Goal: Task Accomplishment & Management: Manage account settings

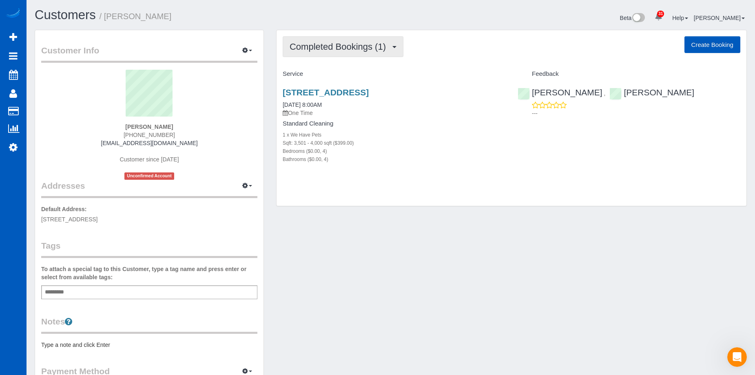
click at [345, 49] on span "Completed Bookings (1)" at bounding box center [340, 47] width 100 height 10
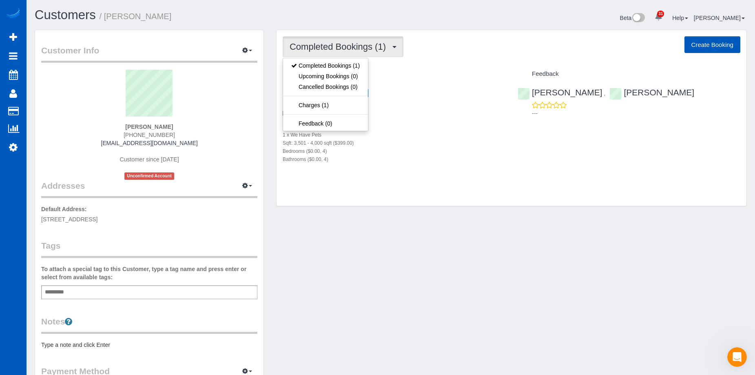
click at [345, 49] on span "Completed Bookings (1)" at bounding box center [340, 47] width 100 height 10
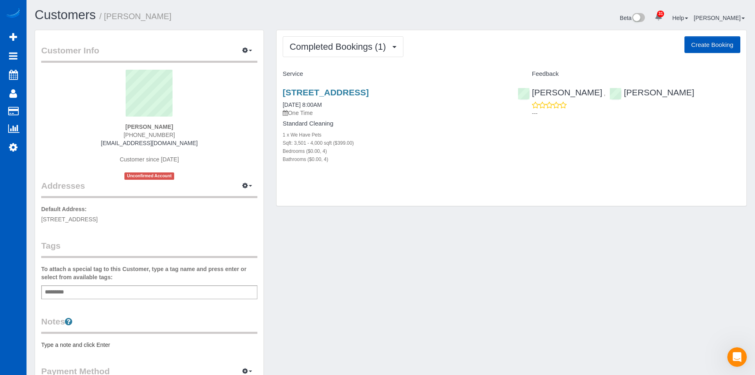
click at [714, 38] on button "Create Booking" at bounding box center [713, 44] width 56 height 17
select select "WA"
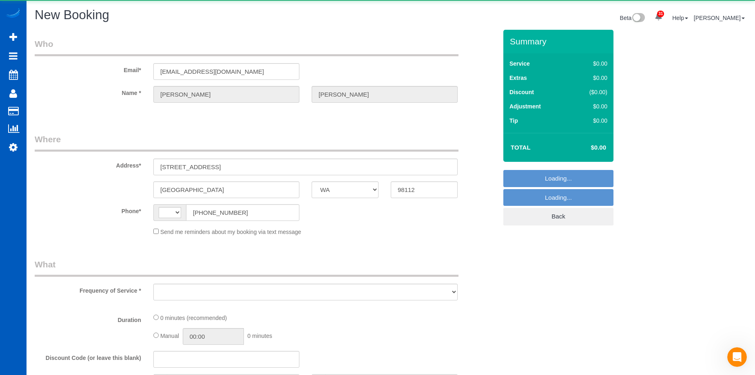
select select "string:[GEOGRAPHIC_DATA]"
select select "string:fspay-3a35f751-22be-476c-a4af-4f1b20a6d370"
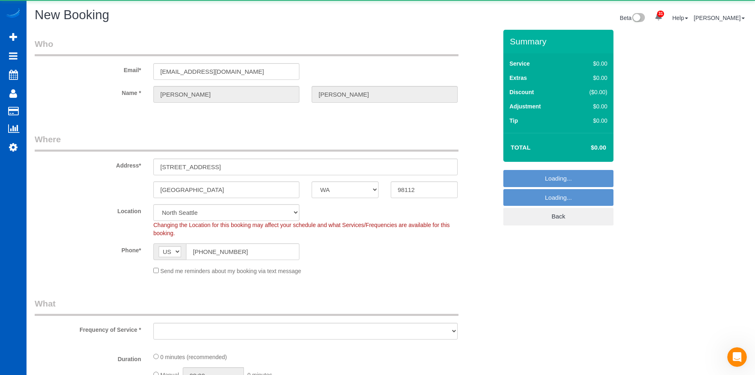
select select "199"
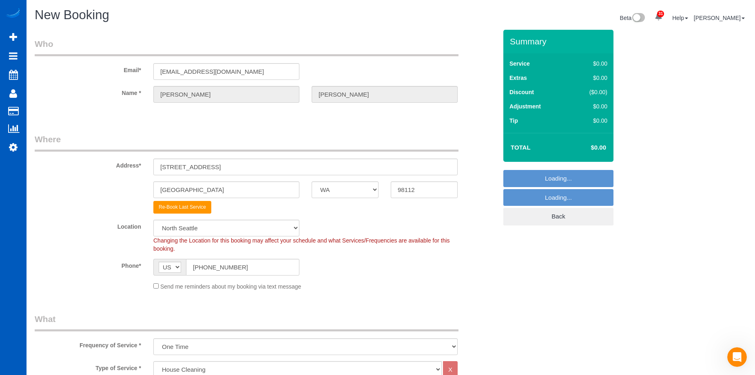
select select "object:2541"
select select "5"
select select "object:2546"
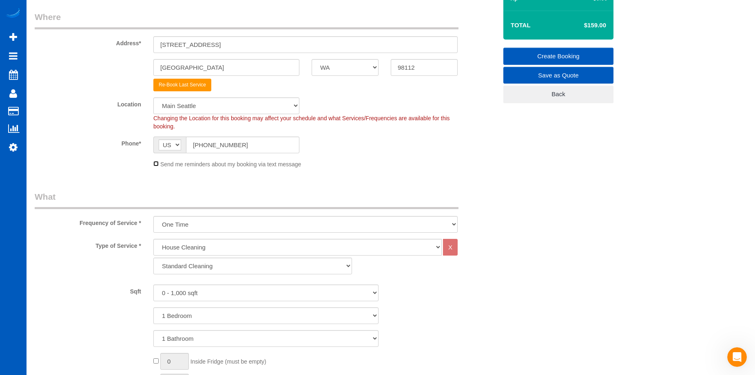
scroll to position [163, 0]
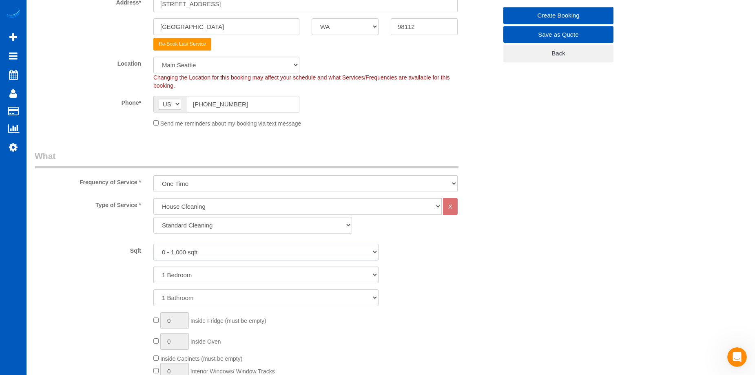
click at [258, 253] on select "0 - 1,000 sqft 1,001 - 1,500 sqft 1,501 - 2,000 sqft 2,001 - 2,500 sqft 2,501 -…" at bounding box center [265, 252] width 225 height 17
select select "3501"
click at [153, 244] on select "0 - 1,000 sqft 1,001 - 1,500 sqft 1,501 - 2,000 sqft 2,001 - 2,500 sqft 2,501 -…" at bounding box center [265, 252] width 225 height 17
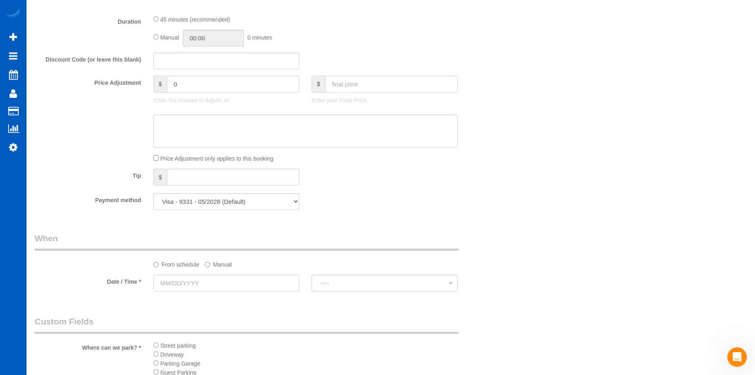
scroll to position [734, 0]
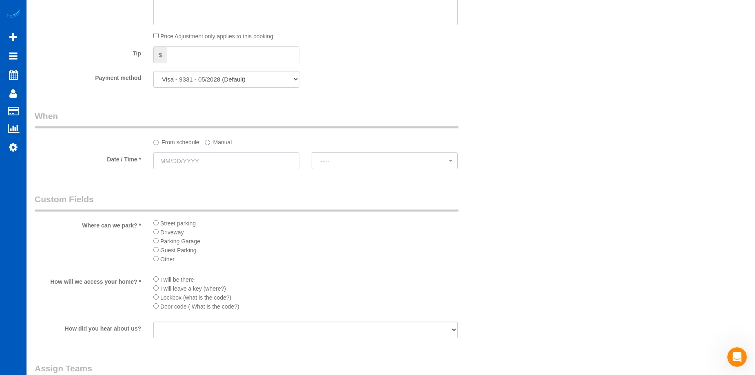
click at [256, 157] on input "text" at bounding box center [226, 161] width 146 height 17
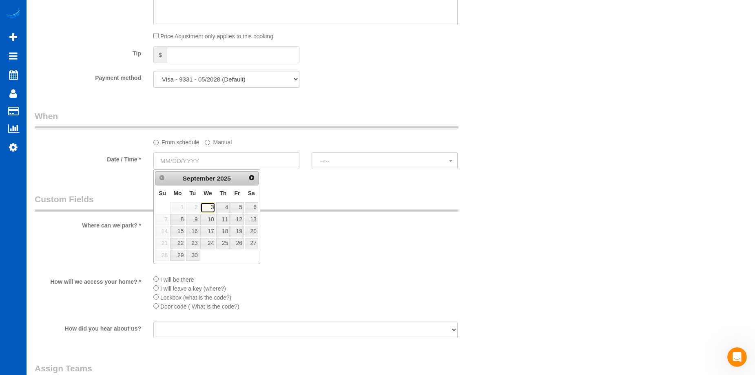
click at [212, 205] on link "3" at bounding box center [208, 207] width 16 height 11
type input "09/03/2025"
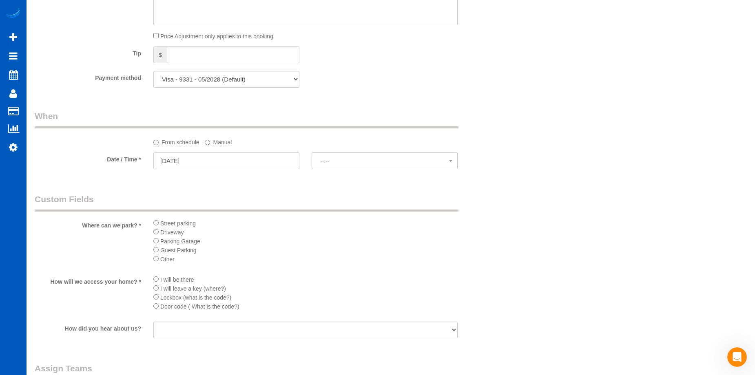
select select "spot1"
click at [338, 161] on span "11:00AM" at bounding box center [384, 161] width 129 height 7
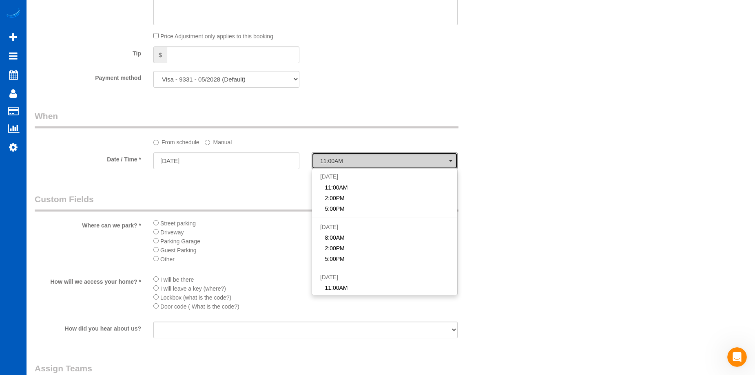
click at [338, 161] on span "11:00AM" at bounding box center [384, 161] width 129 height 7
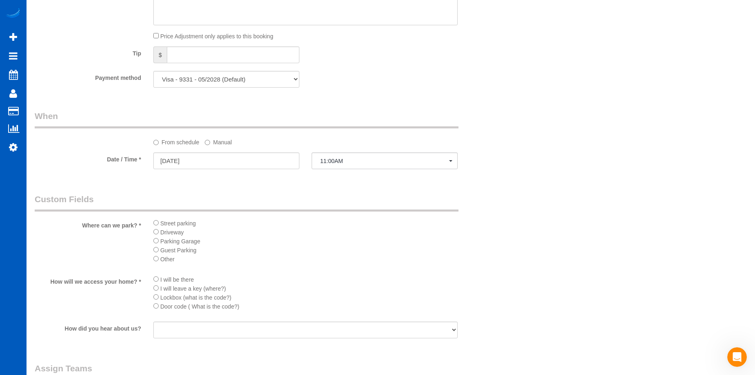
click at [226, 142] on label "Manual" at bounding box center [218, 140] width 27 height 11
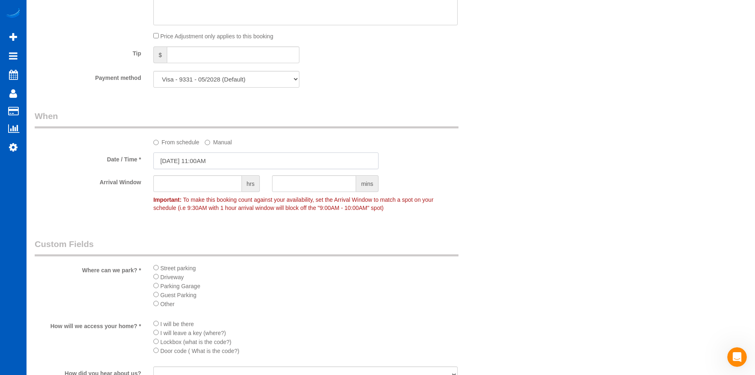
click at [220, 160] on input "09/03/2025 11:00AM" at bounding box center [265, 161] width 225 height 17
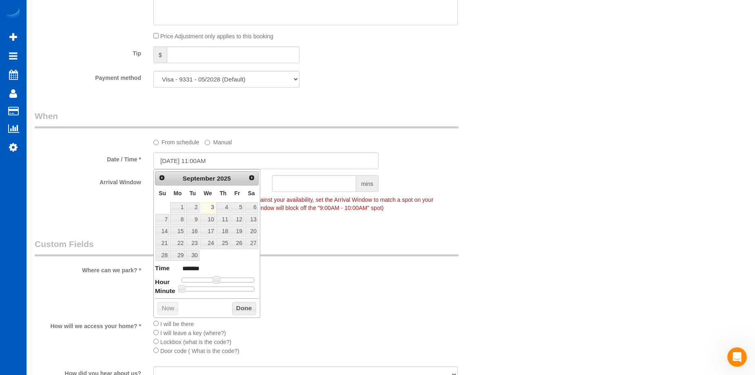
click at [216, 275] on dl "Time ******* Hour Minute Second Millisecond Microsecond Time Zone ***** ***** *…" at bounding box center [207, 278] width 104 height 28
type input "09/03/2025 10:00AM"
type input "*******"
type input "09/03/2025 9:00AM"
type input "******"
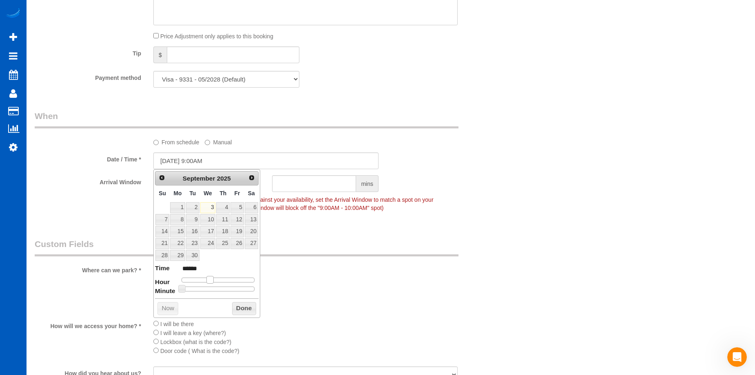
type input "09/03/2025 8:00AM"
type input "******"
drag, startPoint x: 215, startPoint y: 278, endPoint x: 205, endPoint y: 280, distance: 10.1
click at [205, 280] on span at bounding box center [206, 279] width 7 height 7
click at [250, 310] on button "Done" at bounding box center [244, 308] width 24 height 13
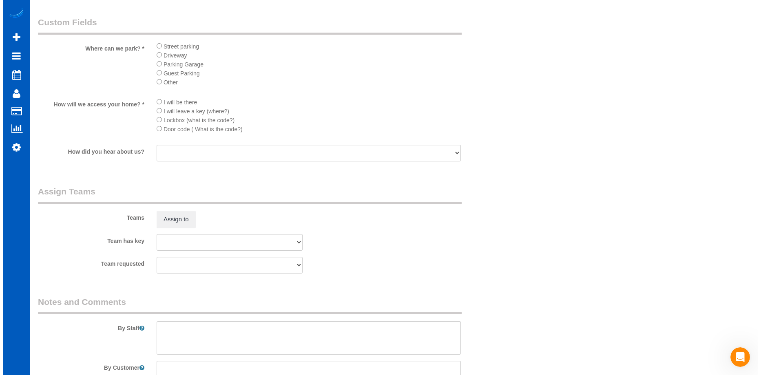
scroll to position [1020, 0]
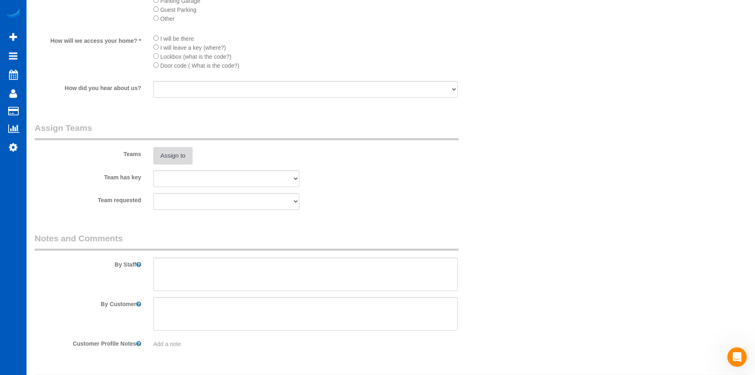
click at [180, 160] on button "Assign to" at bounding box center [172, 155] width 39 height 17
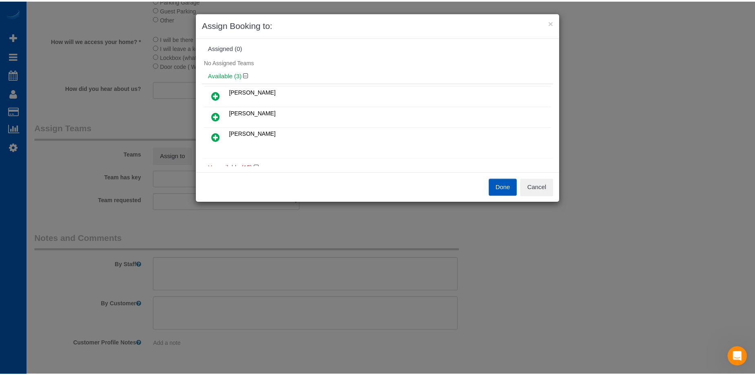
scroll to position [0, 0]
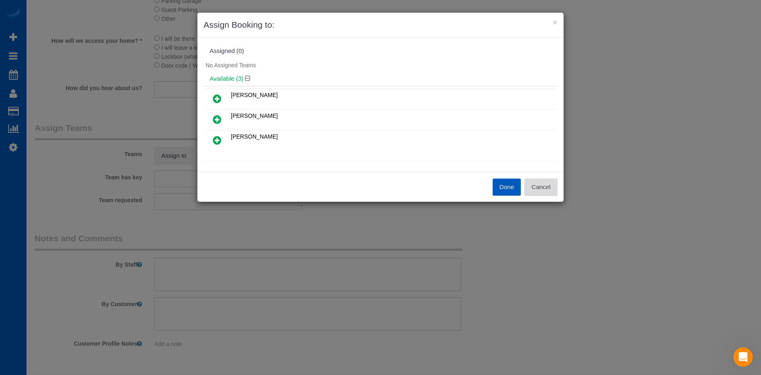
click at [551, 192] on button "Cancel" at bounding box center [541, 187] width 33 height 17
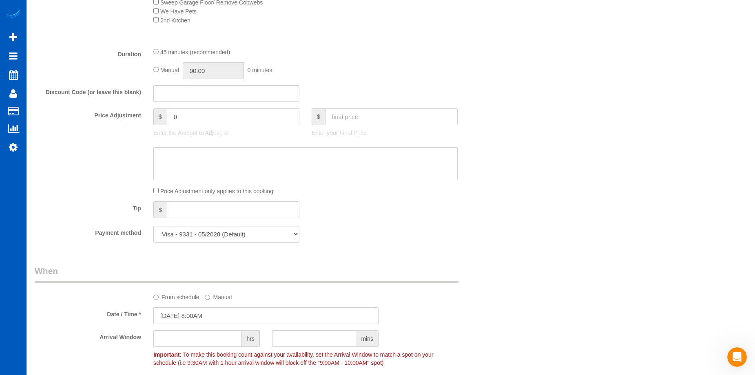
scroll to position [653, 0]
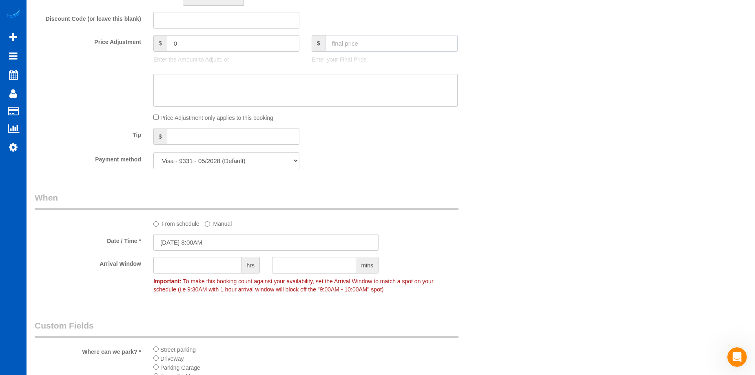
click at [364, 51] on input "text" at bounding box center [391, 43] width 133 height 17
type input "300"
click at [315, 96] on textarea at bounding box center [305, 90] width 304 height 33
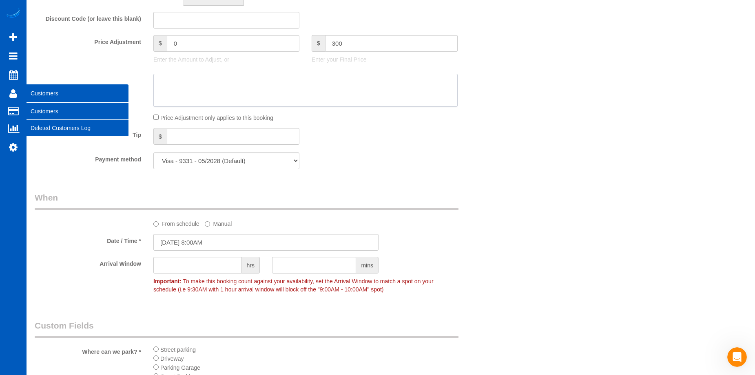
type input "-99"
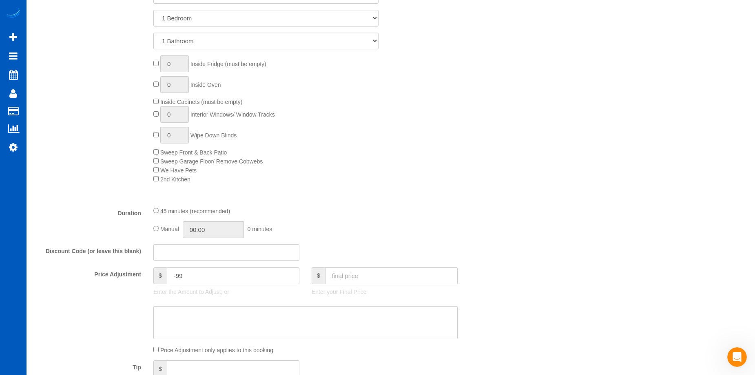
scroll to position [490, 0]
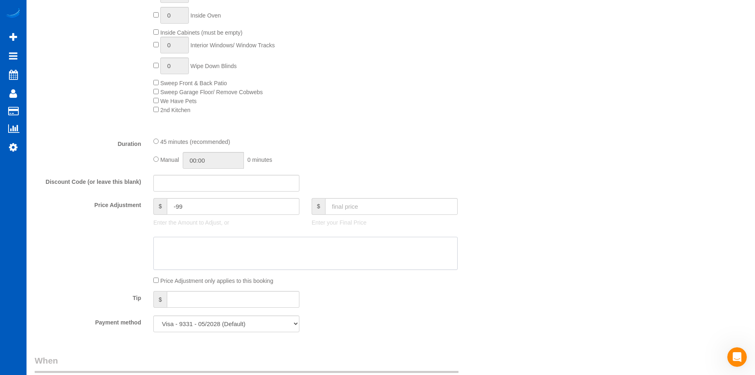
click at [269, 257] on textarea at bounding box center [305, 253] width 304 height 33
type textarea "J"
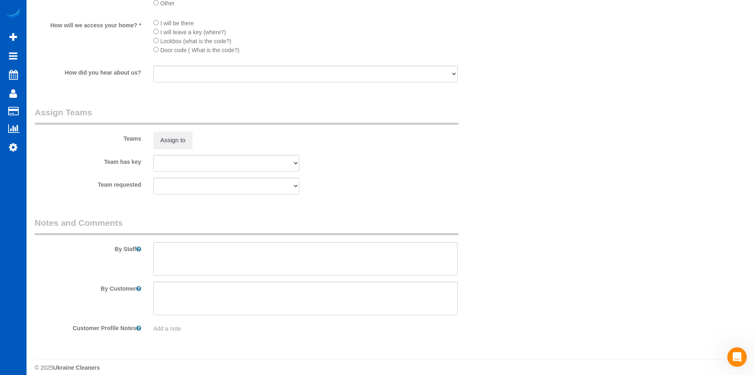
scroll to position [1044, 0]
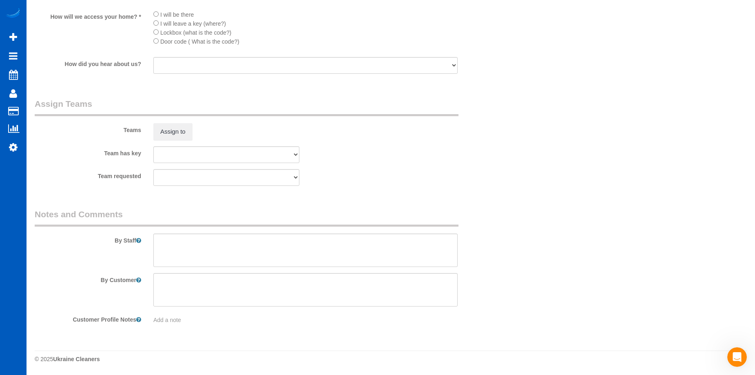
type textarea "We just cleaned her home last week."
click at [231, 246] on textarea at bounding box center [305, 250] width 304 height 33
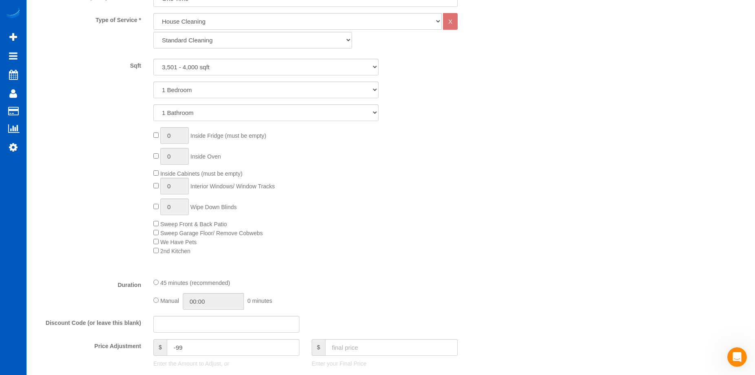
scroll to position [310, 0]
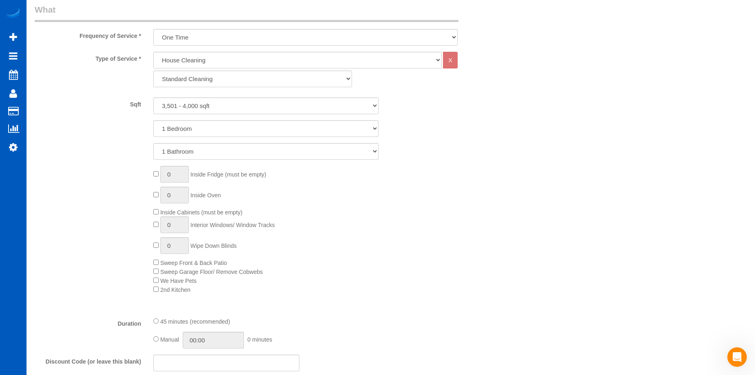
type textarea "Booked by Florencia."
click at [223, 127] on select "1 Bedroom 2 Bedrooms 3 Bedrooms 4 Bedrooms 5 Bedrooms 6 Bedrooms 7 Bedrooms" at bounding box center [265, 128] width 225 height 17
select select "4"
click at [153, 120] on select "1 Bedroom 2 Bedrooms 3 Bedrooms 4 Bedrooms 5 Bedrooms 6 Bedrooms 7 Bedrooms" at bounding box center [265, 128] width 225 height 17
drag, startPoint x: 225, startPoint y: 153, endPoint x: 223, endPoint y: 160, distance: 6.5
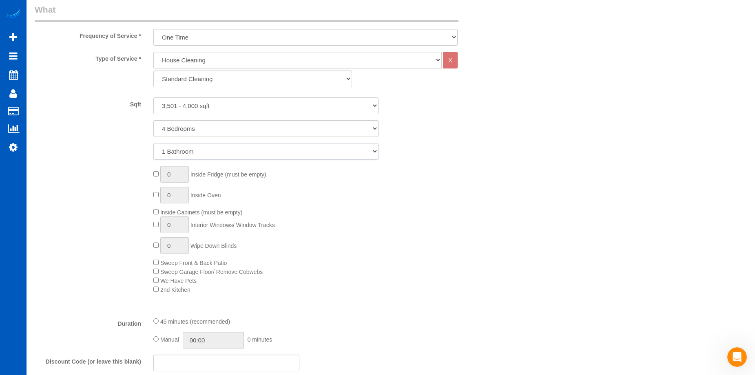
click at [225, 153] on select "1 Bathroom 2 Bathrooms 3 Bathrooms 4 Bathrooms 5 Bathrooms 6 Bathrooms 7 Bathro…" at bounding box center [265, 151] width 225 height 17
select select "4"
click at [153, 143] on select "1 Bathroom 2 Bathrooms 3 Bathrooms 4 Bathrooms 5 Bathrooms 6 Bathrooms 7 Bathro…" at bounding box center [265, 151] width 225 height 17
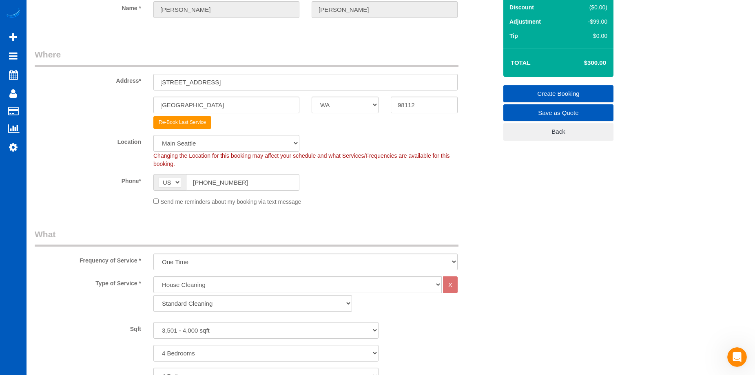
scroll to position [24, 0]
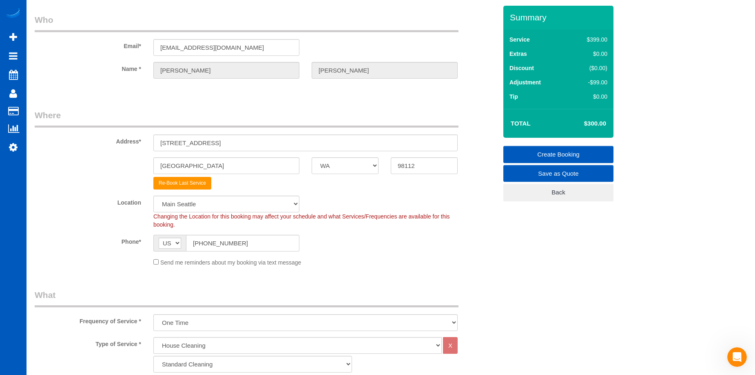
click at [528, 148] on link "Create Booking" at bounding box center [558, 154] width 110 height 17
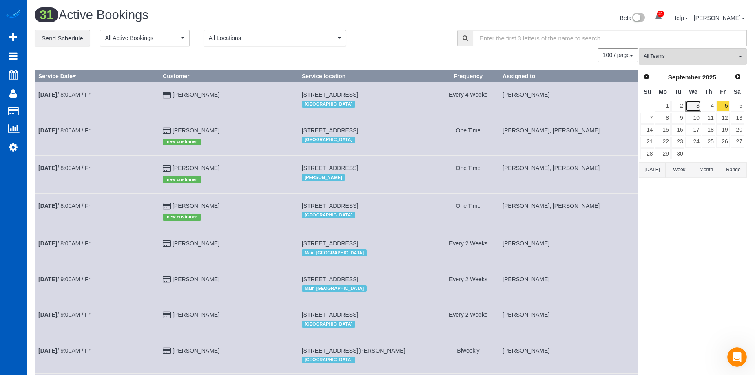
click at [698, 105] on link "3" at bounding box center [693, 106] width 16 height 11
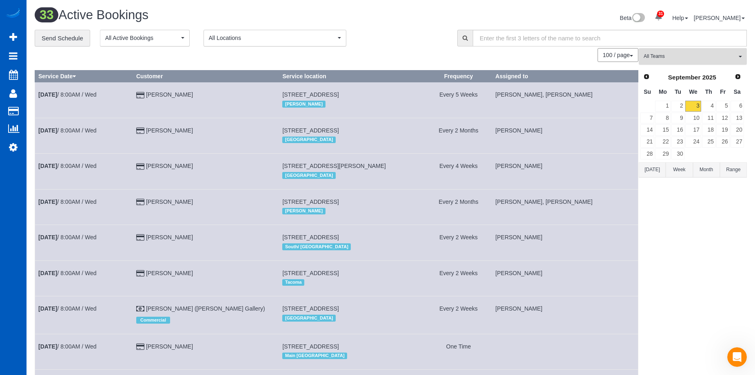
click at [684, 55] on span "All Teams" at bounding box center [690, 56] width 93 height 7
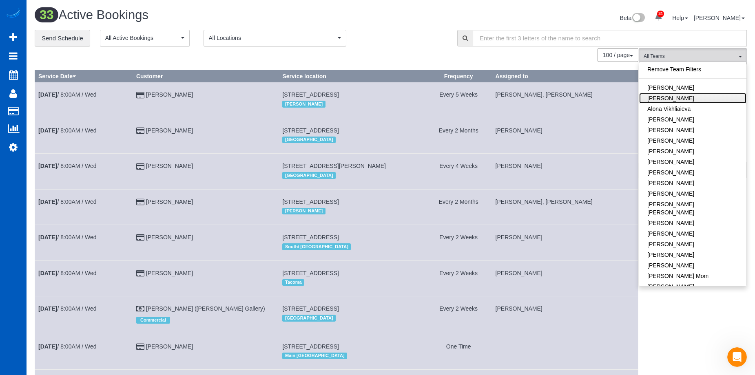
click at [674, 101] on link "[PERSON_NAME]" at bounding box center [692, 98] width 107 height 11
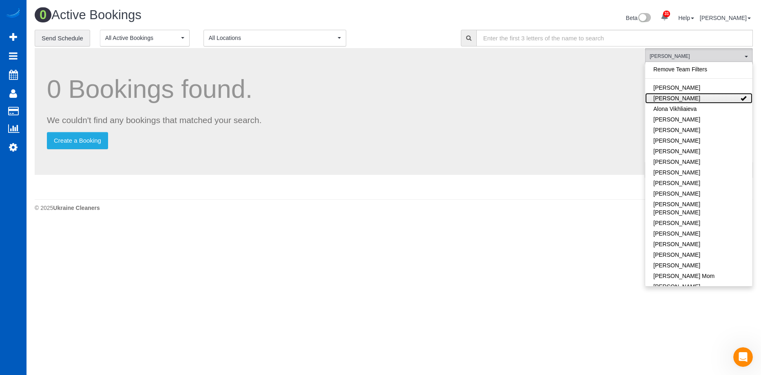
click at [694, 95] on link "[PERSON_NAME]" at bounding box center [698, 98] width 107 height 11
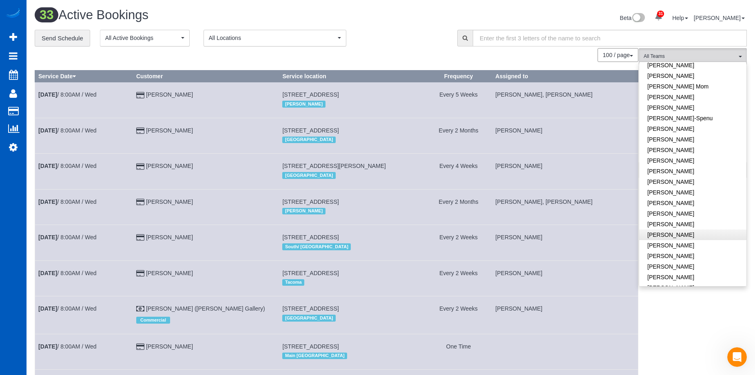
scroll to position [204, 0]
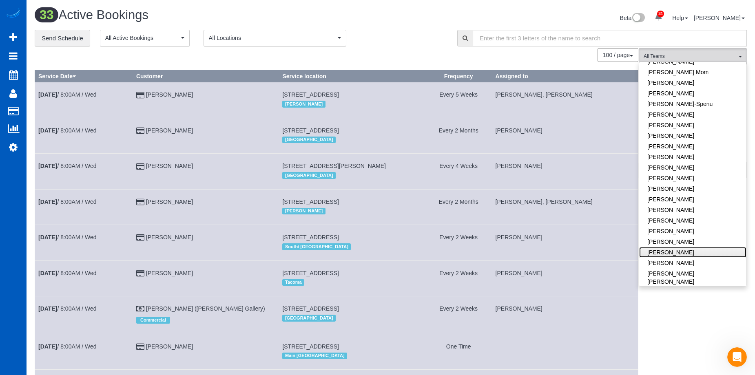
click at [701, 247] on link "[PERSON_NAME]" at bounding box center [692, 252] width 107 height 11
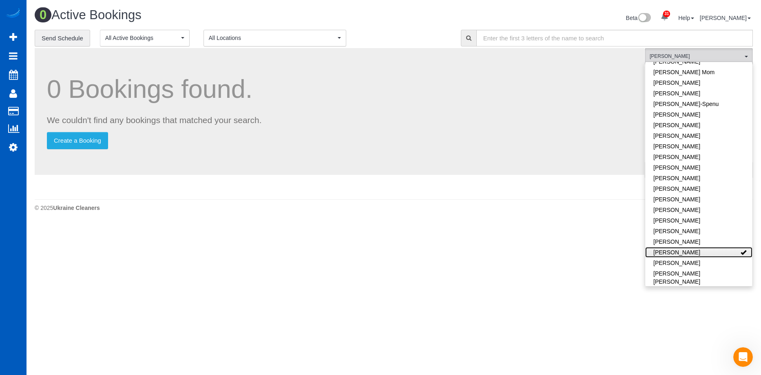
click at [709, 247] on link "[PERSON_NAME]" at bounding box center [698, 252] width 107 height 11
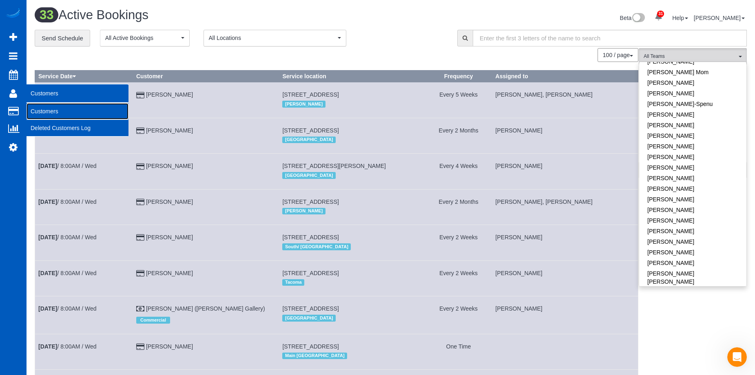
click at [40, 108] on link "Customers" at bounding box center [78, 111] width 102 height 16
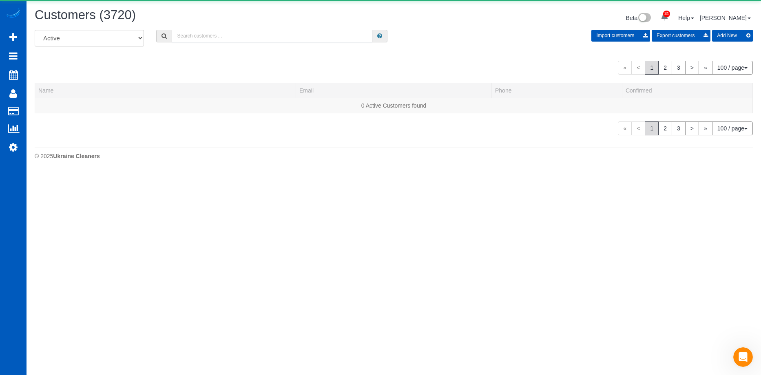
click at [215, 34] on input "text" at bounding box center [272, 36] width 201 height 13
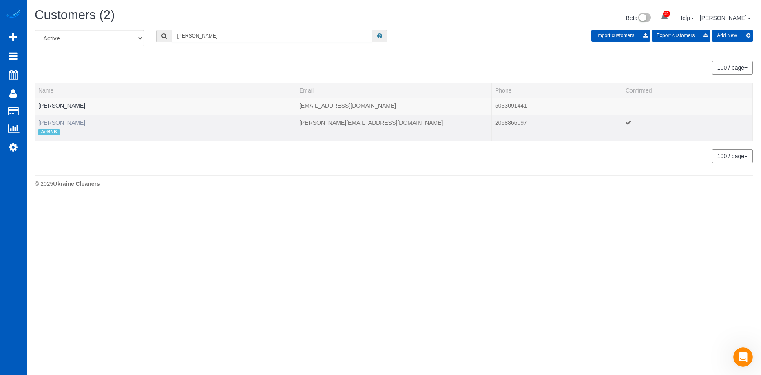
type input "byron"
click at [64, 120] on link "Byron Fester" at bounding box center [61, 123] width 47 height 7
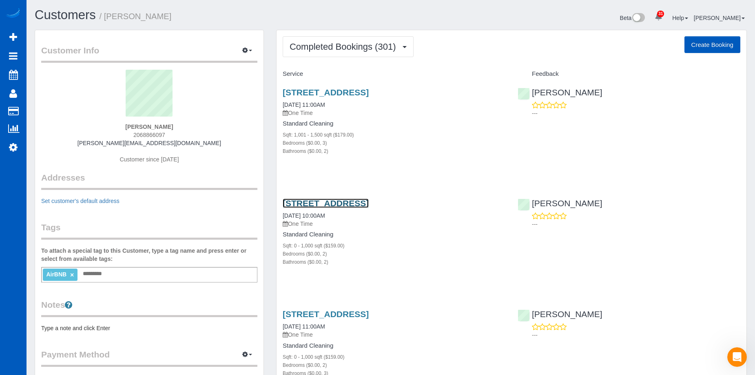
click at [342, 200] on link "1626 39th Ave E Unit B, Seattle, WA 98112" at bounding box center [326, 203] width 86 height 9
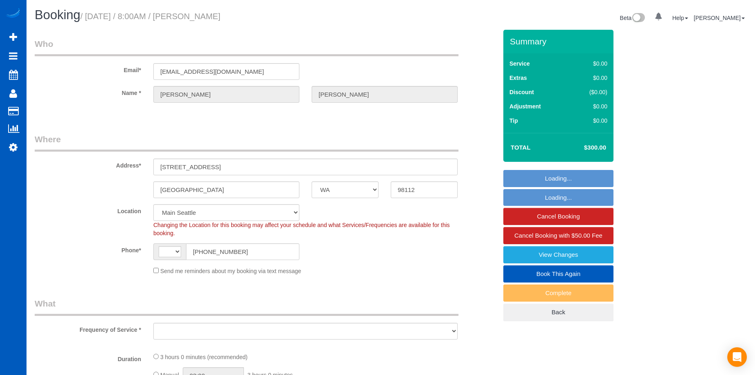
select select "WA"
select select "string:[GEOGRAPHIC_DATA]"
select select "string:fspay-3a35f751-22be-476c-a4af-4f1b20a6d370"
select select "spot1"
select select "object:1008"
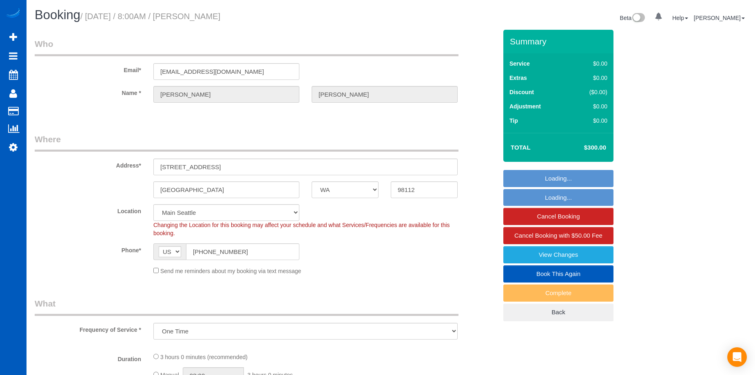
select select "199"
select select "object:1236"
select select "3501"
select select "4"
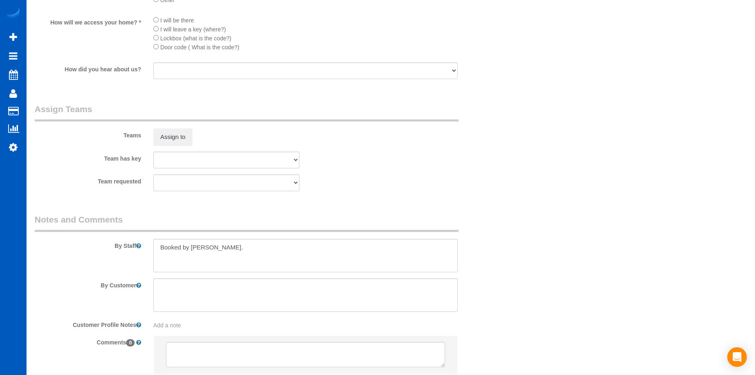
scroll to position [979, 0]
click at [162, 139] on button "Assign to" at bounding box center [172, 136] width 39 height 17
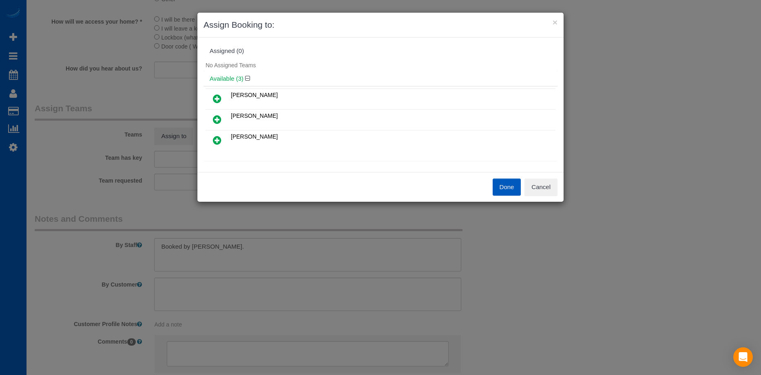
click at [218, 97] on icon at bounding box center [217, 99] width 9 height 10
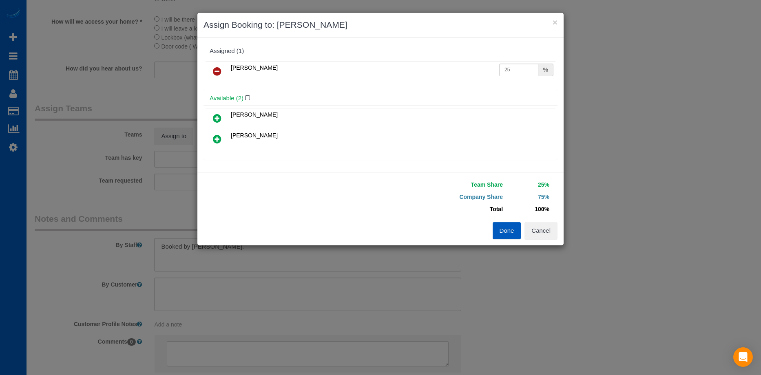
click at [218, 115] on icon at bounding box center [217, 118] width 9 height 10
click at [501, 235] on button "Done" at bounding box center [507, 230] width 29 height 17
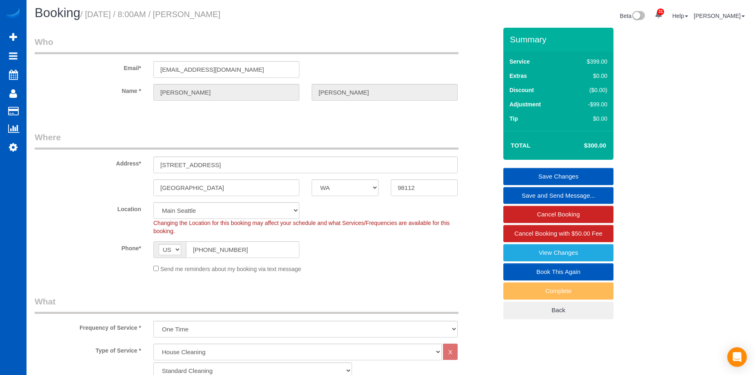
scroll to position [0, 0]
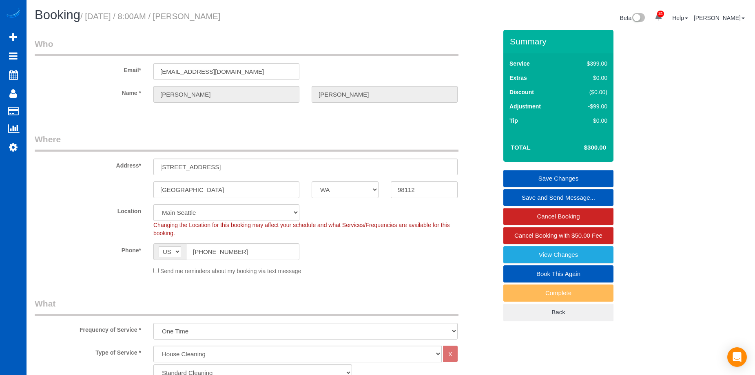
click at [530, 173] on link "Save Changes" at bounding box center [558, 178] width 110 height 17
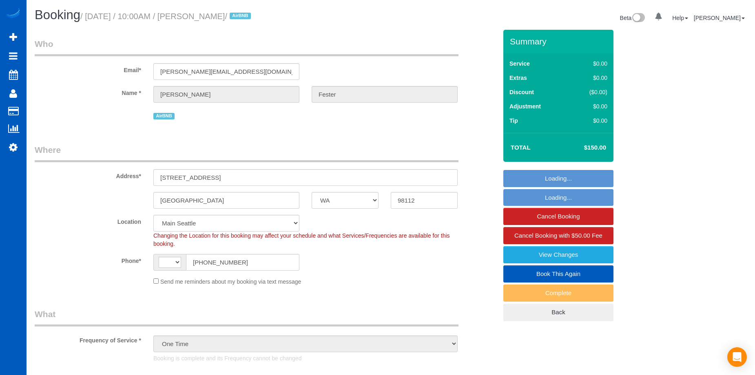
select select "WA"
select select "string:[GEOGRAPHIC_DATA]"
select select "199"
select select "2"
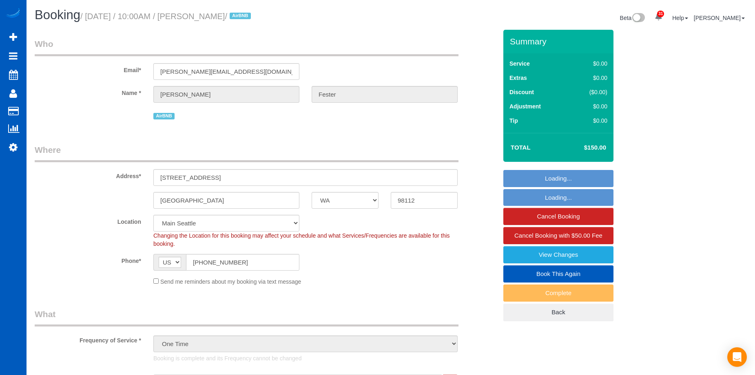
select select "object:1169"
select select "2"
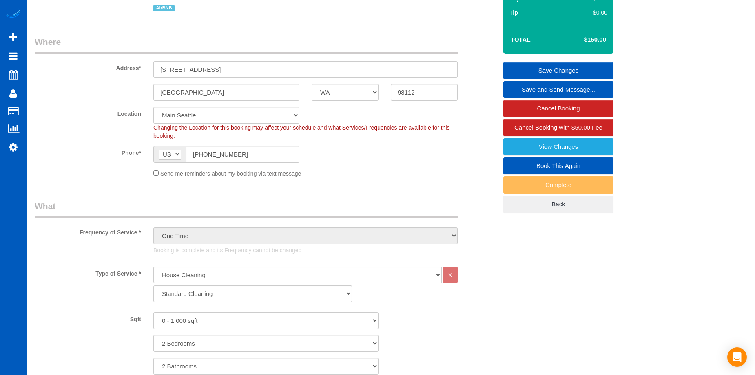
scroll to position [122, 0]
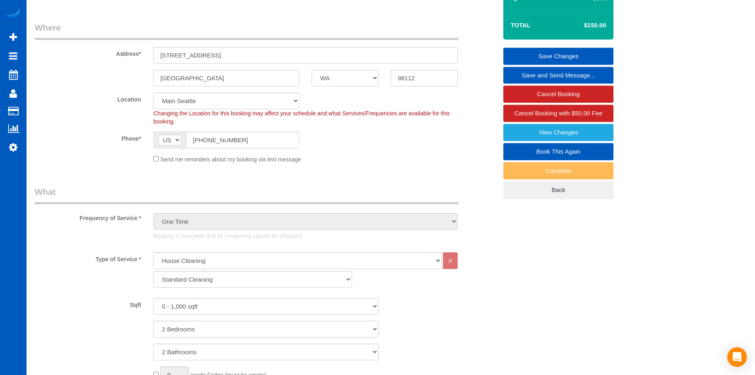
click at [516, 152] on link "Book This Again" at bounding box center [558, 151] width 110 height 17
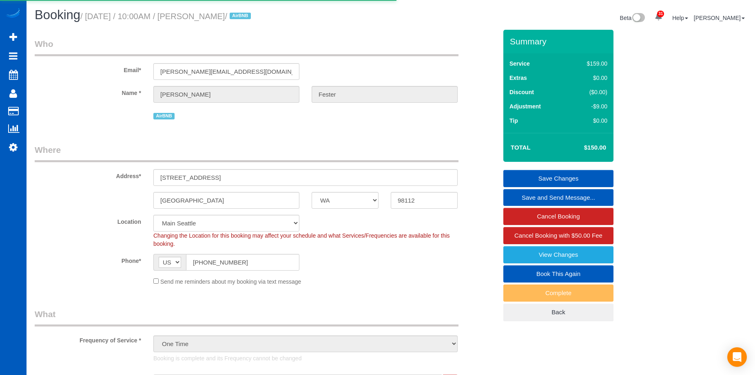
select select "WA"
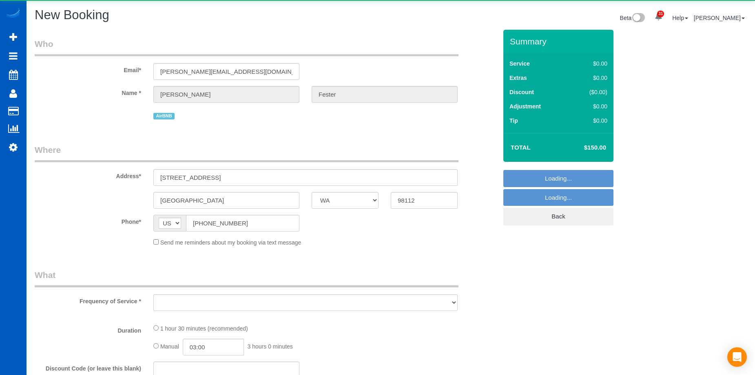
select select "string:fspay"
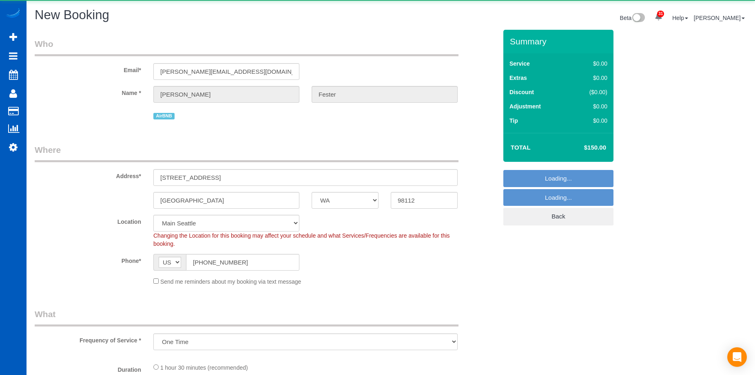
select select "object:1946"
select select "199"
select select "2"
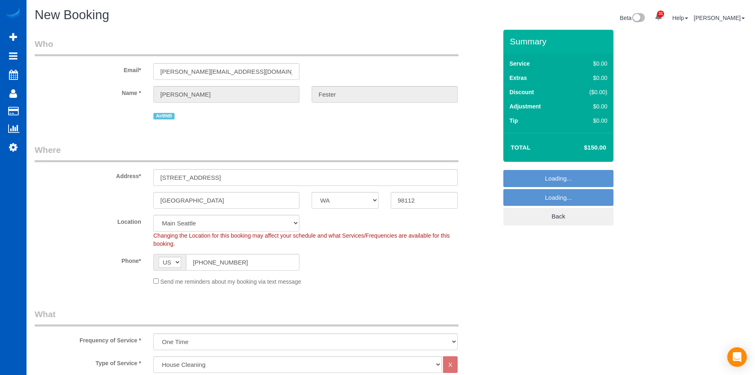
select select "2"
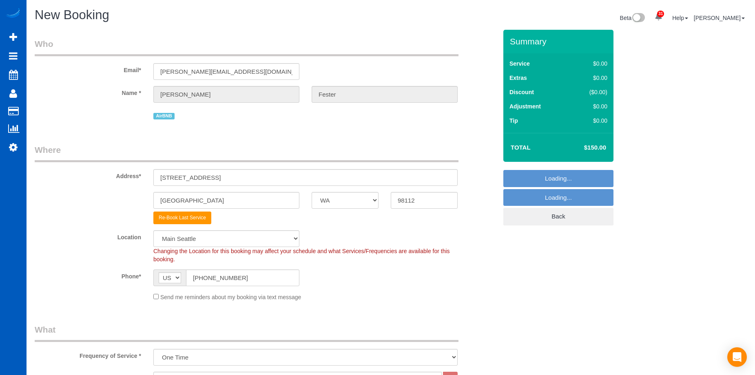
select select "object:2040"
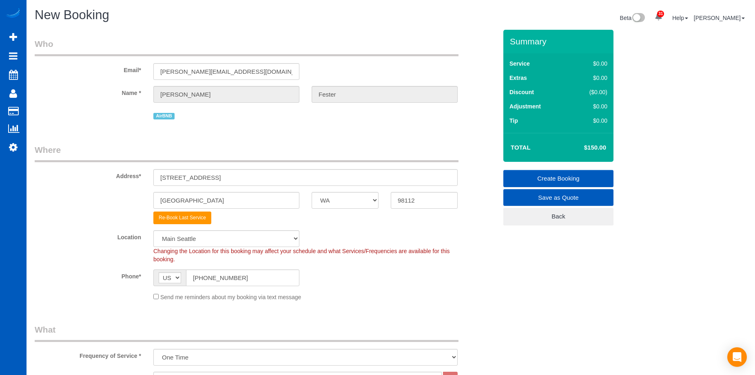
select select "2"
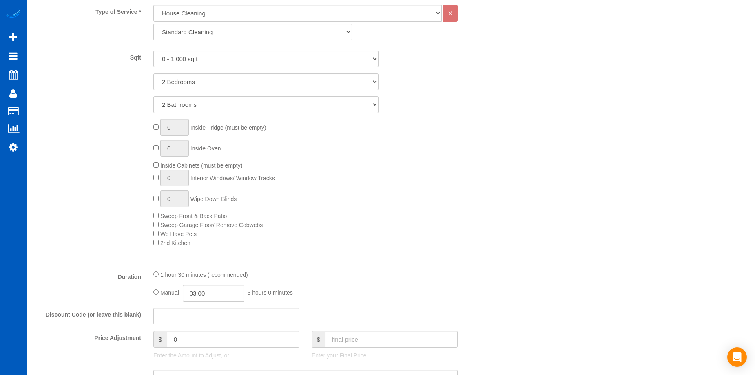
scroll to position [490, 0]
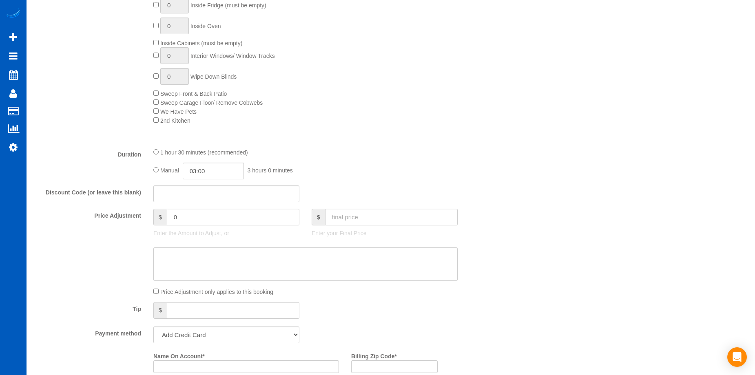
click at [344, 227] on div at bounding box center [385, 227] width 146 height 2
click at [354, 216] on input "text" at bounding box center [391, 217] width 133 height 17
type input "150"
click at [344, 265] on textarea at bounding box center [305, 264] width 304 height 33
type input "-9"
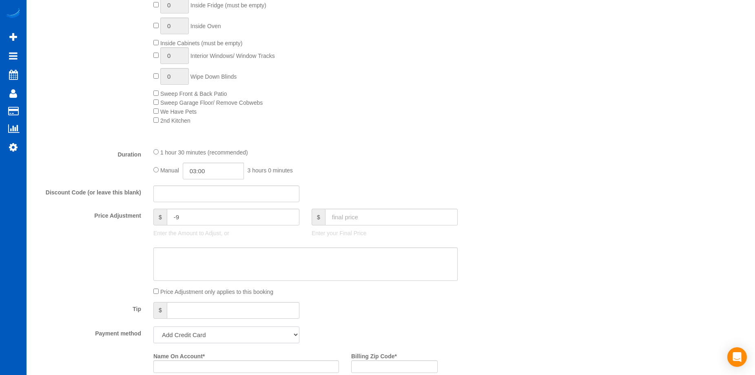
click at [269, 340] on select "Add Credit Card Cash Check Paypal" at bounding box center [226, 335] width 146 height 17
select select "string:cash"
click at [153, 327] on select "Add Credit Card Cash Check Paypal" at bounding box center [226, 335] width 146 height 17
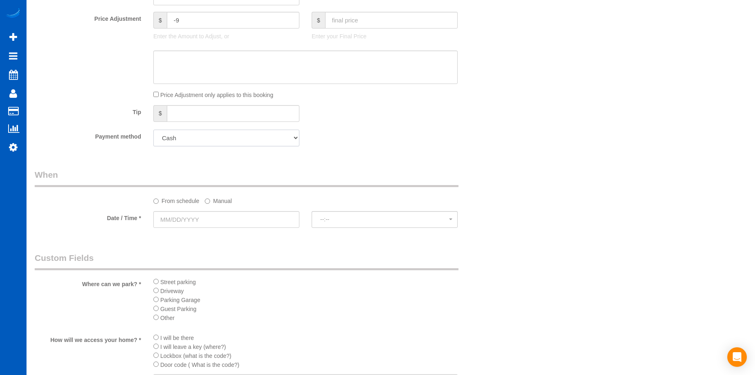
scroll to position [694, 0]
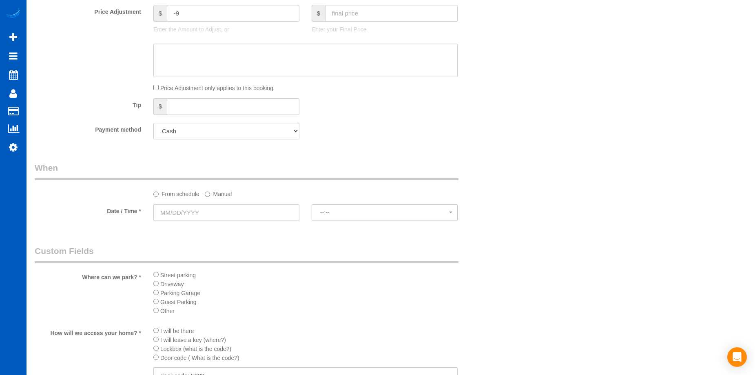
click at [246, 214] on input "text" at bounding box center [226, 212] width 146 height 17
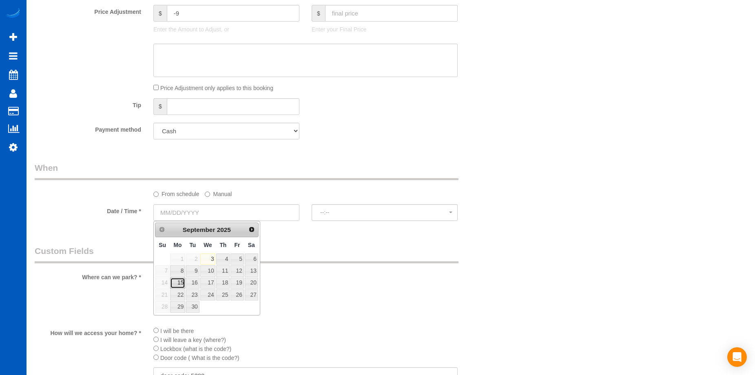
click at [180, 283] on link "15" at bounding box center [177, 283] width 15 height 11
type input "09/15/2025"
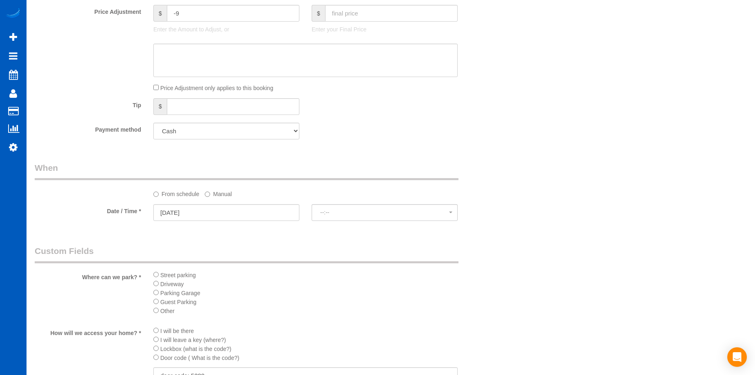
select select "spot10"
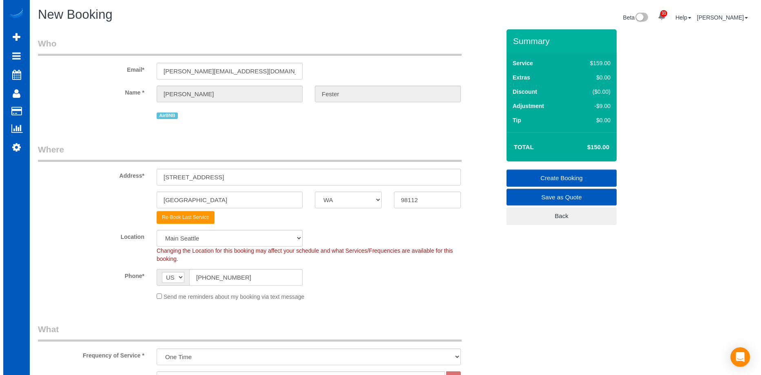
scroll to position [0, 0]
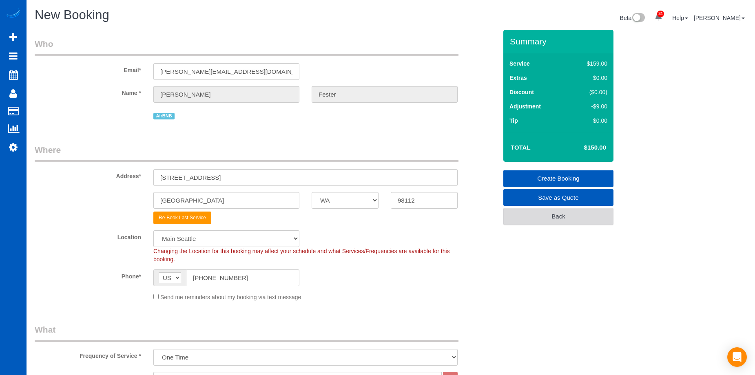
click at [538, 216] on link "Back" at bounding box center [558, 216] width 110 height 17
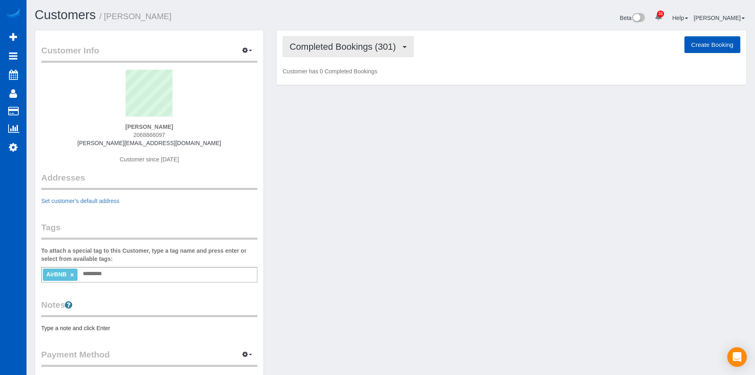
click at [344, 44] on span "Completed Bookings (301)" at bounding box center [345, 47] width 110 height 10
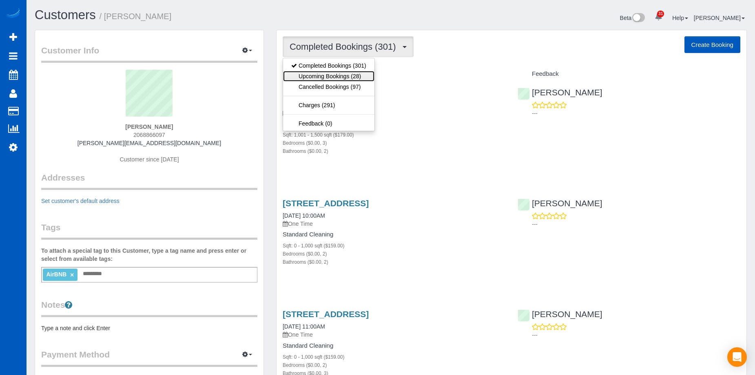
click at [338, 73] on link "Upcoming Bookings (28)" at bounding box center [328, 76] width 91 height 11
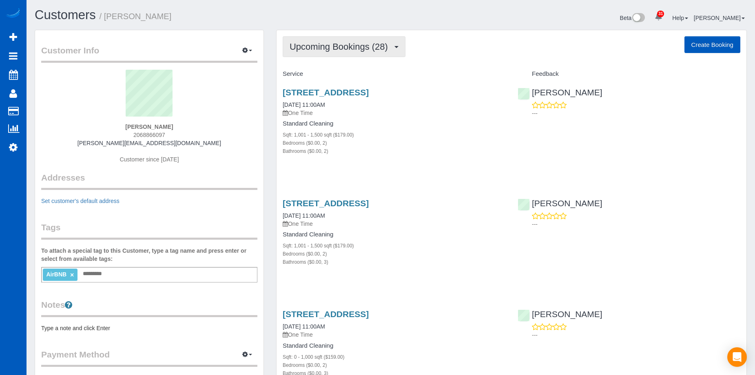
click at [357, 47] on span "Upcoming Bookings (28)" at bounding box center [341, 47] width 102 height 10
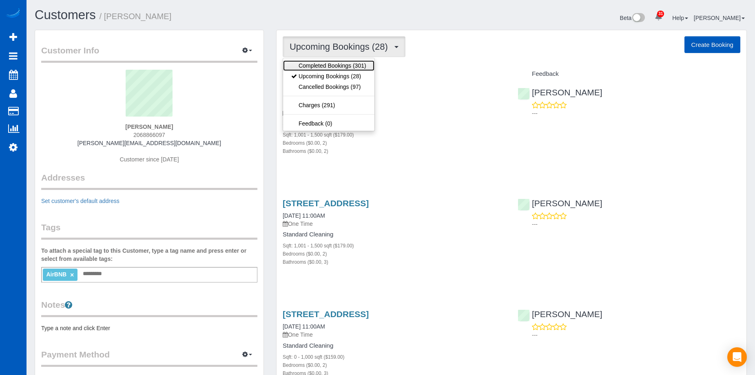
click at [346, 61] on link "Completed Bookings (301)" at bounding box center [328, 65] width 91 height 11
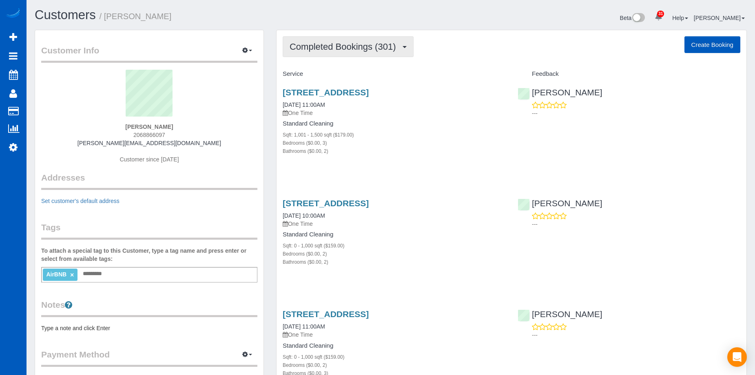
click at [317, 43] on span "Completed Bookings (301)" at bounding box center [345, 47] width 110 height 10
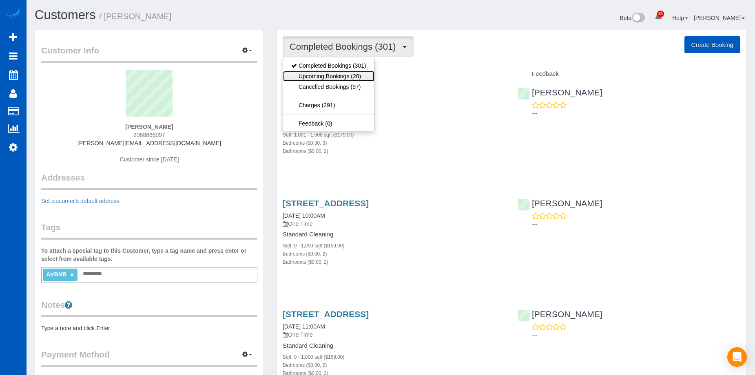
click at [324, 71] on link "Upcoming Bookings (28)" at bounding box center [328, 76] width 91 height 11
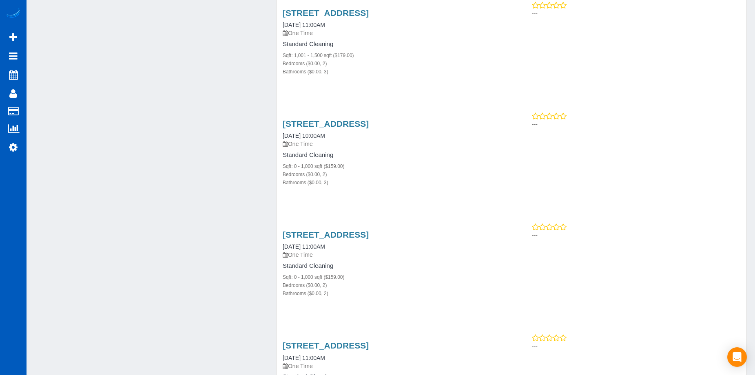
scroll to position [530, 0]
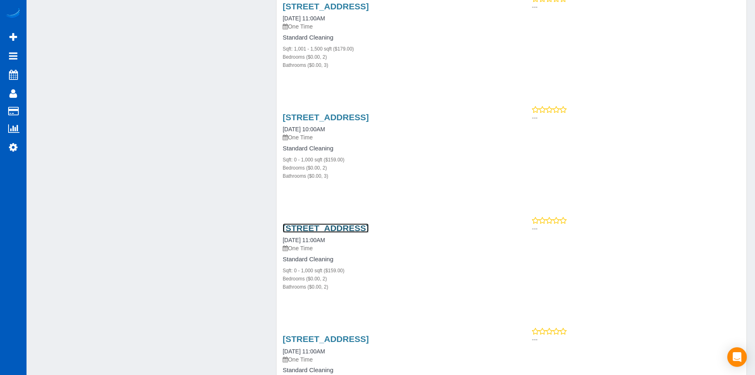
click at [369, 228] on link "1626 39th Ave E Unit B, Seattle, WA 98112" at bounding box center [326, 228] width 86 height 9
click at [369, 114] on link "1626 39th Ave E Unit B, Seattle, WA 98112" at bounding box center [326, 117] width 86 height 9
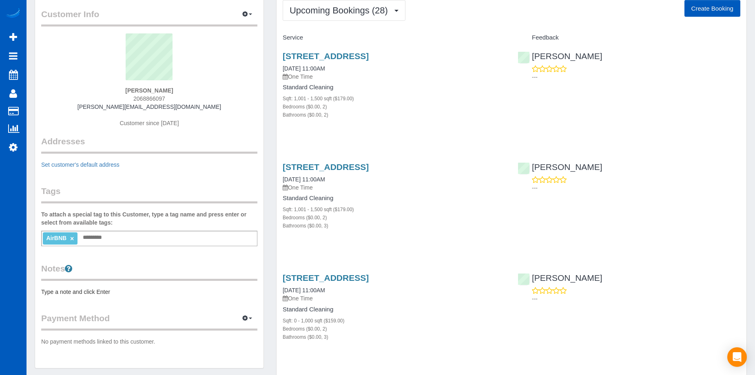
scroll to position [0, 0]
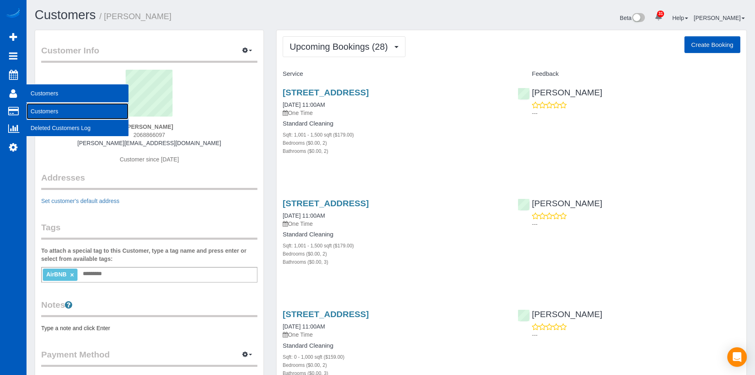
click at [42, 106] on link "Customers" at bounding box center [78, 111] width 102 height 16
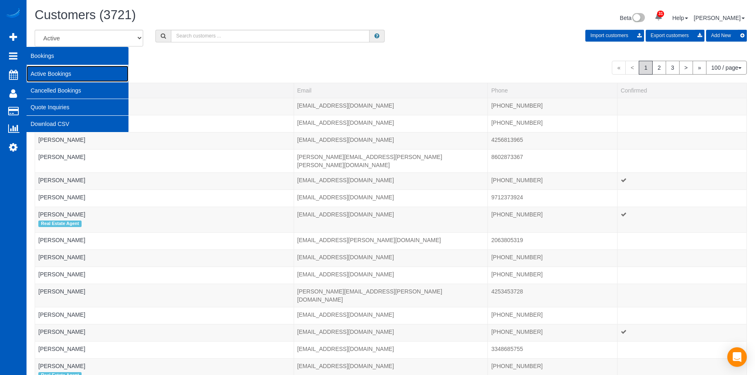
click at [46, 73] on link "Active Bookings" at bounding box center [78, 74] width 102 height 16
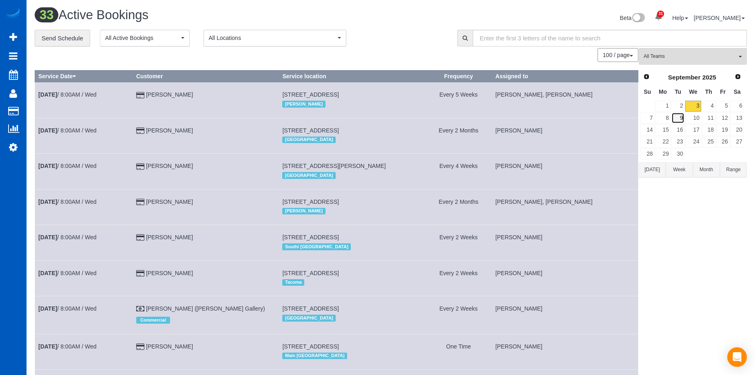
click at [679, 117] on link "9" at bounding box center [678, 118] width 13 height 11
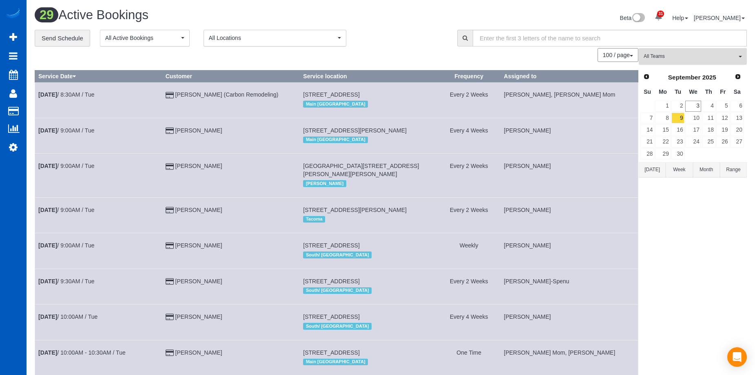
click at [679, 58] on span "All Teams" at bounding box center [690, 56] width 93 height 7
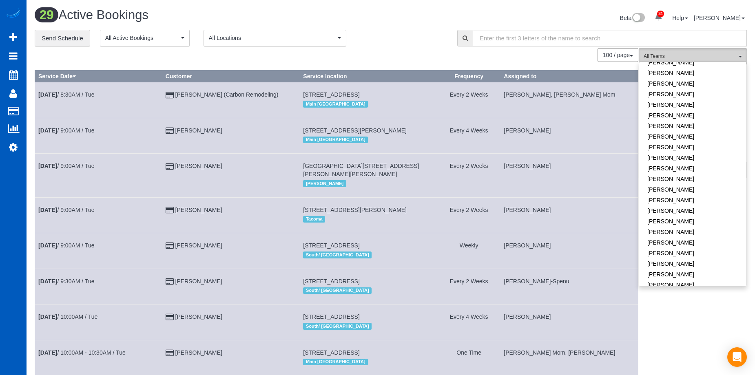
scroll to position [449, 0]
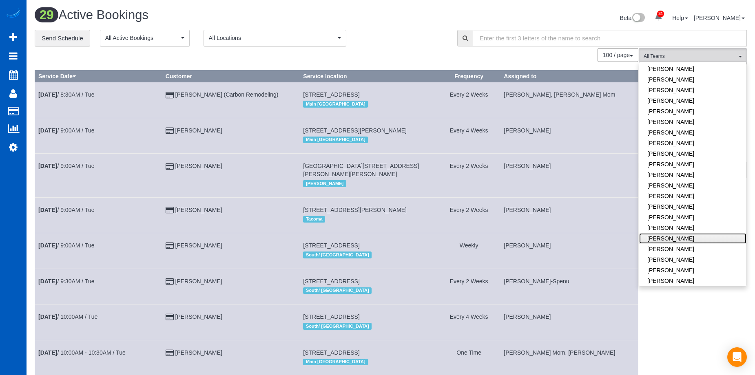
click at [687, 233] on link "Olha Rusnak" at bounding box center [692, 238] width 107 height 11
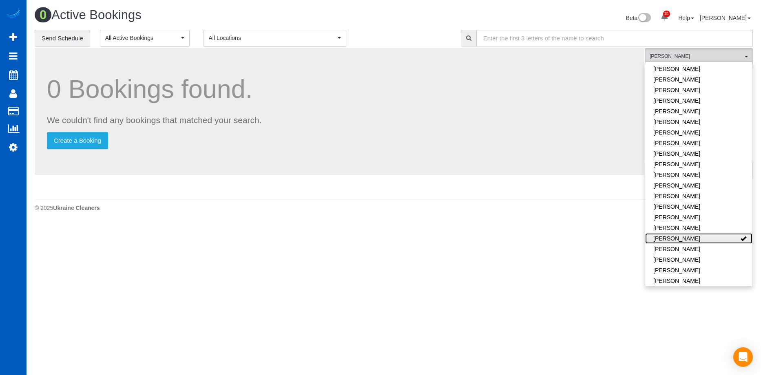
click at [720, 233] on link "[PERSON_NAME]" at bounding box center [698, 238] width 107 height 11
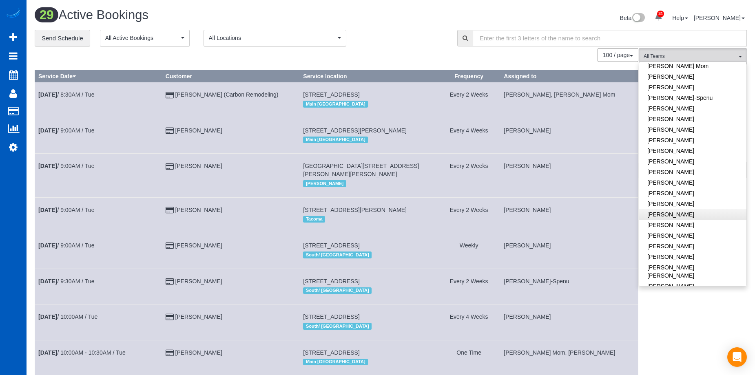
scroll to position [204, 0]
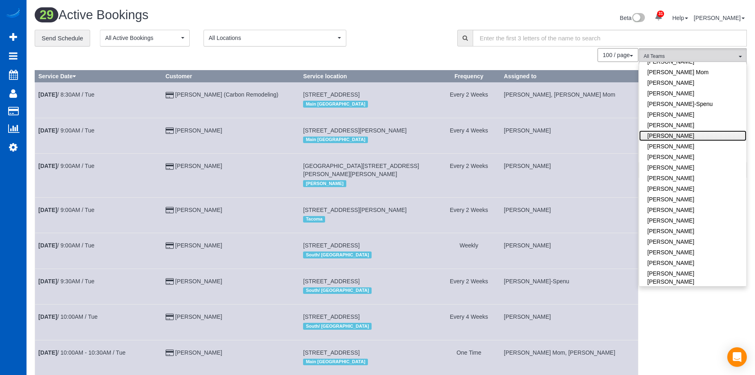
click at [693, 131] on link "[PERSON_NAME]" at bounding box center [692, 136] width 107 height 11
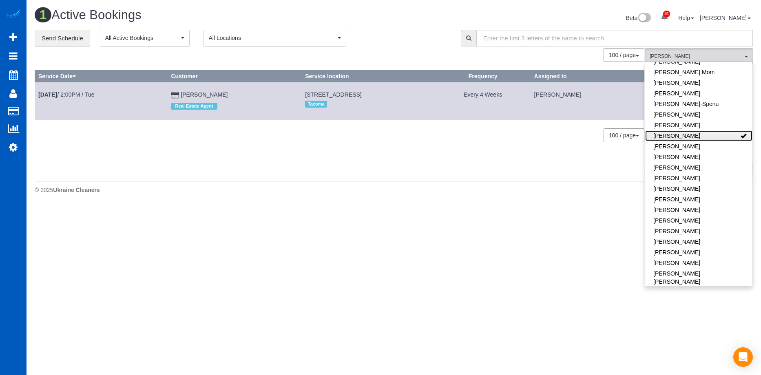
click at [713, 131] on link "[PERSON_NAME]" at bounding box center [698, 136] width 107 height 11
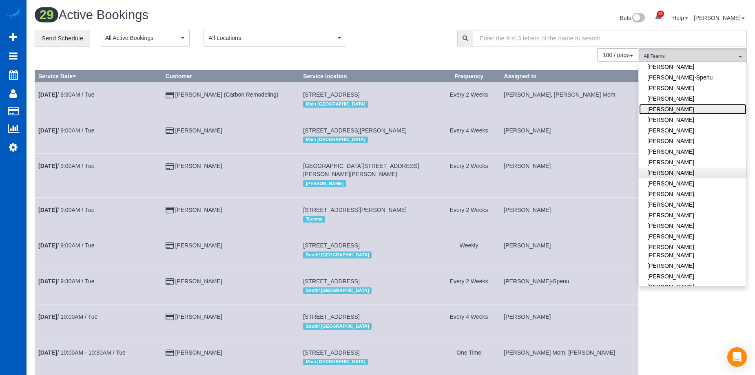
scroll to position [245, 0]
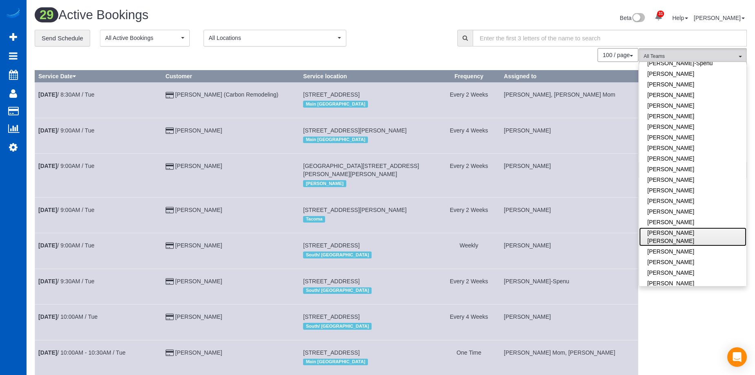
click at [705, 228] on link "[PERSON_NAME] [PERSON_NAME]" at bounding box center [692, 237] width 107 height 19
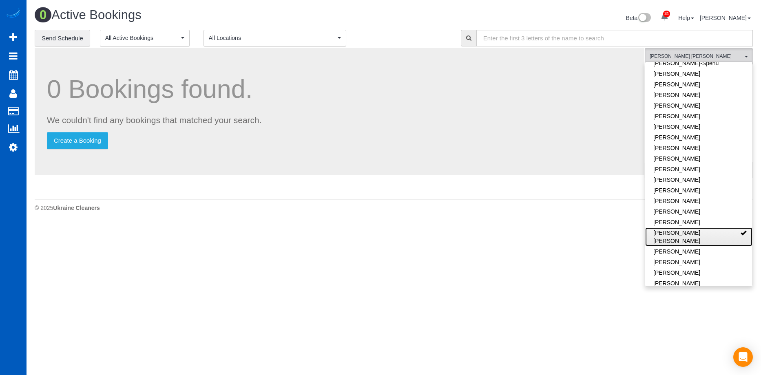
click at [722, 228] on link "[PERSON_NAME] [PERSON_NAME]" at bounding box center [698, 237] width 107 height 19
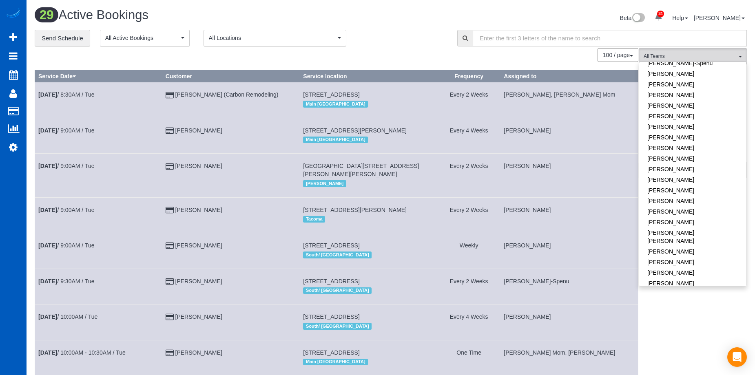
click at [428, 19] on div "Beta 31 Your Notifications You have 0 alerts × You have 2 to charge for 08/31/2…" at bounding box center [572, 19] width 362 height 22
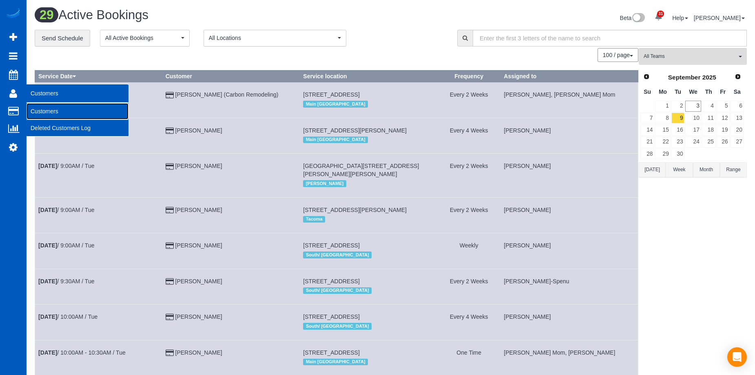
click at [38, 108] on link "Customers" at bounding box center [78, 111] width 102 height 16
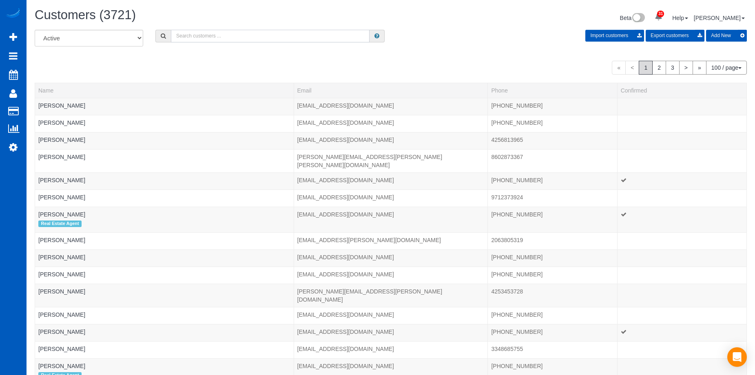
click at [211, 38] on input "text" at bounding box center [270, 36] width 199 height 13
paste input "ccloems@gmail.com"
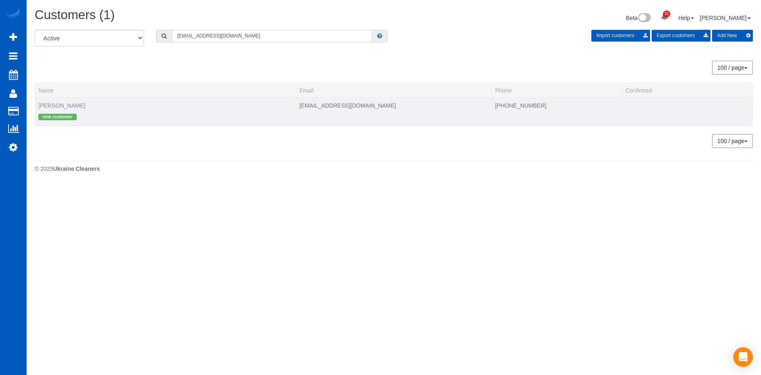
type input "ccloems@gmail.com"
click at [43, 105] on link "Chloe Matthews" at bounding box center [61, 105] width 47 height 7
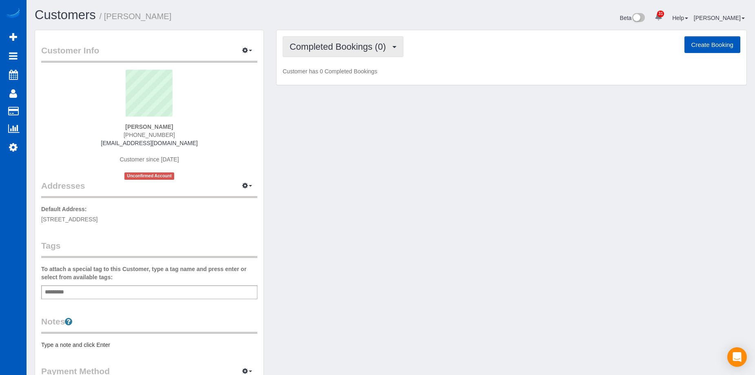
click at [361, 40] on button "Completed Bookings (0)" at bounding box center [343, 46] width 121 height 21
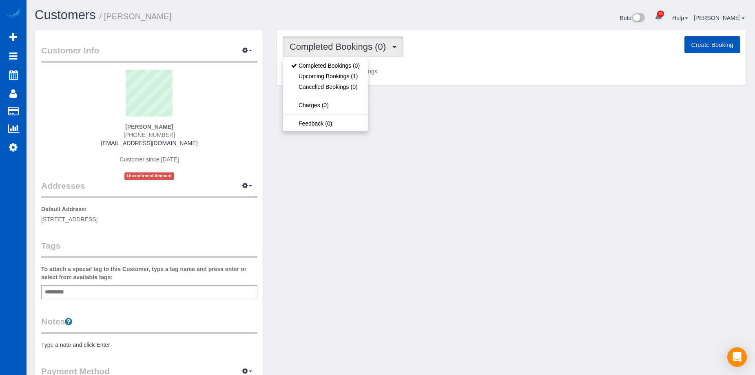
click at [365, 47] on span "Completed Bookings (0)" at bounding box center [340, 47] width 100 height 10
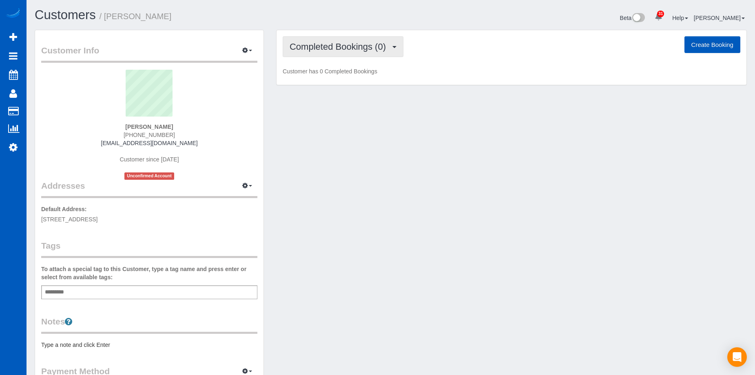
click at [365, 47] on span "Completed Bookings (0)" at bounding box center [340, 47] width 100 height 10
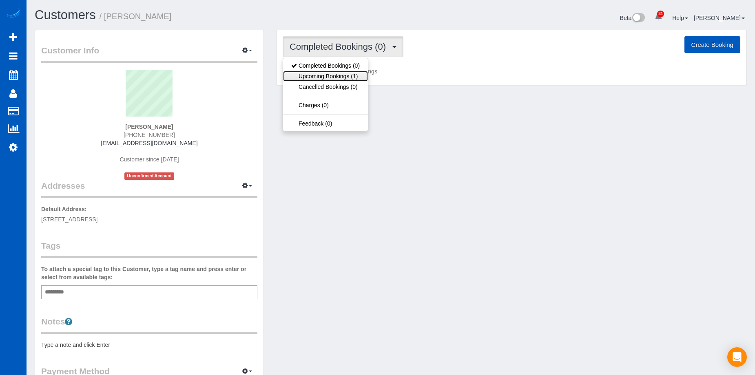
click at [331, 73] on link "Upcoming Bookings (1)" at bounding box center [325, 76] width 85 height 11
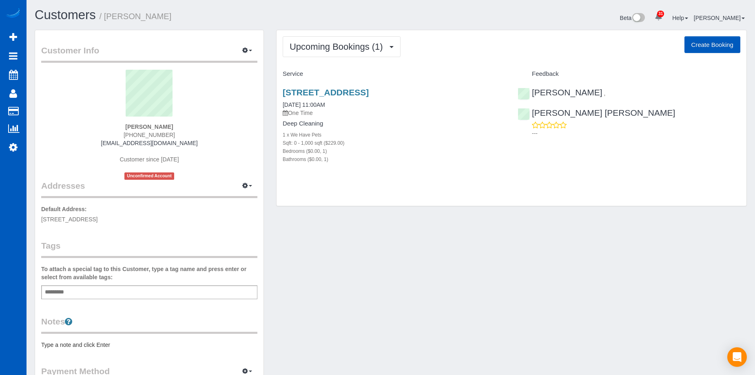
click at [718, 40] on button "Create Booking" at bounding box center [713, 44] width 56 height 17
select select "WA"
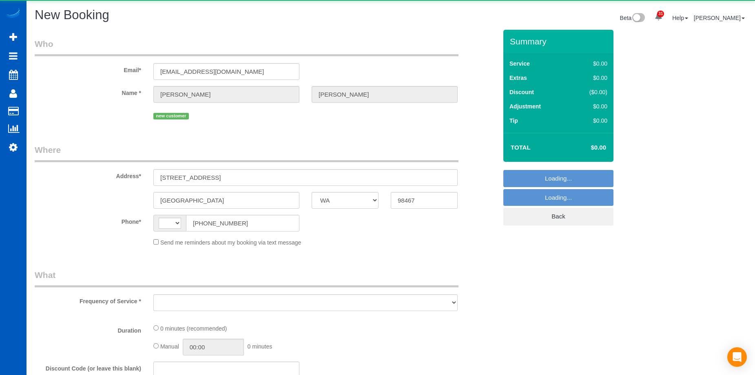
select select "string:fspay-1c352708-812c-4eaa-99f1-ee7acb13b312"
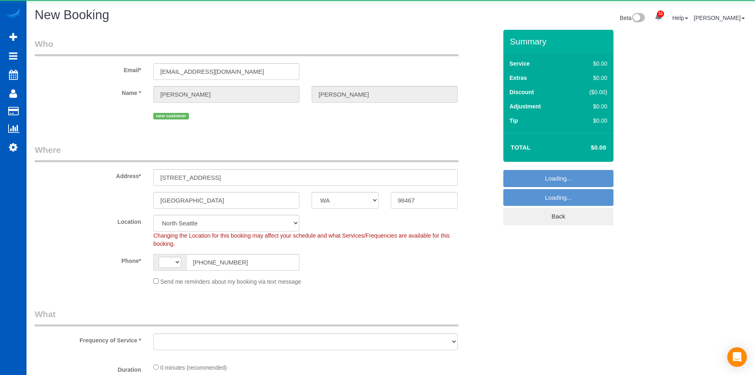
select select "string:[GEOGRAPHIC_DATA]"
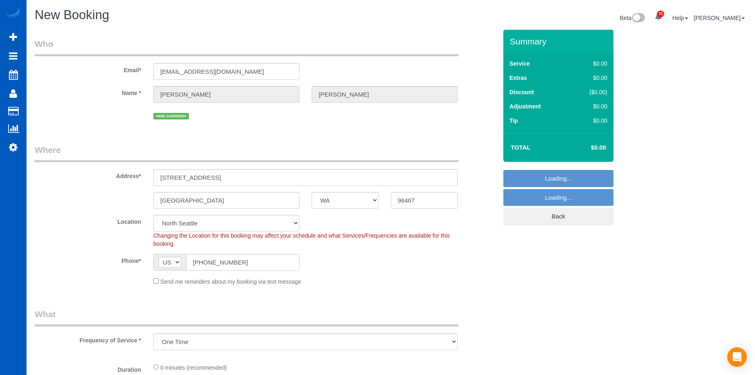
select select "object:9883"
select select "199"
select select "2"
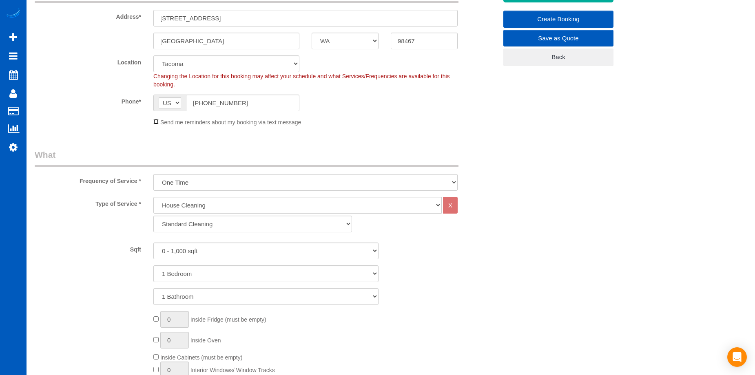
scroll to position [204, 0]
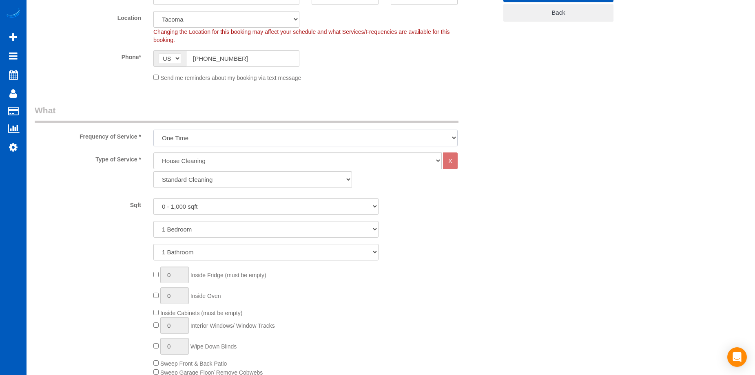
click at [303, 138] on select "One Time Weekly - 15.00% Every 2 Weeks - 10.00% Every 4 Weeks - 5.00% Every 2 M…" at bounding box center [305, 138] width 304 height 17
click at [153, 130] on select "One Time Weekly - 15.00% Every 2 Weeks - 10.00% Every 4 Weeks - 5.00% Every 2 M…" at bounding box center [305, 138] width 304 height 17
click at [293, 131] on select "One Time Weekly - 15.00% Every 2 Weeks - 10.00% Every 4 Weeks - 5.00% Every 2 M…" at bounding box center [305, 138] width 304 height 17
select select "object:9974"
click at [153, 130] on select "One Time Weekly - 15.00% Every 2 Weeks - 10.00% Every 4 Weeks - 5.00% Every 2 M…" at bounding box center [305, 138] width 304 height 17
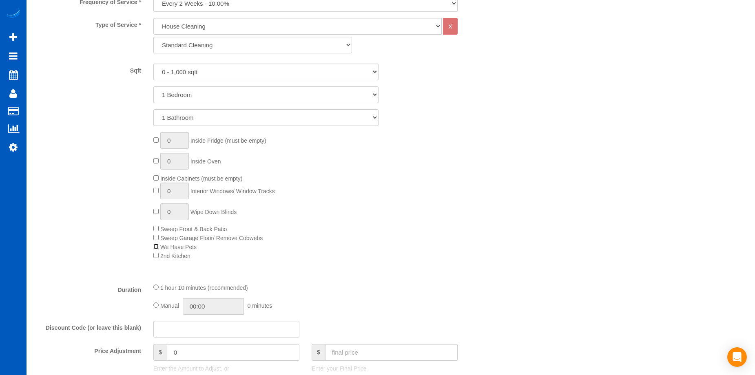
scroll to position [408, 0]
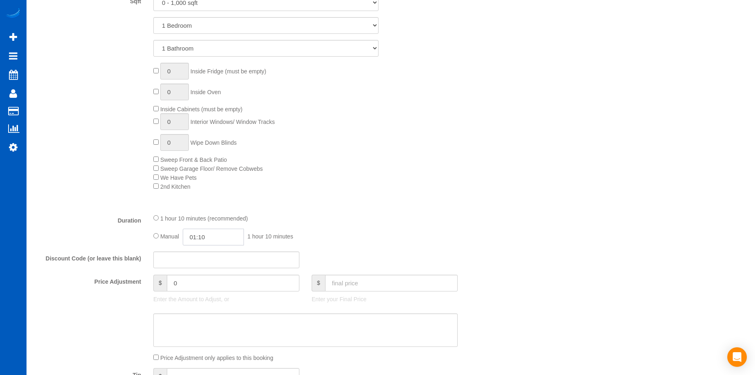
click at [208, 235] on input "01:10" at bounding box center [213, 237] width 61 height 17
type input "04:00"
click at [204, 292] on li "04:00" at bounding box center [204, 295] width 36 height 11
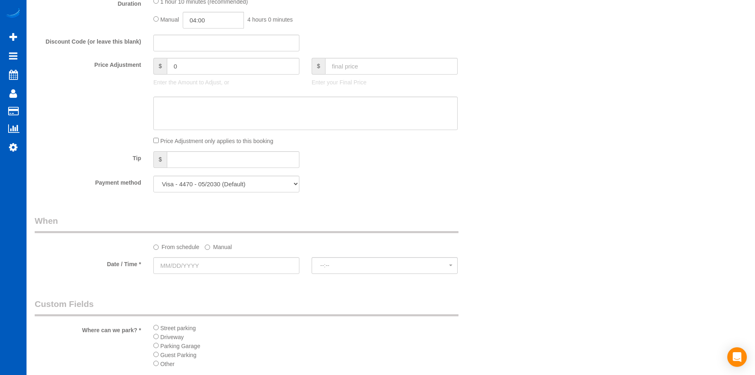
scroll to position [734, 0]
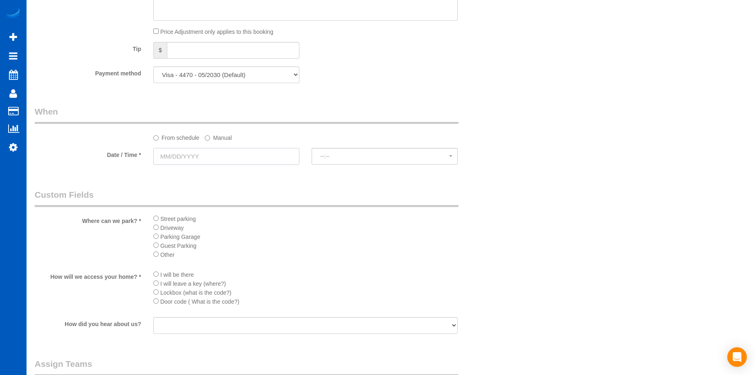
click at [259, 153] on input "text" at bounding box center [226, 156] width 146 height 17
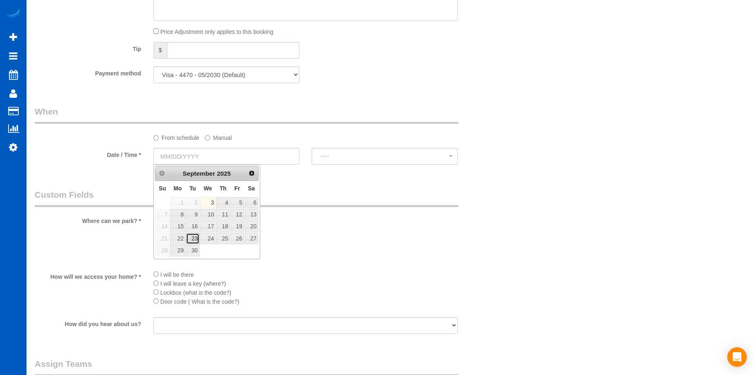
click at [188, 242] on link "23" at bounding box center [192, 238] width 13 height 11
type input "[DATE]"
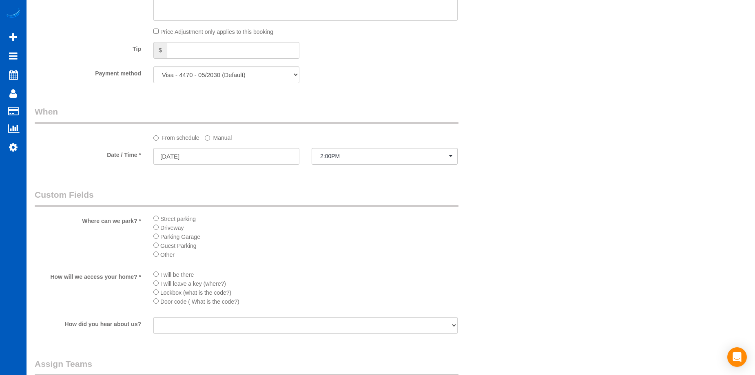
select select "spot1"
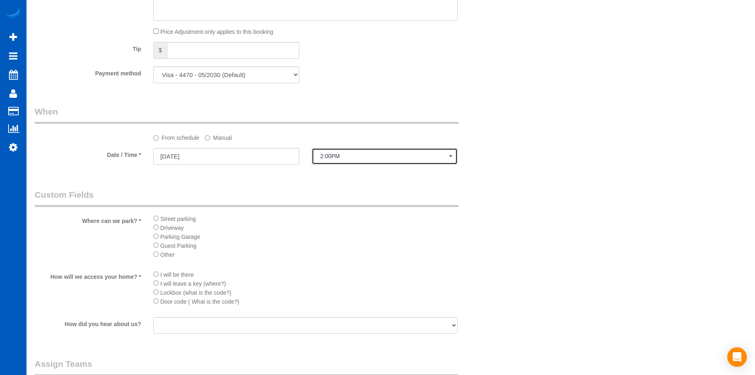
click at [342, 158] on span "2:00PM" at bounding box center [384, 156] width 129 height 7
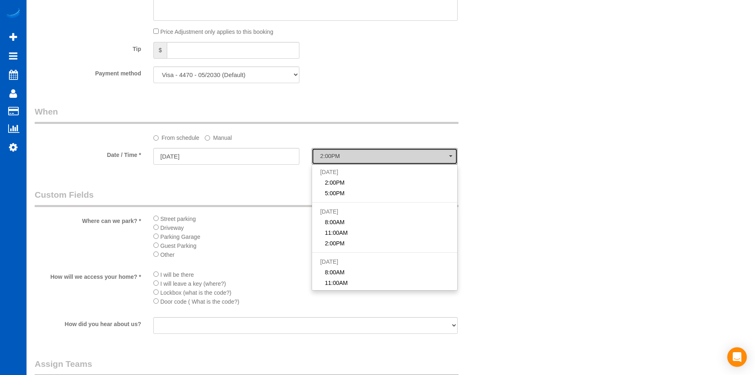
click at [342, 158] on span "2:00PM" at bounding box center [384, 156] width 129 height 7
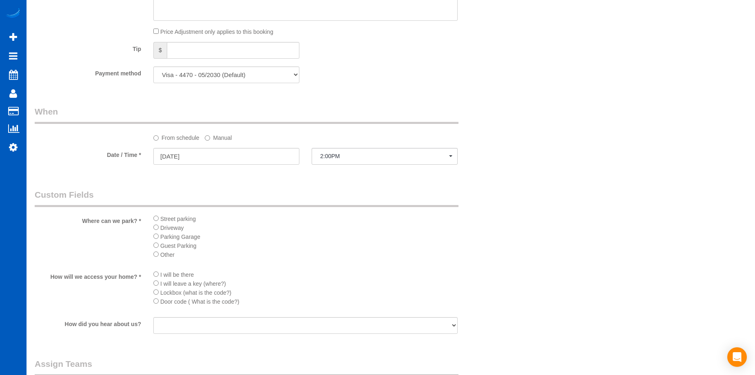
click at [229, 137] on label "Manual" at bounding box center [218, 136] width 27 height 11
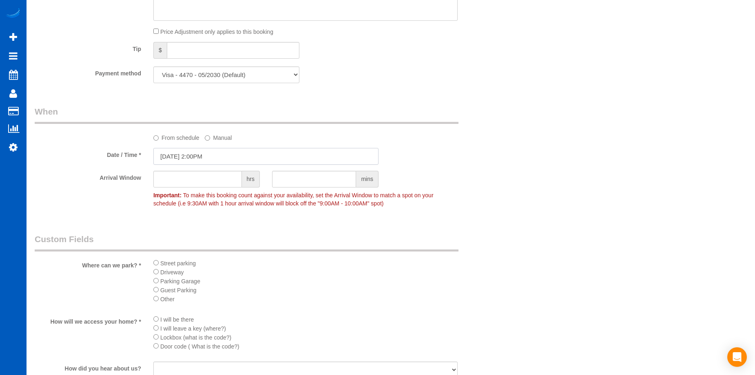
click at [226, 151] on input "09/23/2025 2:00PM" at bounding box center [265, 156] width 225 height 17
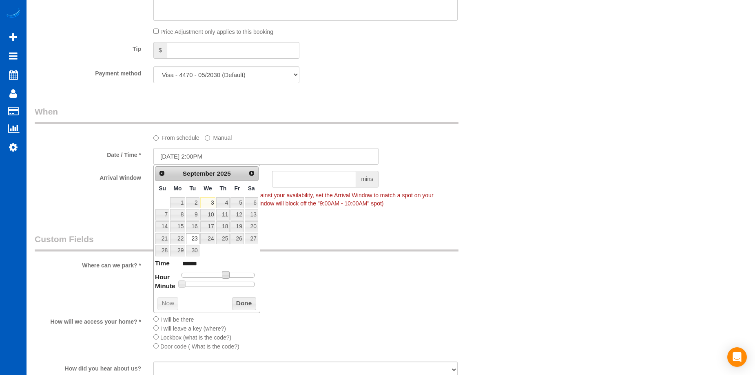
type input "09/23/2025 1:00PM"
type input "******"
type input "09/23/2025 12:00PM"
type input "*******"
type input "[DATE] 11:00AM"
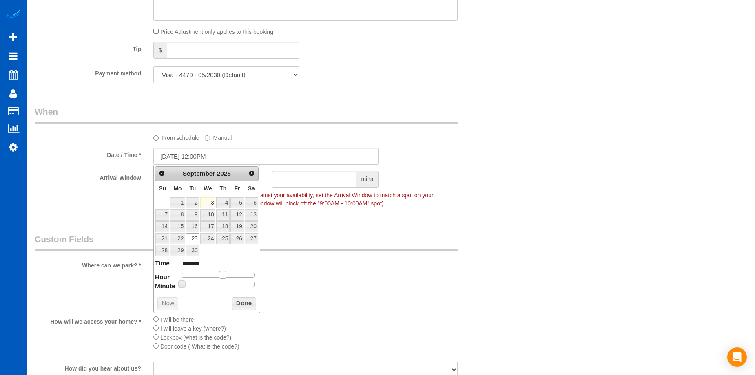
type input "*******"
type input "09/23/2025 10:00AM"
type input "*******"
type input "[DATE] 11:00AM"
type input "*******"
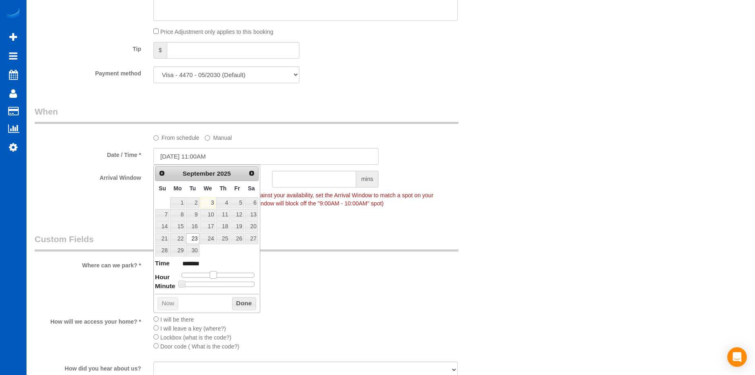
type input "09/23/2025 12:00PM"
type input "*******"
type input "[DATE] 11:00AM"
type input "*******"
drag, startPoint x: 227, startPoint y: 277, endPoint x: 219, endPoint y: 278, distance: 7.9
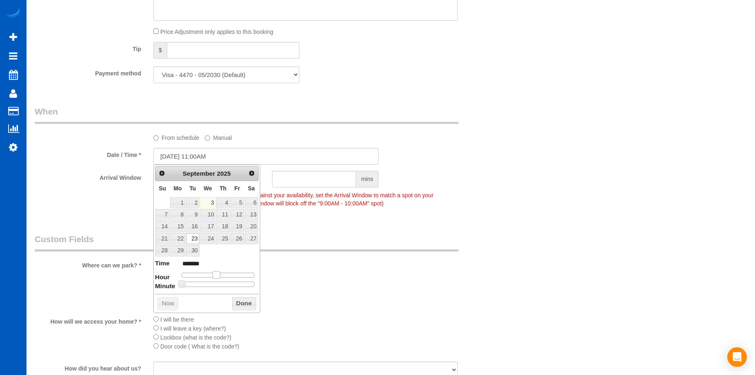
click at [219, 278] on span at bounding box center [216, 274] width 7 height 7
click at [251, 305] on button "Done" at bounding box center [244, 303] width 24 height 13
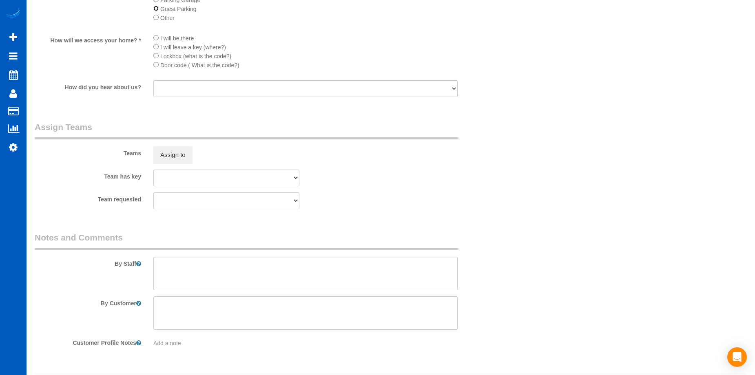
scroll to position [1020, 0]
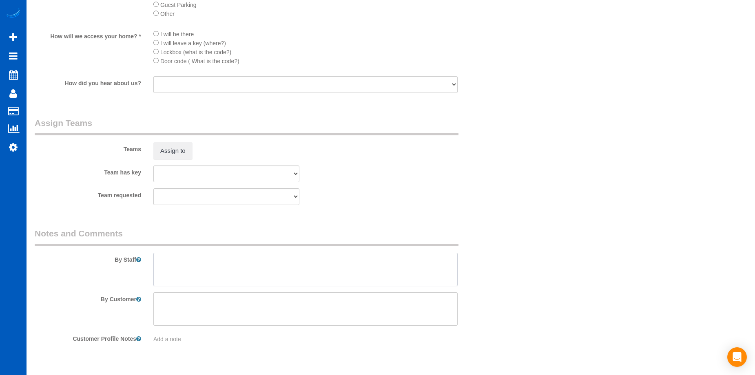
click at [233, 266] on textarea at bounding box center [305, 269] width 304 height 33
paste textarea "We will move our car. Call us when you arrive. I am pregnant, so please use uns…"
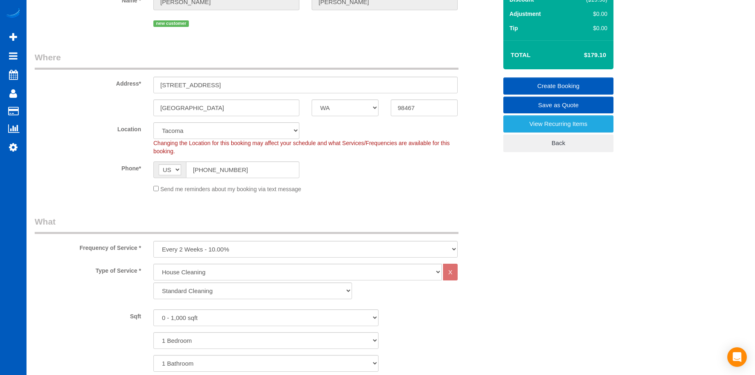
scroll to position [0, 0]
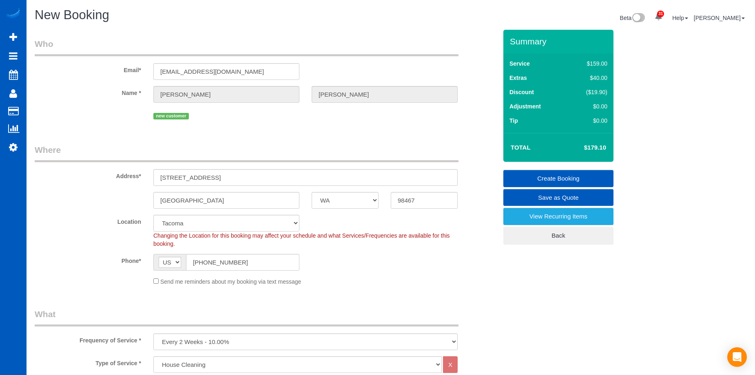
type textarea "We will move our car. Call us when you arrive. I am pregnant, so please use uns…"
click at [539, 175] on link "Create Booking" at bounding box center [558, 178] width 110 height 17
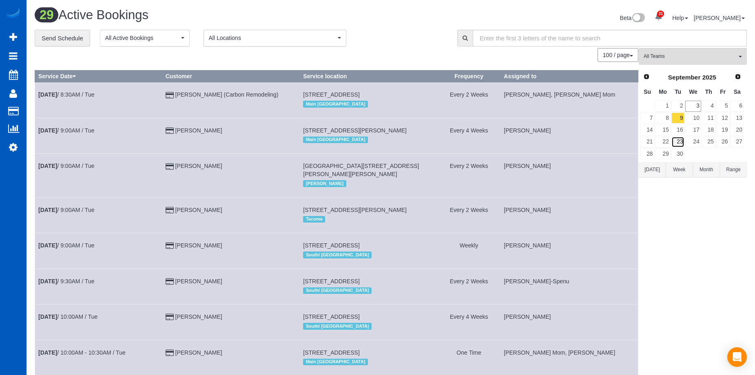
click at [680, 137] on link "23" at bounding box center [678, 142] width 13 height 11
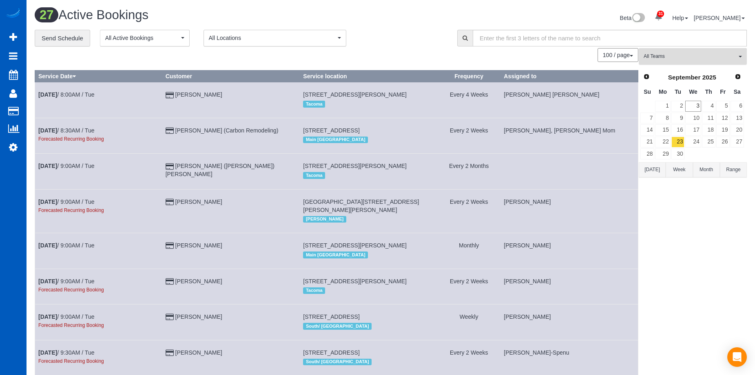
click at [687, 57] on span "All Teams" at bounding box center [690, 56] width 93 height 7
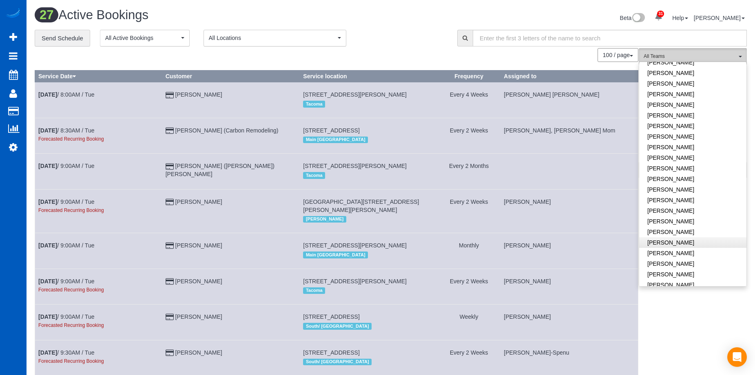
scroll to position [449, 0]
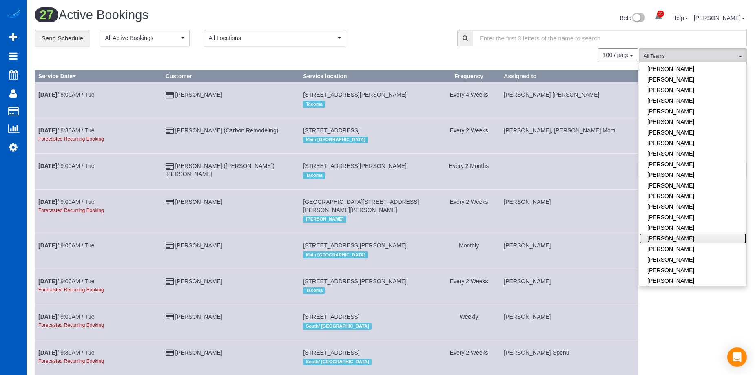
click at [692, 233] on link "[PERSON_NAME]" at bounding box center [692, 238] width 107 height 11
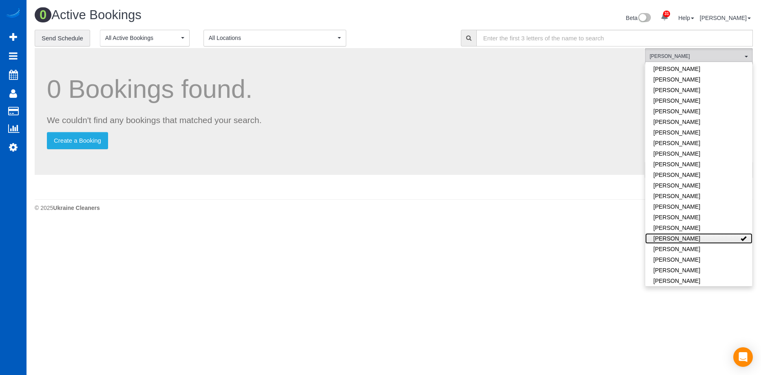
click at [705, 233] on link "[PERSON_NAME]" at bounding box center [698, 238] width 107 height 11
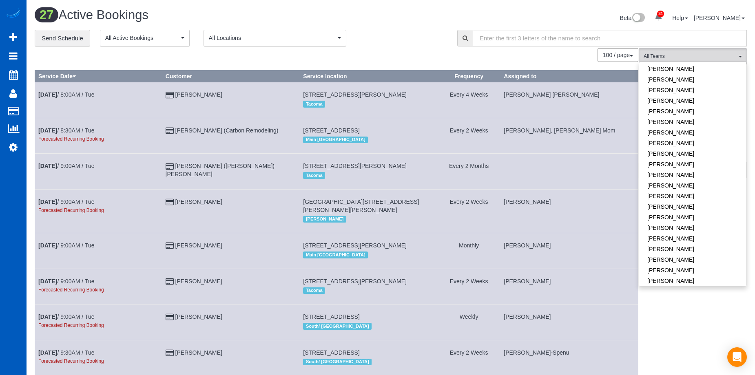
click at [417, 27] on div "Beta 31 Your Notifications You have 0 alerts × You have 2 to charge for 08/31/2…" at bounding box center [572, 19] width 362 height 22
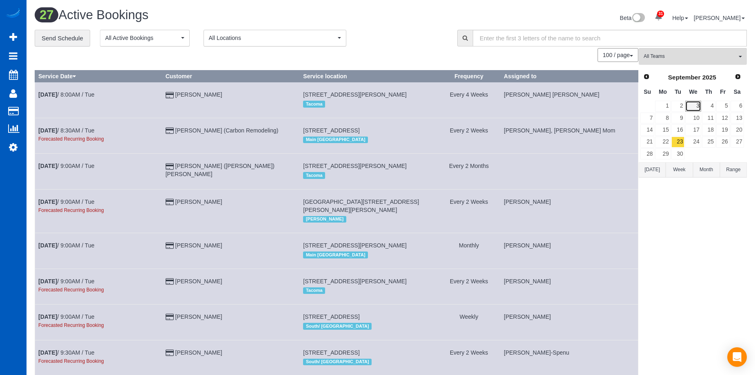
click at [699, 106] on link "3" at bounding box center [693, 106] width 16 height 11
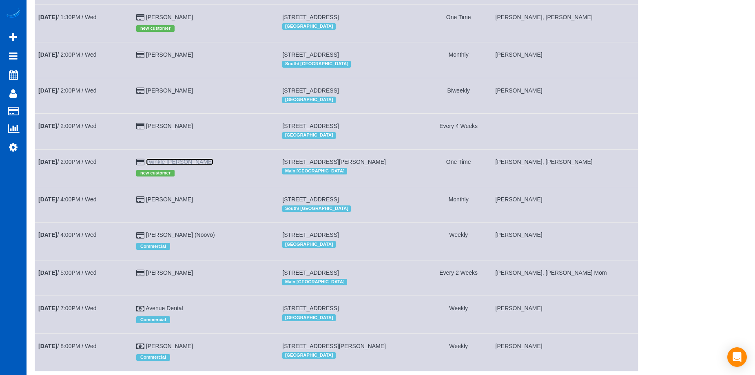
scroll to position [850, 0]
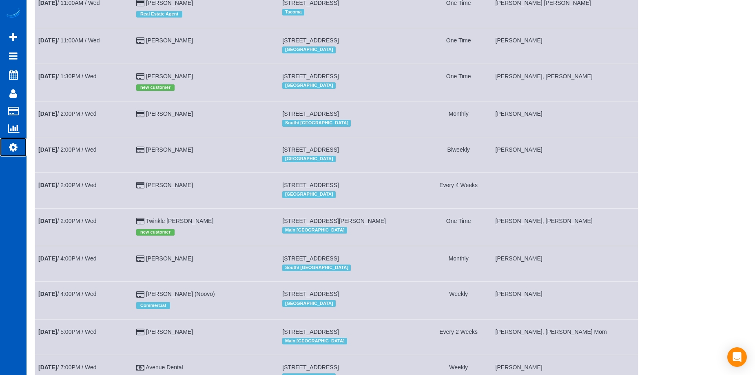
click at [14, 142] on icon at bounding box center [13, 147] width 9 height 10
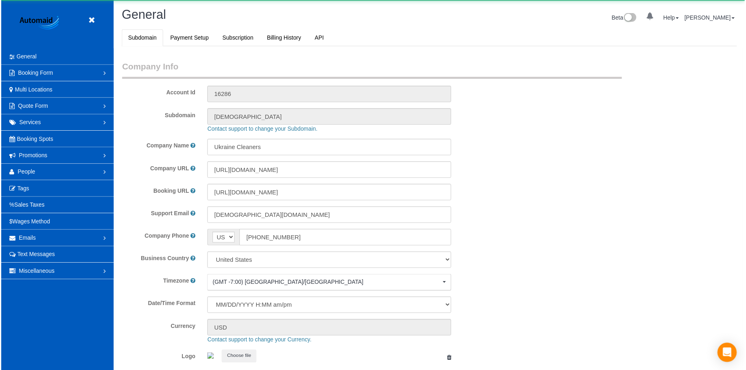
scroll to position [1794, 755]
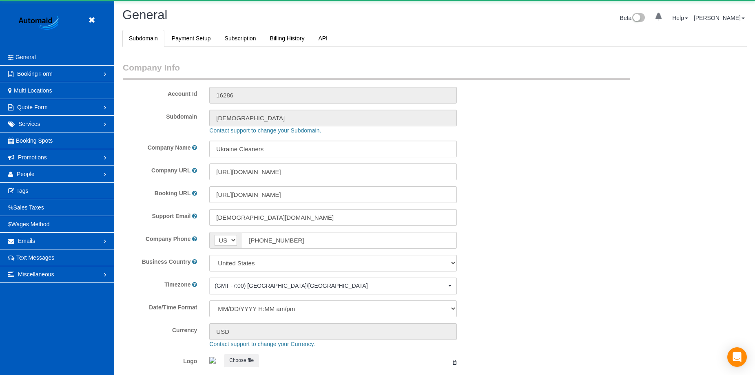
select select "1"
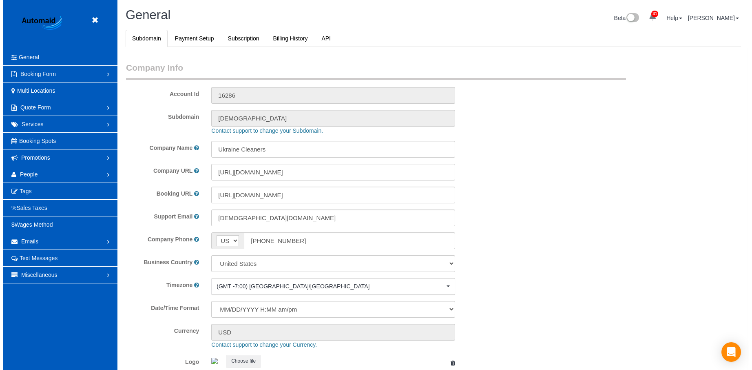
scroll to position [39004, 40052]
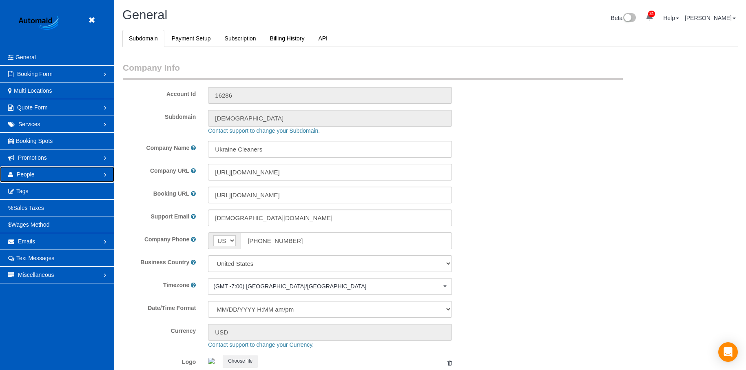
click at [60, 169] on link "People" at bounding box center [57, 174] width 114 height 16
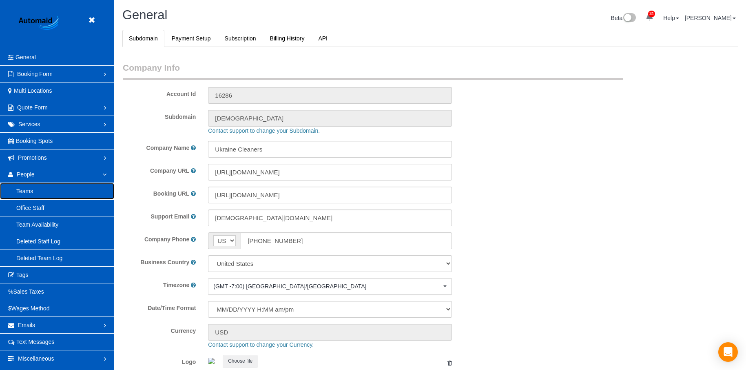
click at [50, 187] on link "Teams" at bounding box center [57, 191] width 114 height 16
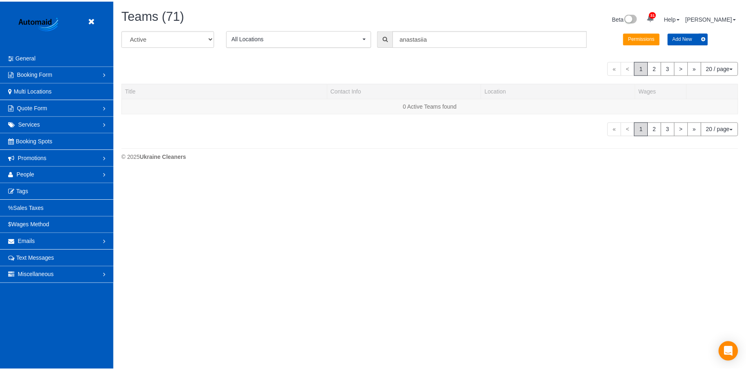
scroll to position [235, 752]
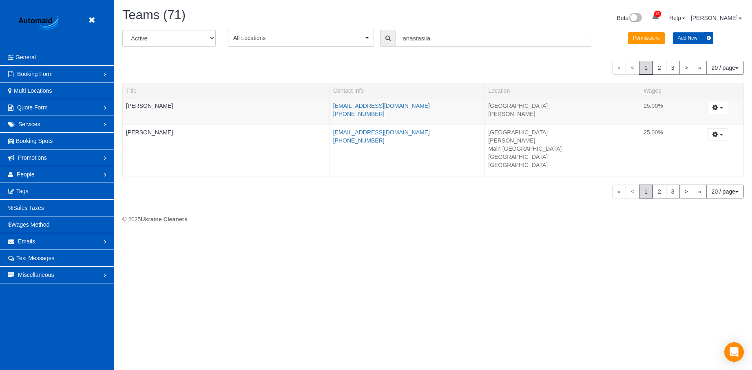
click at [468, 40] on input "anastasiia" at bounding box center [494, 38] width 196 height 17
drag, startPoint x: 386, startPoint y: 31, endPoint x: 266, endPoint y: 24, distance: 119.3
click at [266, 24] on div "Teams (71) Beta 31 Your Notifications You have 0 alerts × You have 2 to charge …" at bounding box center [433, 117] width 638 height 235
click at [416, 13] on h1 "Teams (71)" at bounding box center [274, 15] width 305 height 14
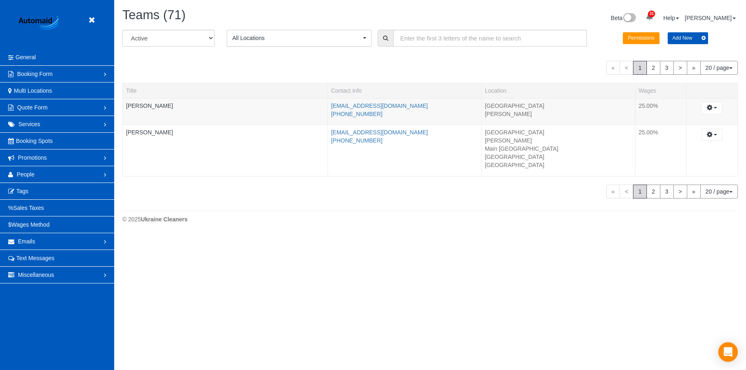
scroll to position [815, 746]
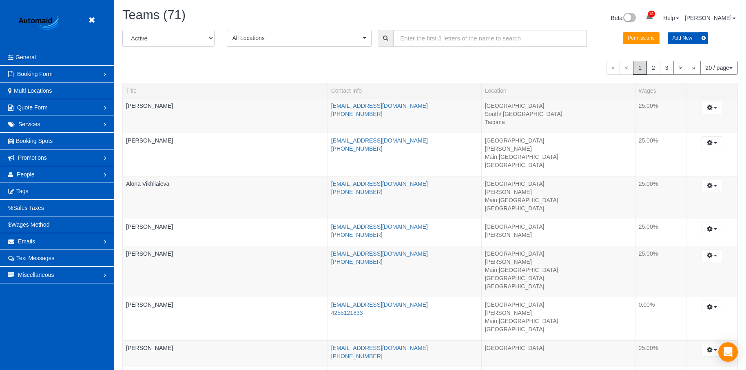
click at [194, 37] on select "All Active Archived" at bounding box center [168, 38] width 92 height 17
click at [277, 64] on div "« < 1 2 3 > » 20 / page 10 / page 20 / page 30 / page 40 / page 50 / page 100 /…" at bounding box center [430, 68] width 616 height 14
click at [718, 68] on button "20 / page" at bounding box center [720, 68] width 38 height 14
click at [698, 136] on link "100 / page" at bounding box center [705, 136] width 64 height 11
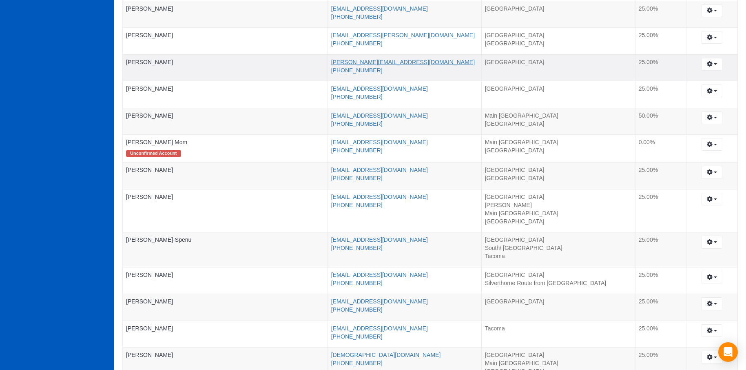
scroll to position [571, 0]
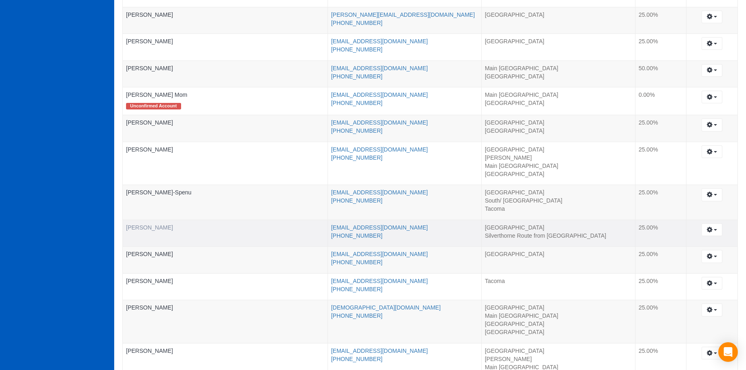
drag, startPoint x: 173, startPoint y: 228, endPoint x: 126, endPoint y: 228, distance: 46.5
click at [126, 228] on td "[PERSON_NAME]" at bounding box center [225, 232] width 205 height 27
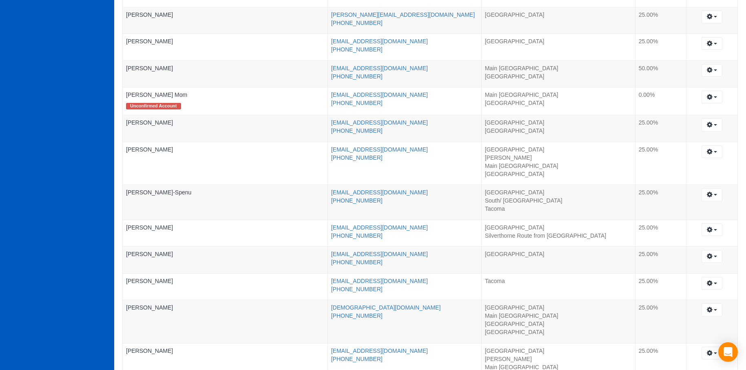
copy link "[PERSON_NAME]"
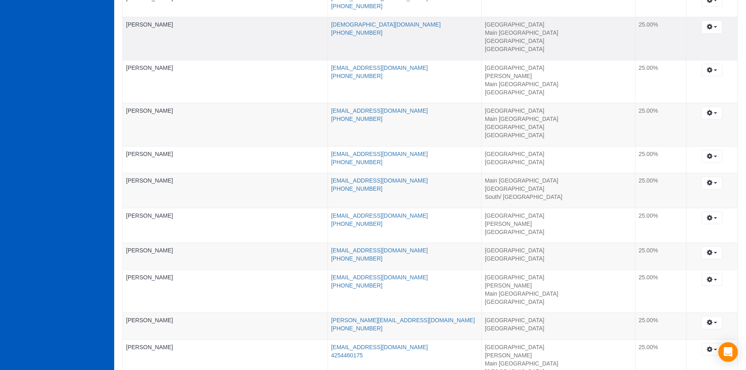
scroll to position [857, 0]
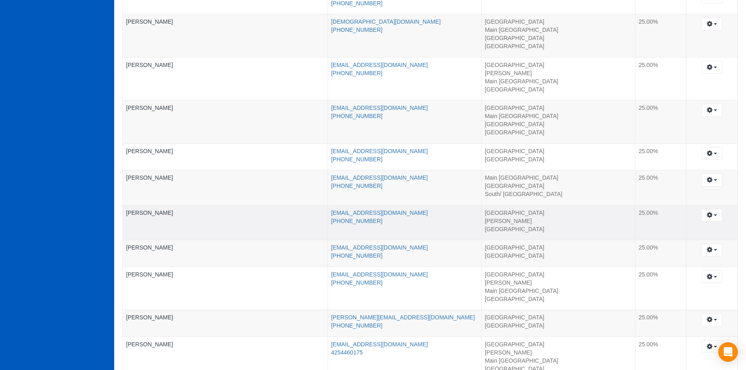
drag, startPoint x: 172, startPoint y: 212, endPoint x: 122, endPoint y: 211, distance: 49.8
click at [123, 211] on td "[PERSON_NAME]" at bounding box center [225, 222] width 205 height 35
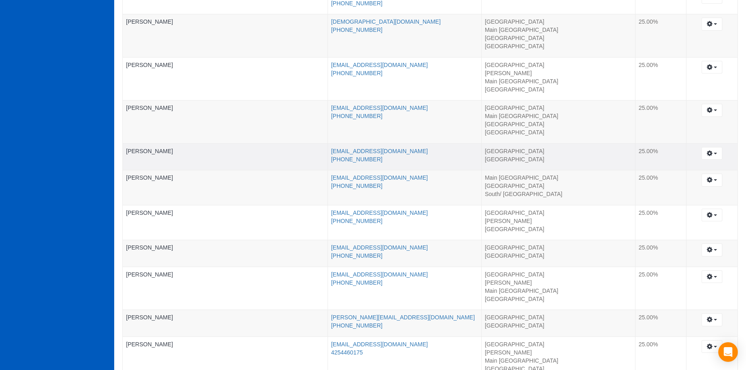
copy link "[PERSON_NAME]"
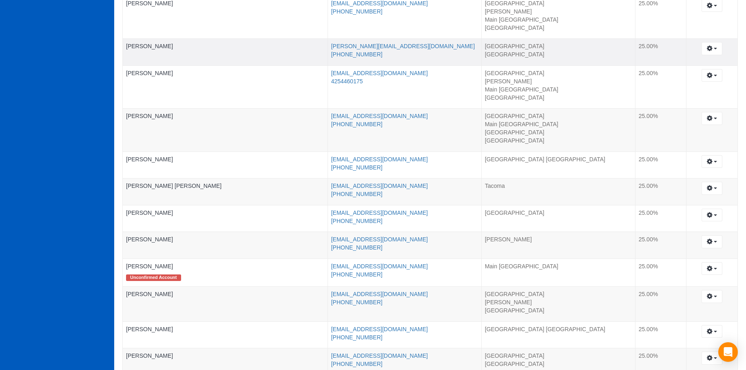
scroll to position [1142, 0]
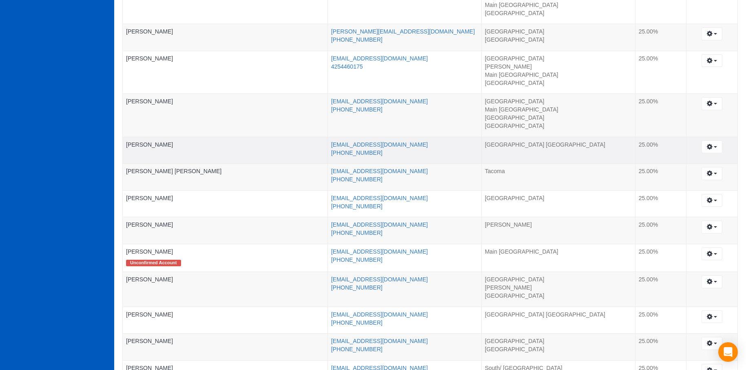
drag, startPoint x: 177, startPoint y: 144, endPoint x: 123, endPoint y: 144, distance: 53.4
click at [123, 144] on td "[PERSON_NAME]" at bounding box center [225, 150] width 205 height 27
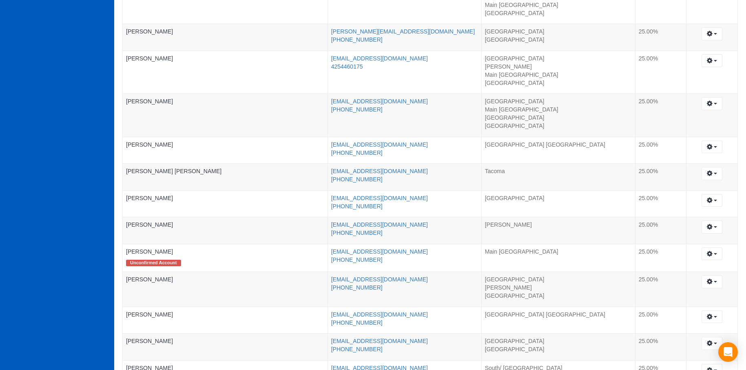
copy link "[PERSON_NAME]"
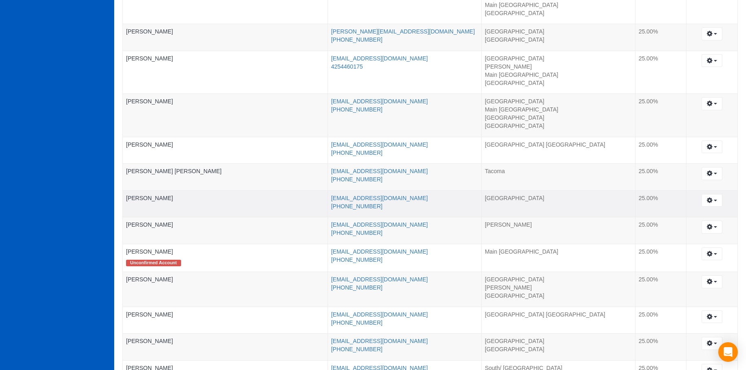
click at [174, 202] on div at bounding box center [225, 203] width 198 height 2
drag, startPoint x: 161, startPoint y: 198, endPoint x: 124, endPoint y: 202, distance: 36.5
click at [124, 202] on td "[PERSON_NAME]" at bounding box center [225, 203] width 205 height 27
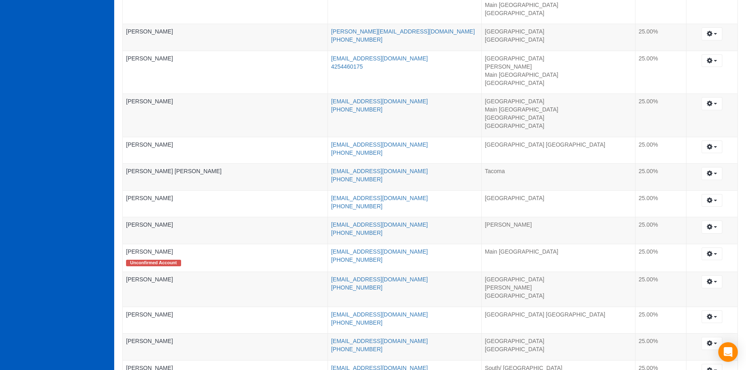
copy link "[PERSON_NAME]"
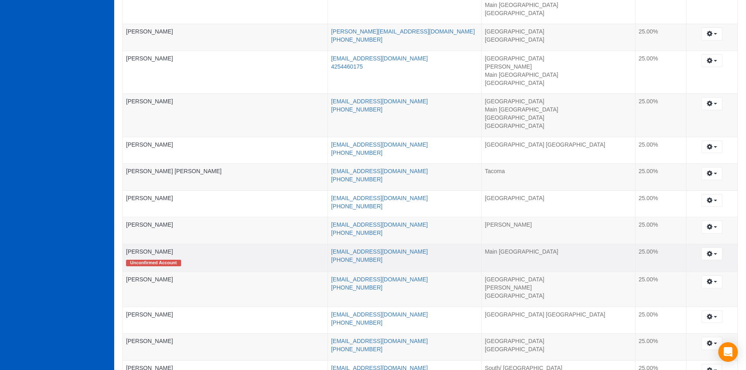
click at [191, 251] on td "Nataliia Dobrovolska Unconfirmed Account" at bounding box center [225, 258] width 205 height 28
drag, startPoint x: 180, startPoint y: 252, endPoint x: 128, endPoint y: 252, distance: 51.8
click at [128, 252] on td "Nataliia Dobrovolska Unconfirmed Account" at bounding box center [225, 258] width 205 height 28
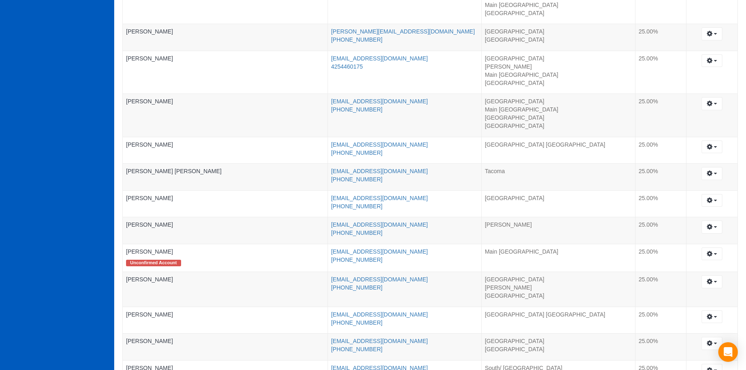
copy link "[PERSON_NAME]"
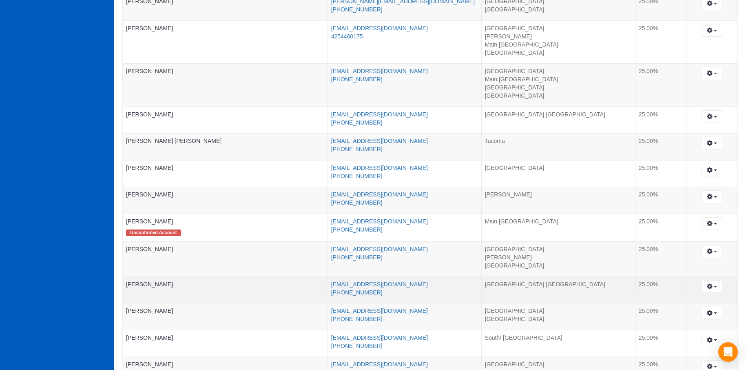
scroll to position [1224, 0]
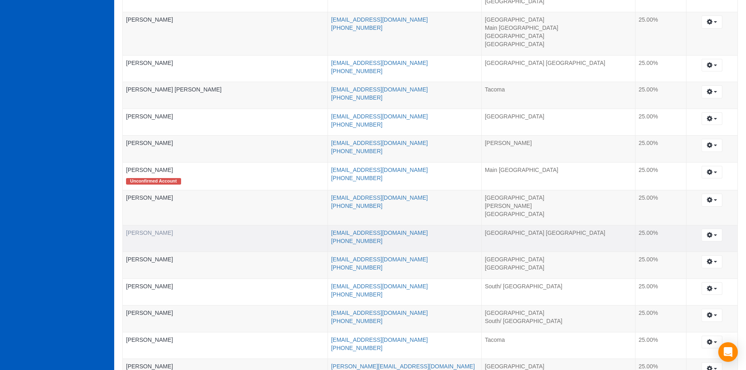
drag, startPoint x: 177, startPoint y: 231, endPoint x: 128, endPoint y: 234, distance: 49.4
click at [128, 234] on td "[PERSON_NAME]" at bounding box center [225, 238] width 205 height 27
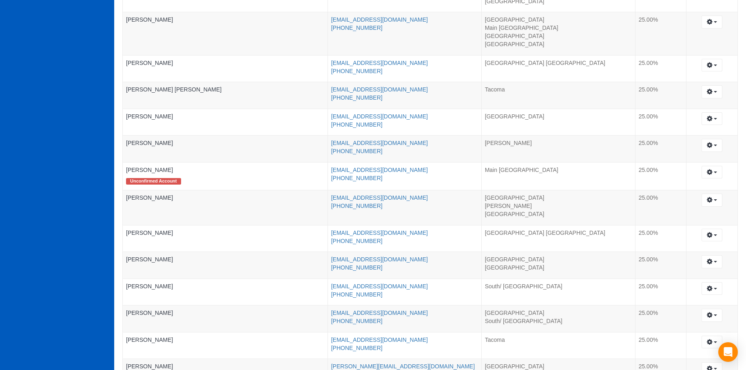
copy link "[PERSON_NAME]"
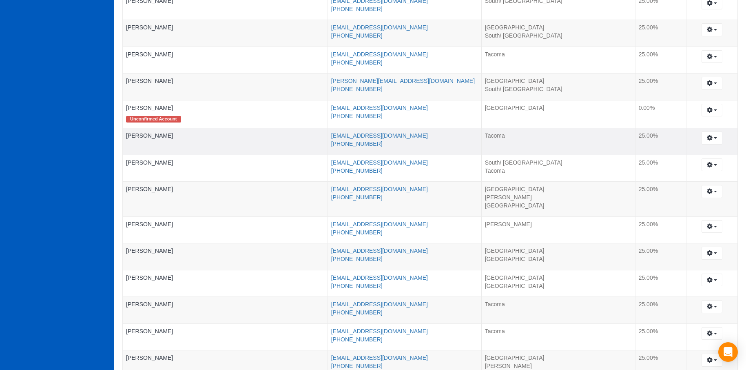
scroll to position [1510, 0]
drag, startPoint x: 173, startPoint y: 188, endPoint x: 124, endPoint y: 189, distance: 49.8
drag, startPoint x: 186, startPoint y: 189, endPoint x: 178, endPoint y: 191, distance: 7.9
click at [186, 189] on td "[PERSON_NAME]" at bounding box center [225, 198] width 205 height 35
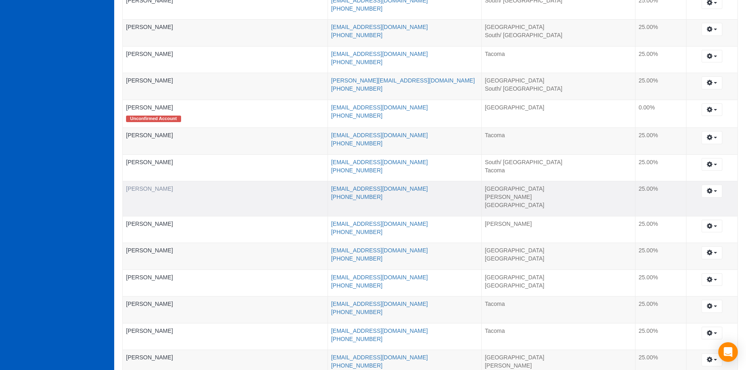
drag, startPoint x: 172, startPoint y: 189, endPoint x: 128, endPoint y: 190, distance: 44.5
click at [128, 190] on td "[PERSON_NAME]" at bounding box center [225, 198] width 205 height 35
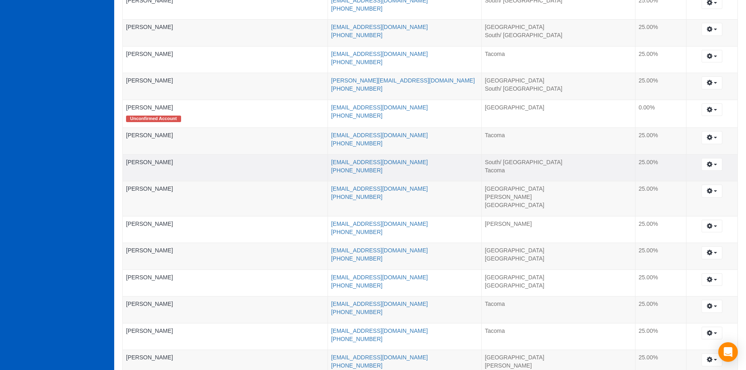
copy link "[PERSON_NAME]"
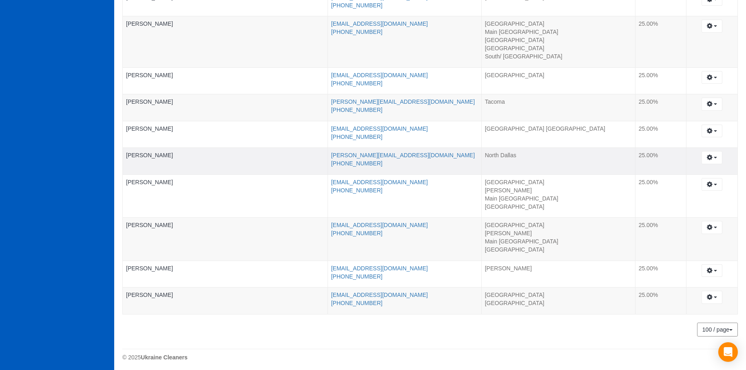
scroll to position [2047, 0]
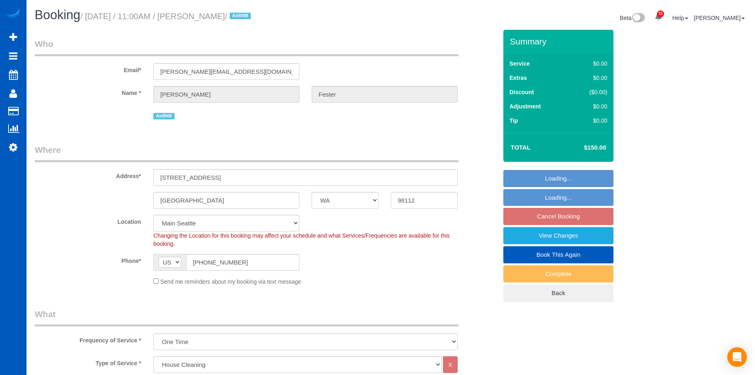
select select "WA"
select select "199"
select select "2"
select select "3"
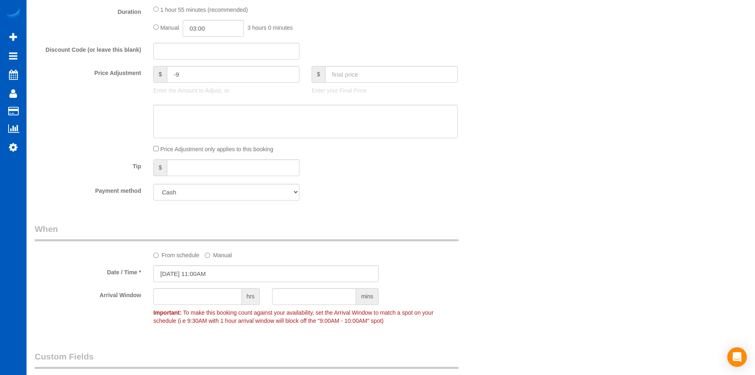
scroll to position [694, 0]
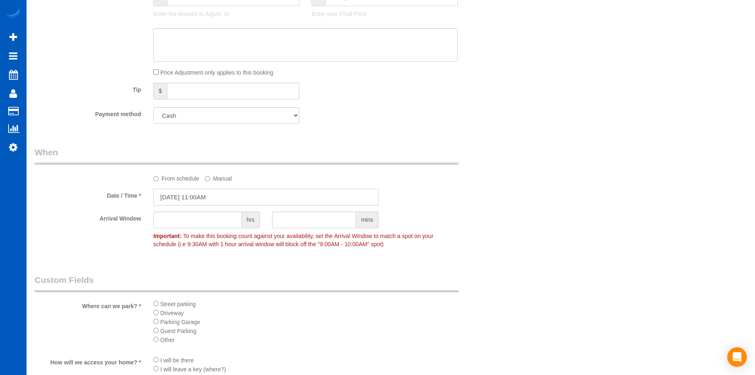
click at [247, 194] on input "[DATE] 11:00AM" at bounding box center [265, 197] width 225 height 17
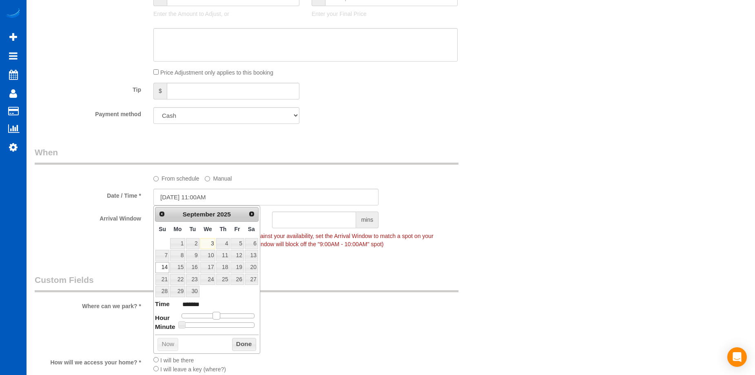
type input "[DATE] 10:00AM"
type input "*******"
click at [214, 316] on span at bounding box center [213, 315] width 7 height 7
click at [247, 346] on button "Done" at bounding box center [244, 344] width 24 height 13
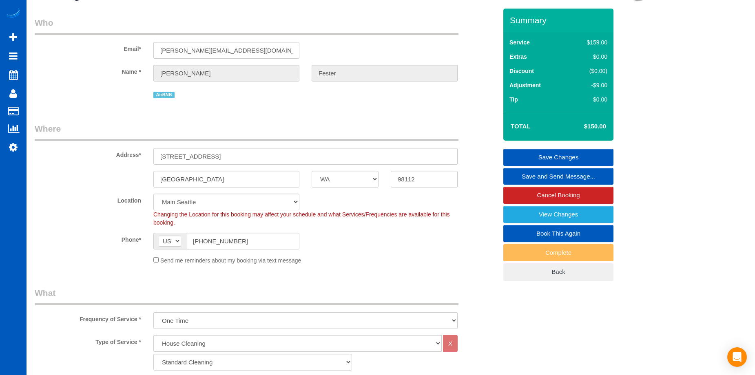
scroll to position [0, 0]
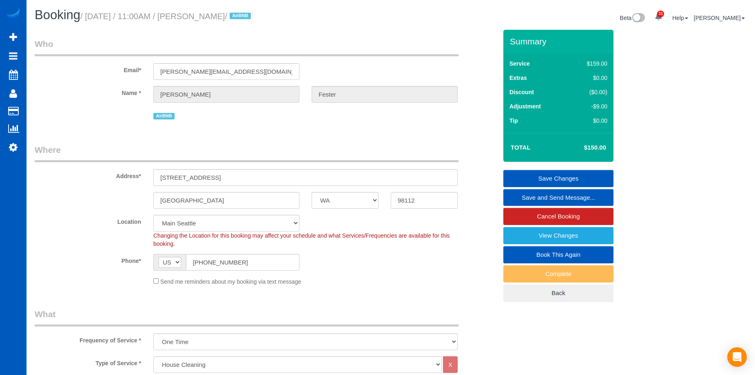
click at [542, 174] on link "Save Changes" at bounding box center [558, 178] width 110 height 17
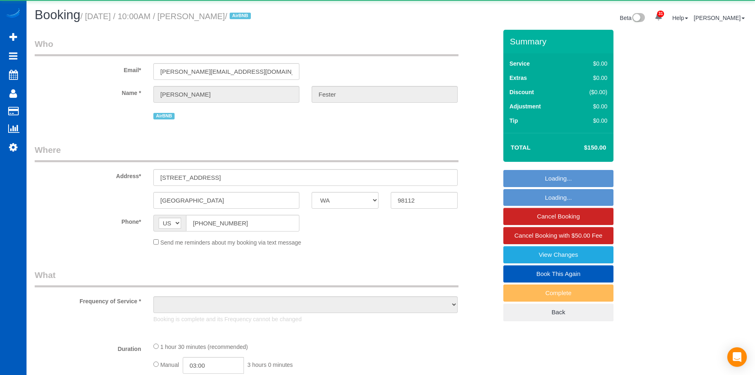
select select "WA"
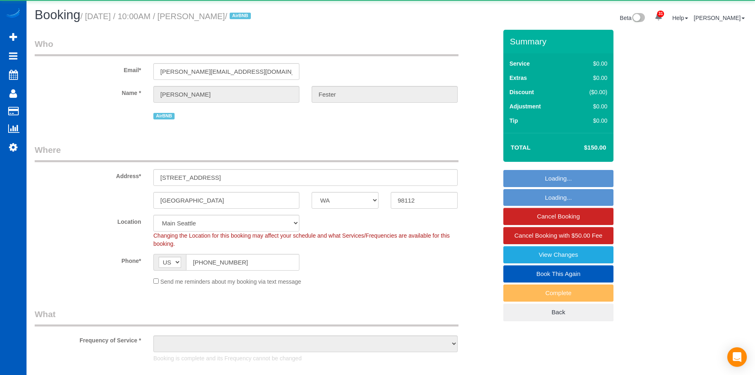
select select "object:1136"
select select "199"
select select "2"
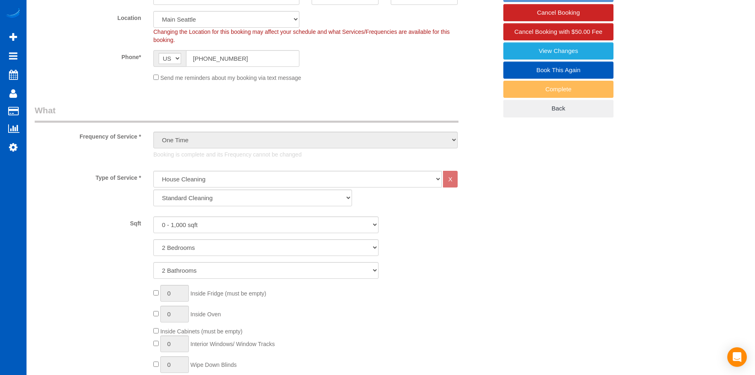
select select "object:1256"
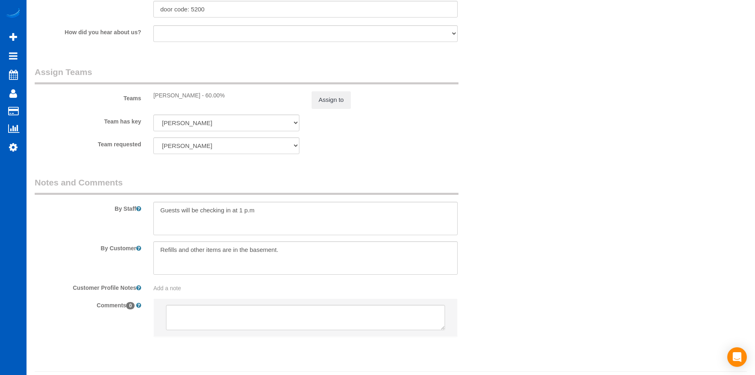
scroll to position [1142, 0]
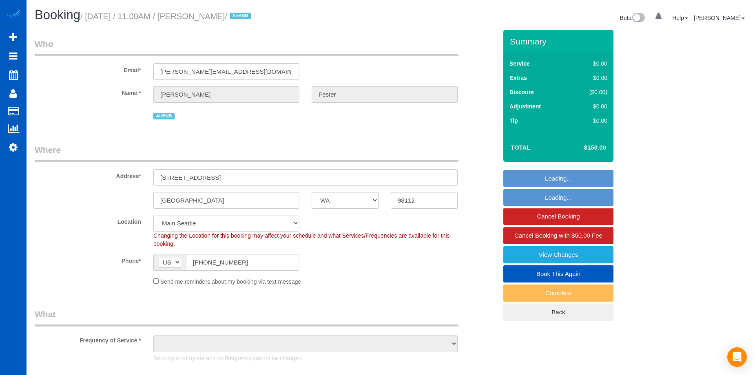
select select "WA"
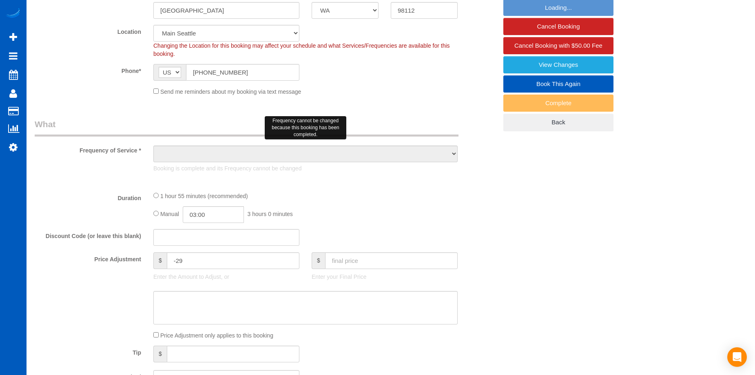
select select "object:916"
select select "199"
select select "1001"
select select "2"
select select "3"
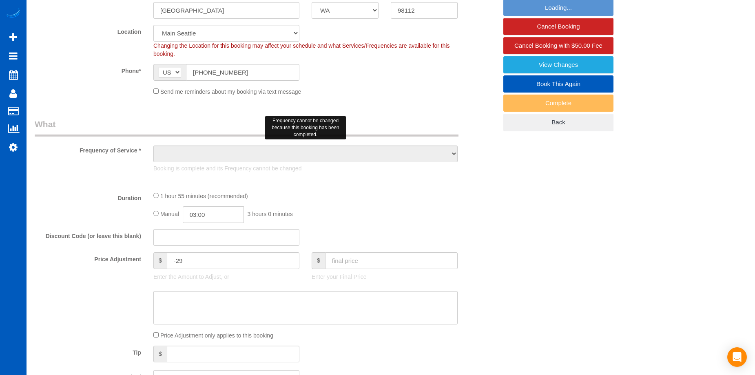
select select "spot1"
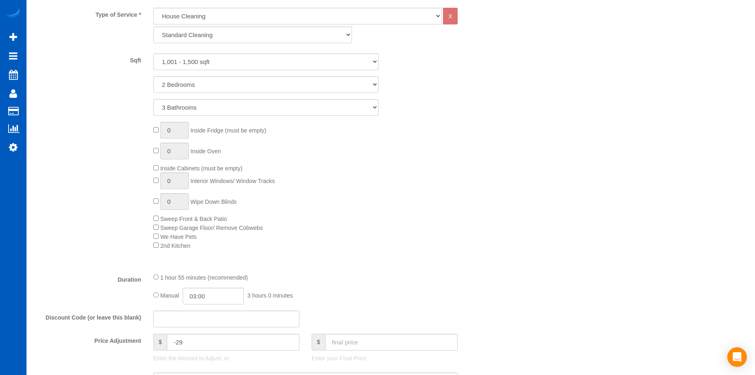
select select "object:1163"
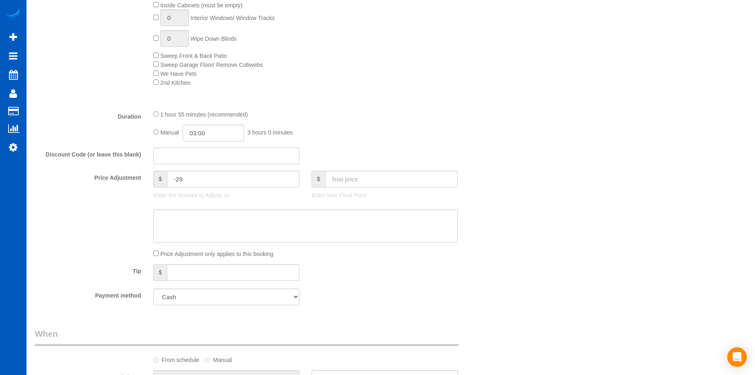
select select "1001"
select select "2"
select select "3"
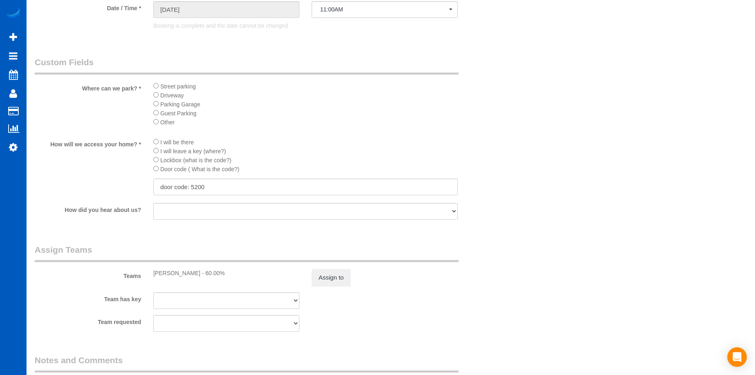
scroll to position [1020, 0]
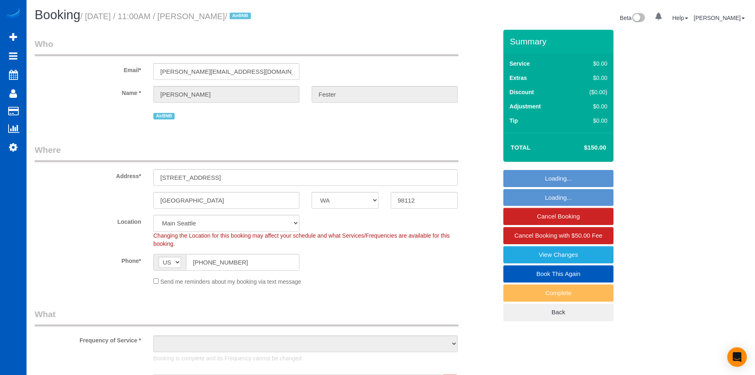
select select "WA"
select select "199"
select select "2"
select select "object:1061"
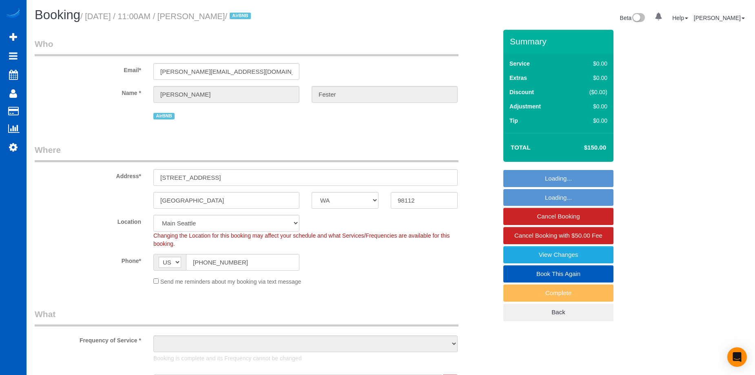
select select "spot1"
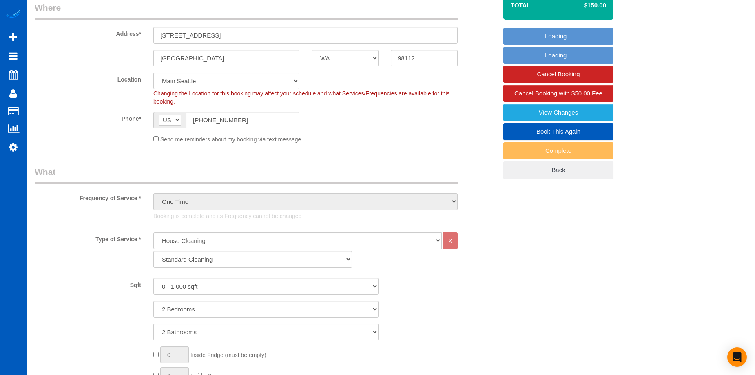
select select "object:1249"
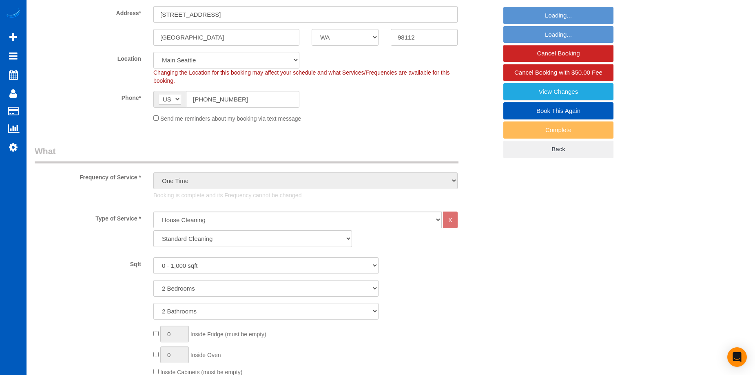
select select "2"
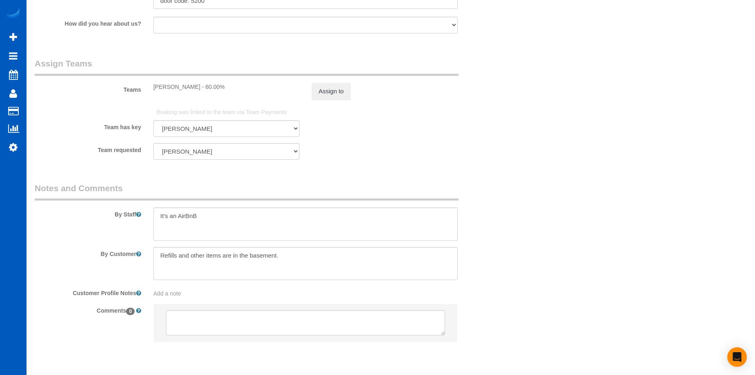
scroll to position [1112, 0]
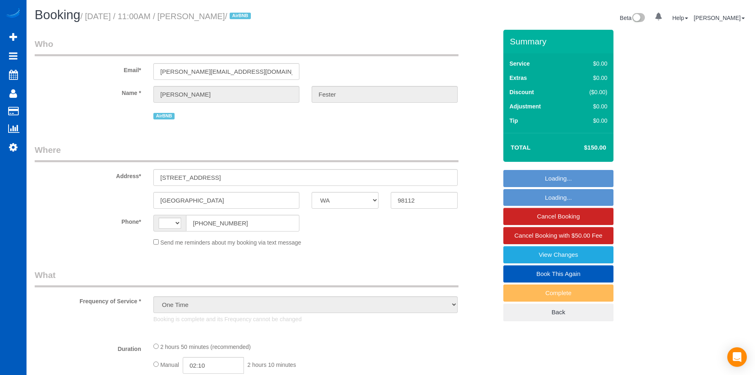
select select "WA"
select select "object:1161"
select select "string:[GEOGRAPHIC_DATA]"
select select "2"
select select "spot1"
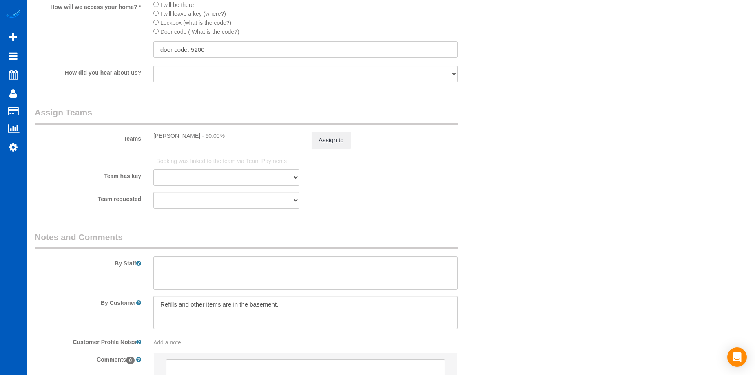
scroll to position [798, 0]
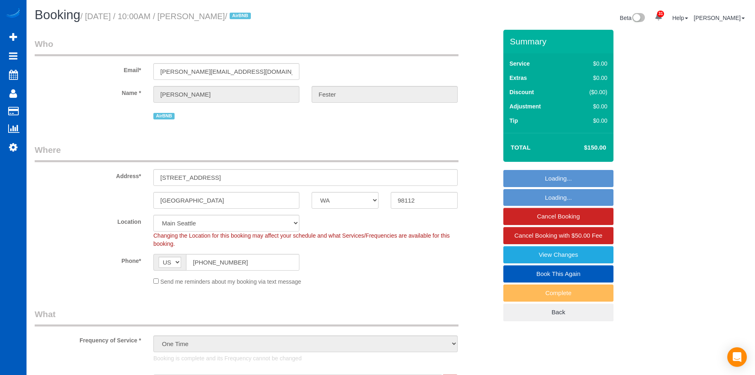
select select "WA"
select select "199"
select select "2"
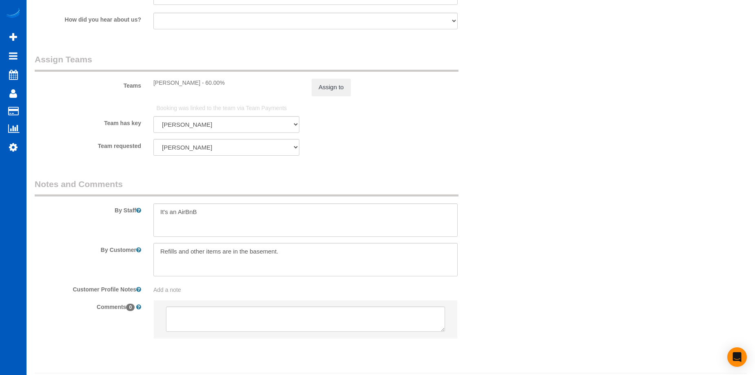
scroll to position [1142, 0]
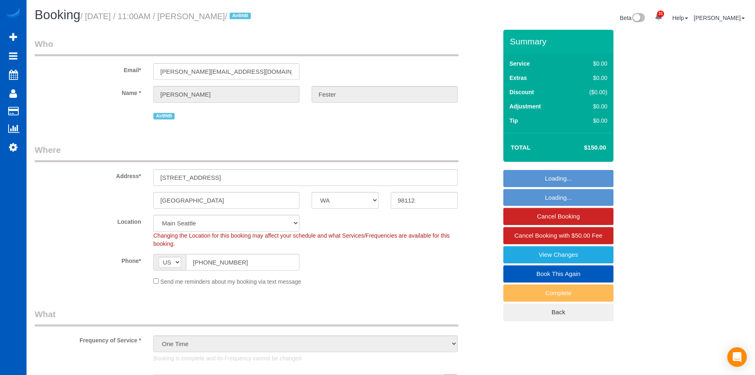
select select "WA"
select select "2"
select select "spot1"
select select "spot6"
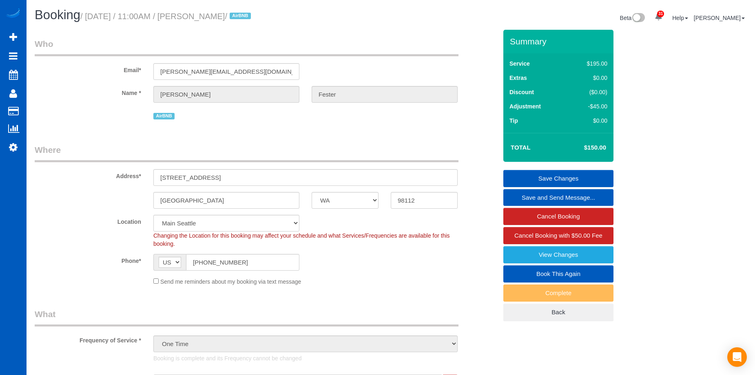
click at [526, 270] on link "Book This Again" at bounding box center [558, 274] width 110 height 17
select select "WA"
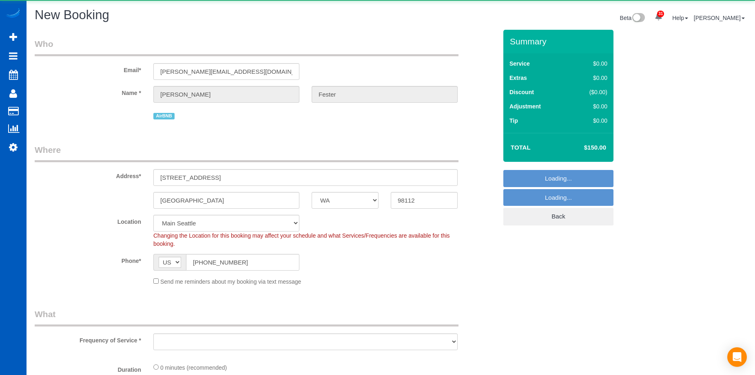
select select "string:fspay"
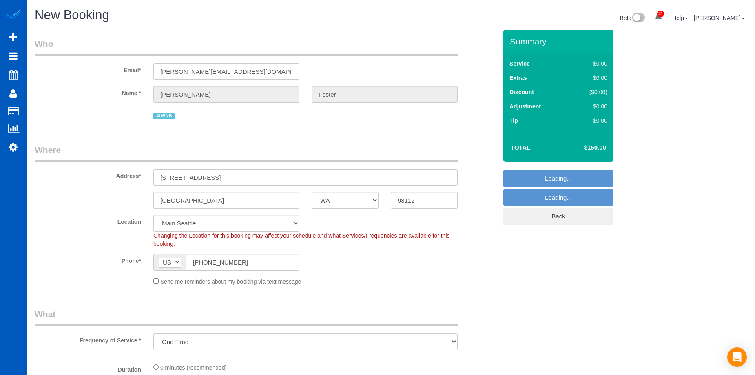
select select "object:1859"
select select "199"
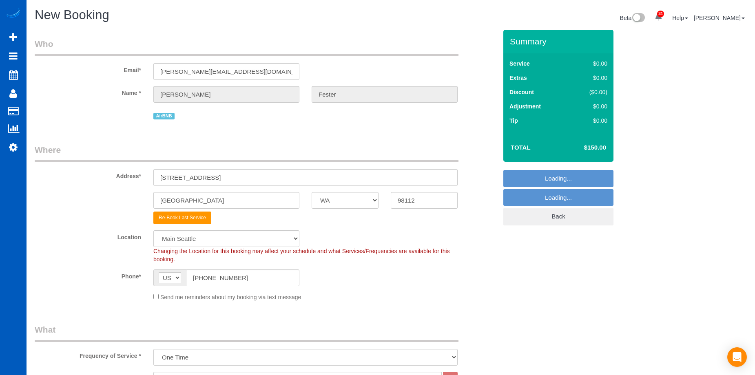
select select "object:1953"
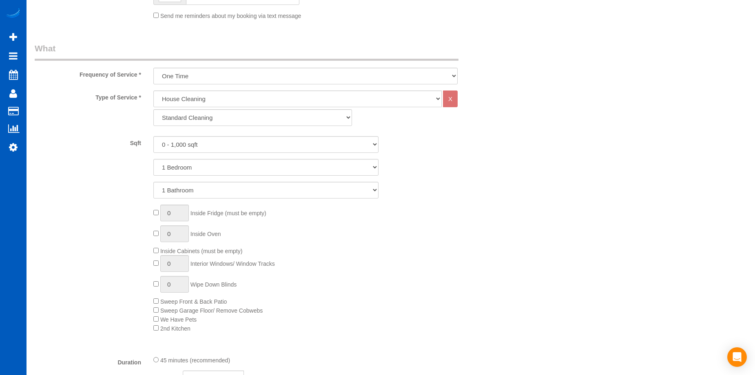
scroll to position [245, 0]
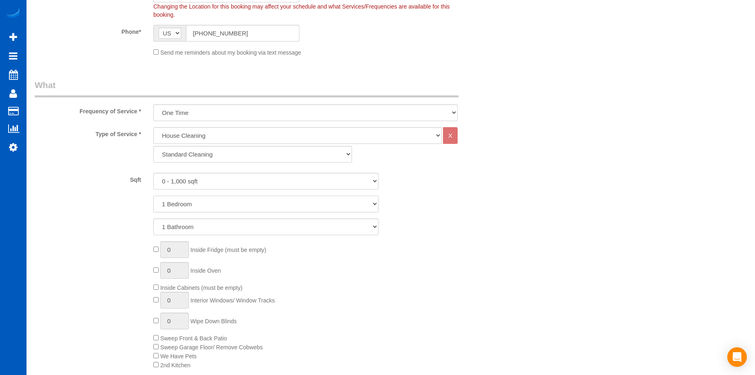
click at [202, 199] on select "1 Bedroom 2 Bedrooms 3 Bedrooms 4 Bedrooms 5 Bedrooms 6 Bedrooms 7 Bedrooms" at bounding box center [265, 204] width 225 height 17
select select "2"
click at [153, 196] on select "1 Bedroom 2 Bedrooms 3 Bedrooms 4 Bedrooms 5 Bedrooms 6 Bedrooms 7 Bedrooms" at bounding box center [265, 204] width 225 height 17
click at [224, 226] on select "1 Bathroom 2 Bathrooms 3 Bathrooms 4 Bathrooms 5 Bathrooms 6 Bathrooms 7 Bathro…" at bounding box center [265, 227] width 225 height 17
select select "2"
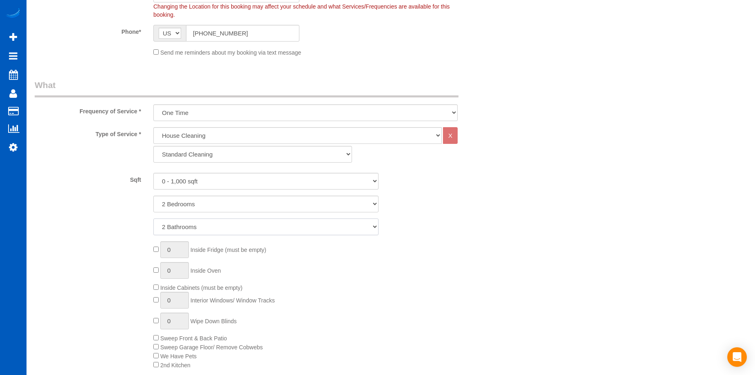
click at [153, 219] on select "1 Bathroom 2 Bathrooms 3 Bathrooms 4 Bathrooms 5 Bathrooms 6 Bathrooms 7 Bathro…" at bounding box center [265, 227] width 225 height 17
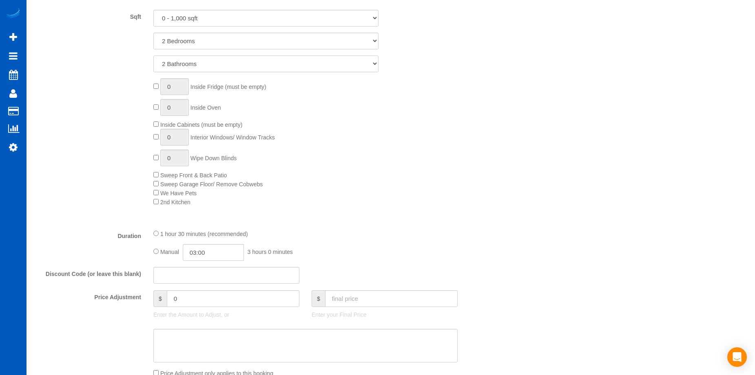
scroll to position [571, 0]
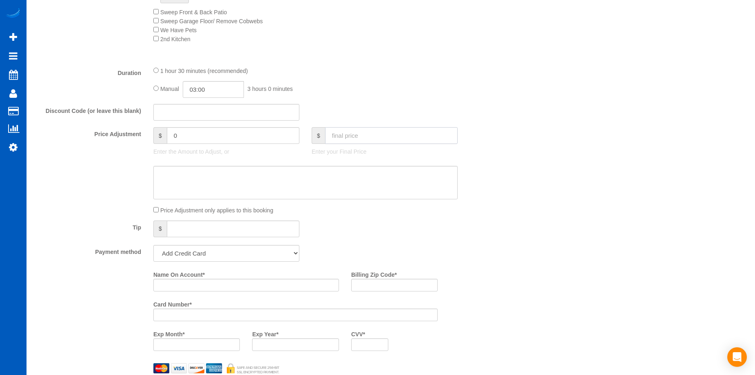
click at [366, 136] on input "text" at bounding box center [391, 135] width 133 height 17
type input "150"
click at [324, 180] on textarea at bounding box center [305, 182] width 304 height 33
type input "-9"
click at [271, 254] on select "Add Credit Card Cash Check Paypal" at bounding box center [226, 253] width 146 height 17
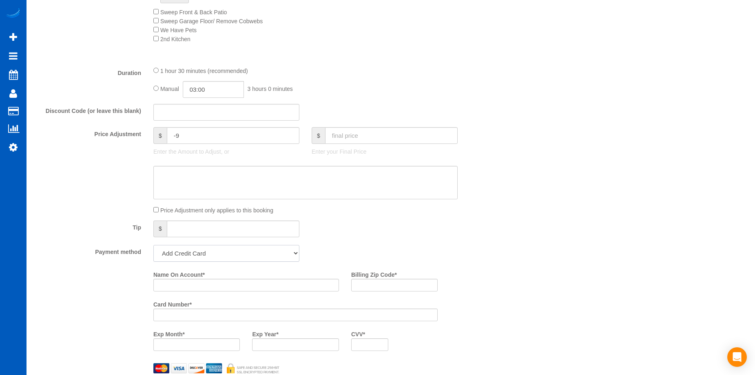
select select "string:cash"
click at [153, 245] on select "Add Credit Card Cash Check Paypal" at bounding box center [226, 253] width 146 height 17
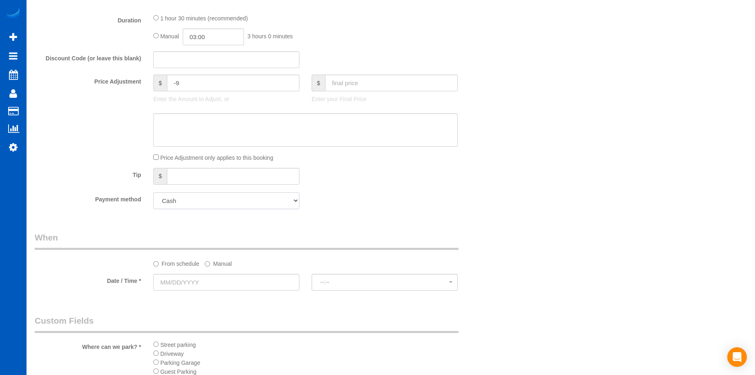
scroll to position [734, 0]
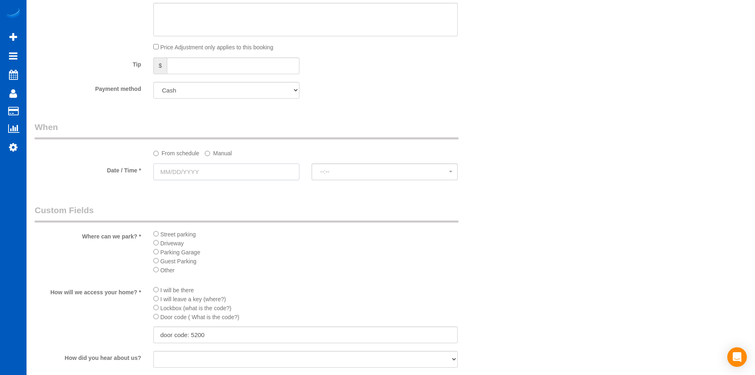
click at [260, 166] on input "text" at bounding box center [226, 172] width 146 height 17
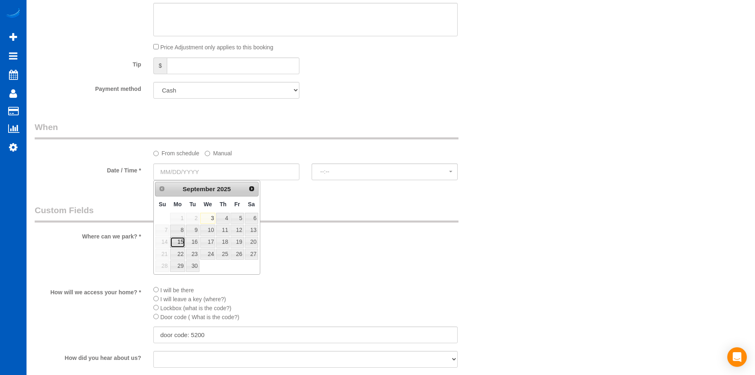
click at [178, 240] on link "15" at bounding box center [177, 242] width 15 height 11
type input "09/15/2025"
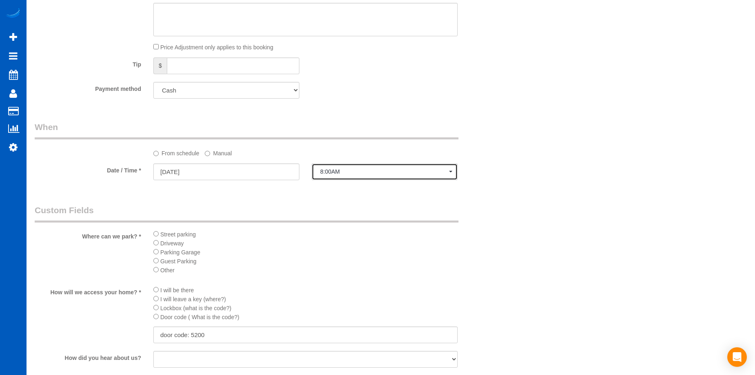
click at [336, 169] on span "8:00AM" at bounding box center [384, 171] width 129 height 7
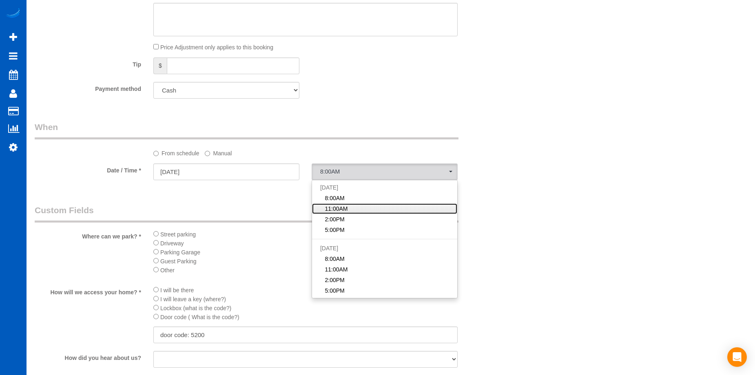
click at [342, 209] on span "11:00AM" at bounding box center [336, 209] width 23 height 8
select select "spot17"
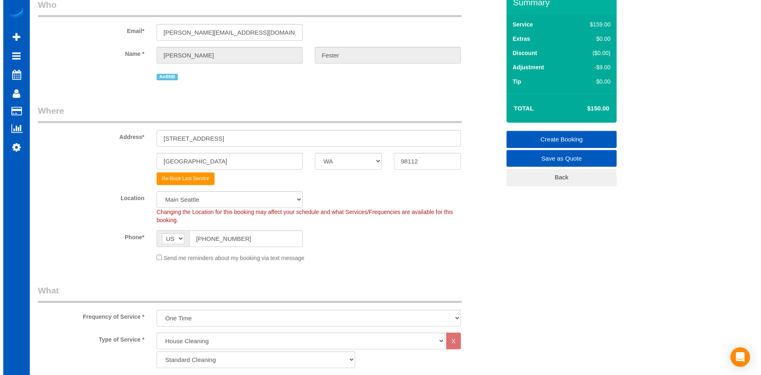
scroll to position [0, 0]
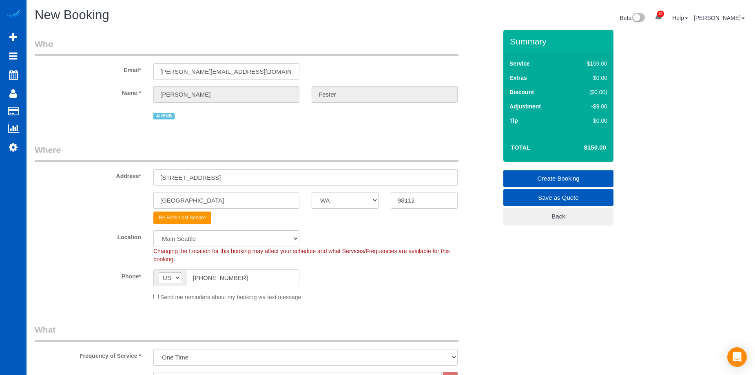
click at [532, 179] on link "Create Booking" at bounding box center [558, 178] width 110 height 17
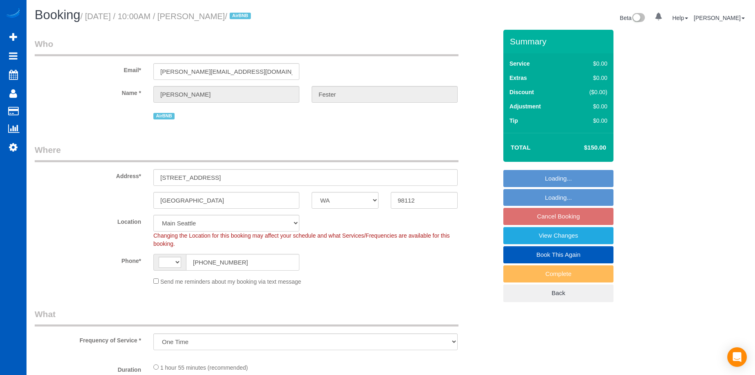
select select "WA"
select select "object:656"
select select "string:[GEOGRAPHIC_DATA]"
select select "199"
select select "2"
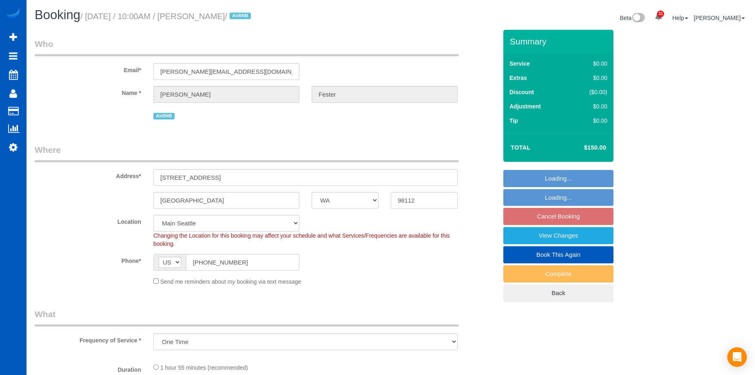
select select "3"
select select "2"
select select "3"
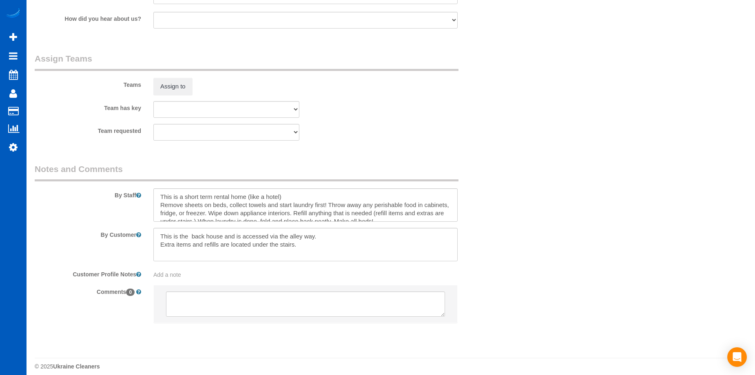
scroll to position [1110, 0]
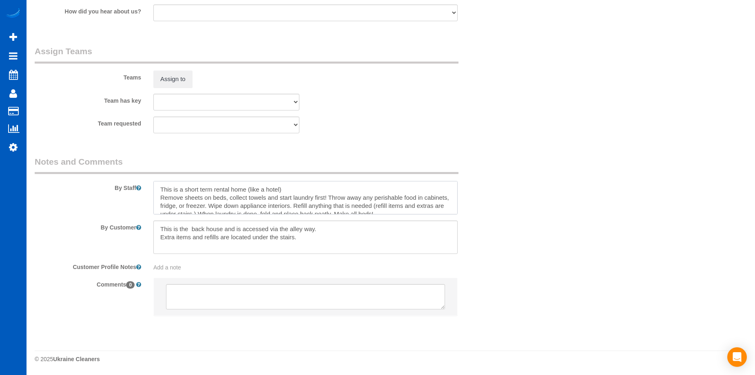
drag, startPoint x: 161, startPoint y: 186, endPoint x: 171, endPoint y: 176, distance: 14.1
click at [161, 186] on textarea at bounding box center [305, 197] width 304 height 33
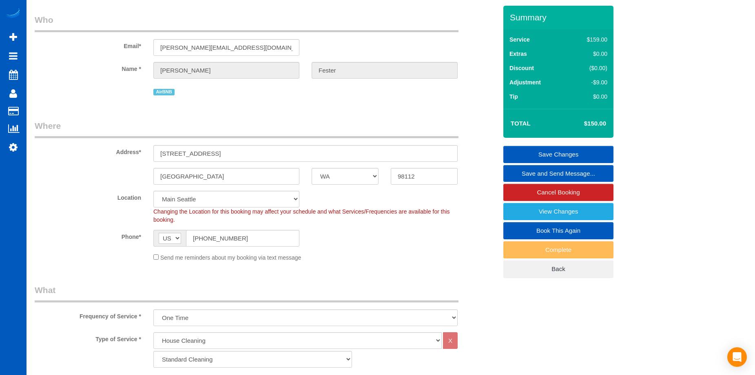
scroll to position [0, 0]
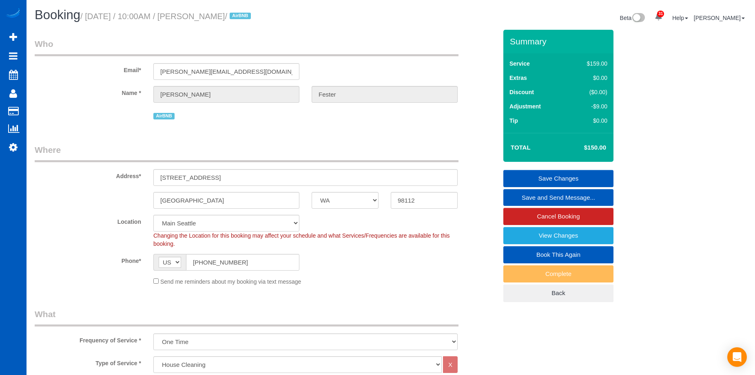
type textarea "Guests will check in the same day at 3:00 PM. This is a short term rental home …"
click at [528, 171] on link "Save Changes" at bounding box center [558, 178] width 110 height 17
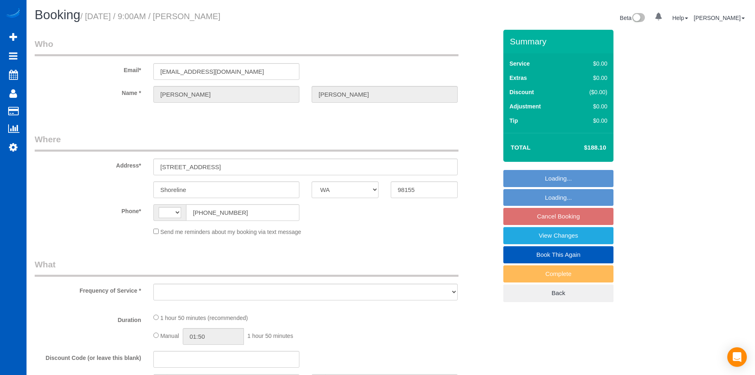
select select "WA"
select select "string:fspay-60a35154-1fb8-42f5-9d52-01baca048016"
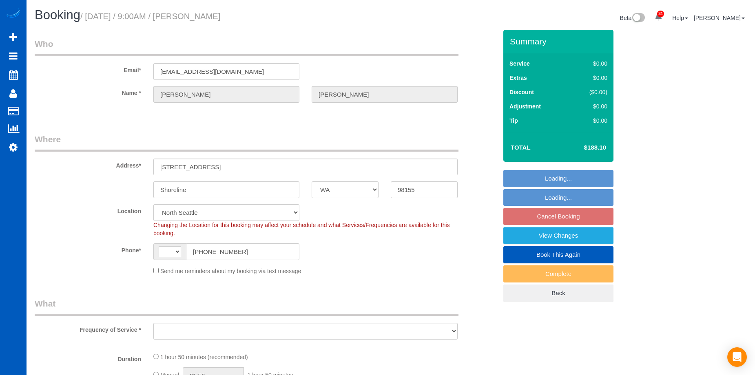
select select "string:[GEOGRAPHIC_DATA]"
select select "object:1044"
select select "199"
select select "1501"
select select "3"
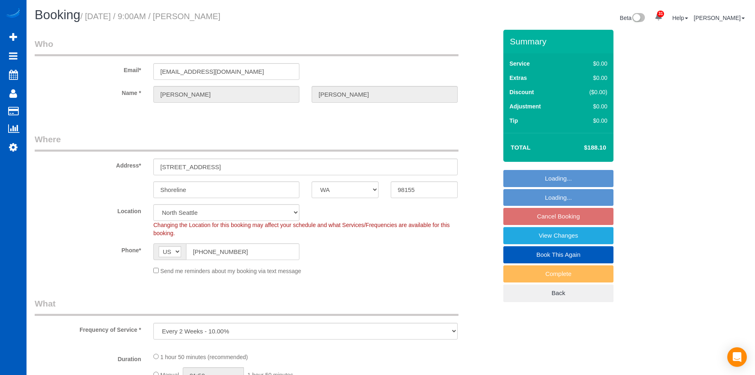
select select "2"
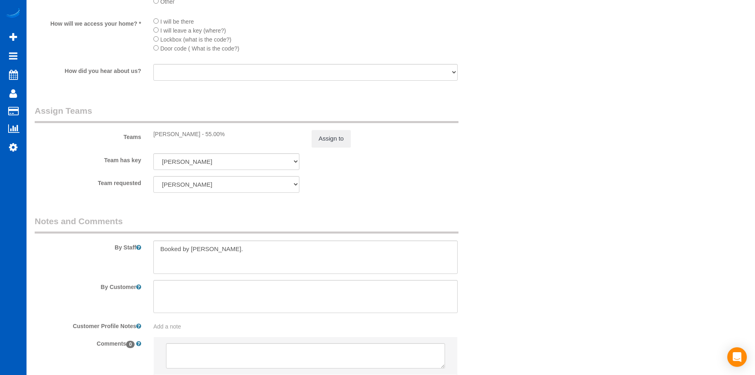
scroll to position [1081, 0]
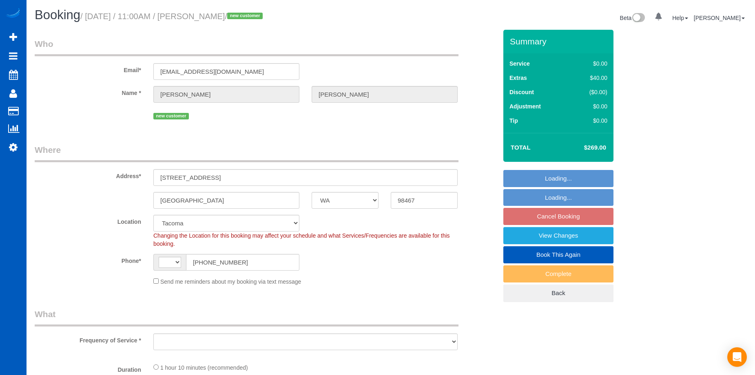
select select "WA"
select select "string:[GEOGRAPHIC_DATA]"
select select "199"
select select "object:949"
select select "spot2"
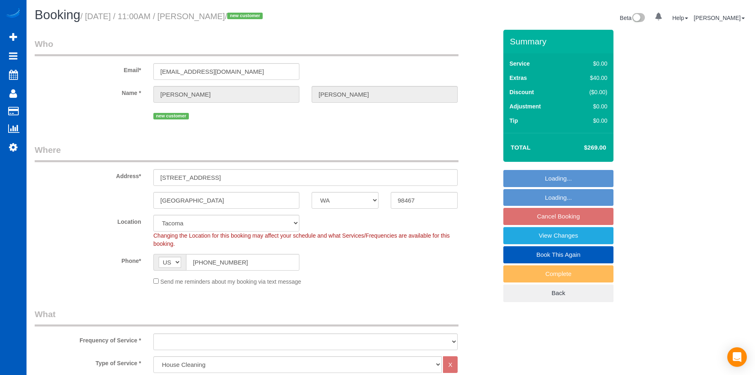
select select "number:8"
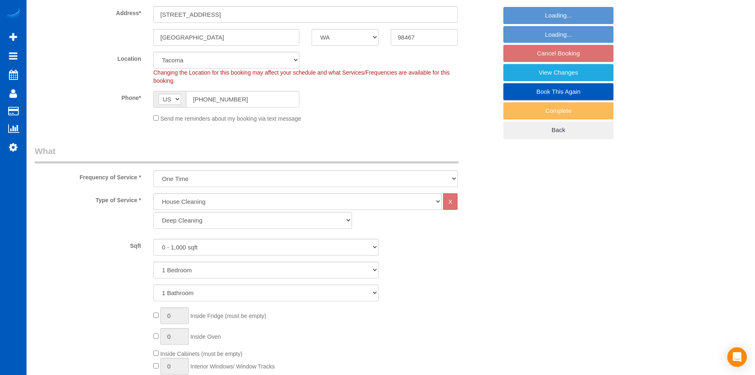
select select "object:1127"
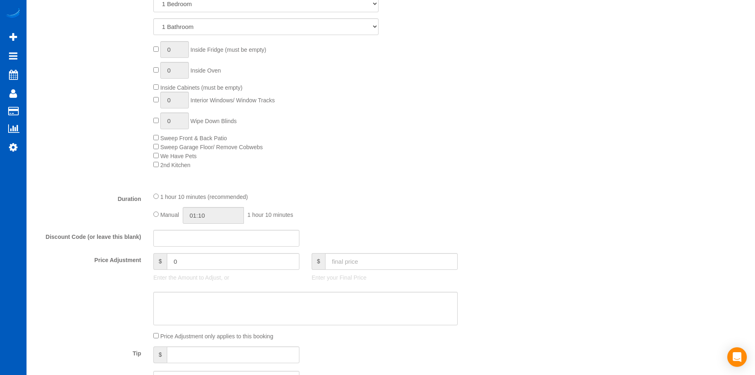
scroll to position [435, 0]
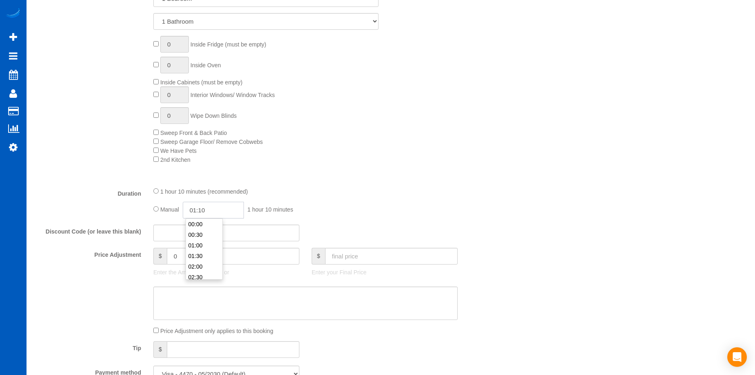
click at [220, 206] on input "01:10" at bounding box center [213, 210] width 61 height 17
type input "03:00"
click at [207, 249] on li "03:00" at bounding box center [204, 247] width 36 height 11
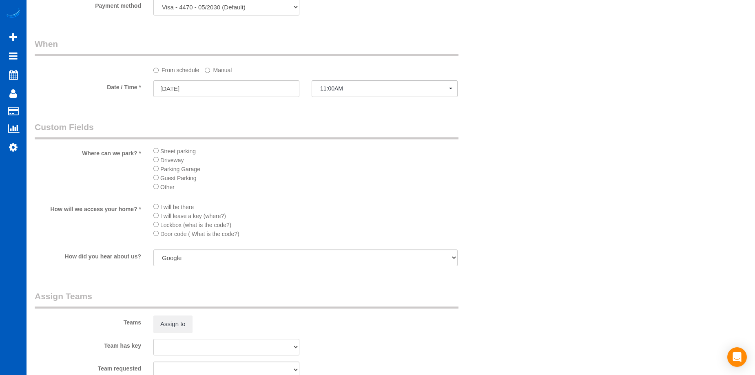
select select "spot20"
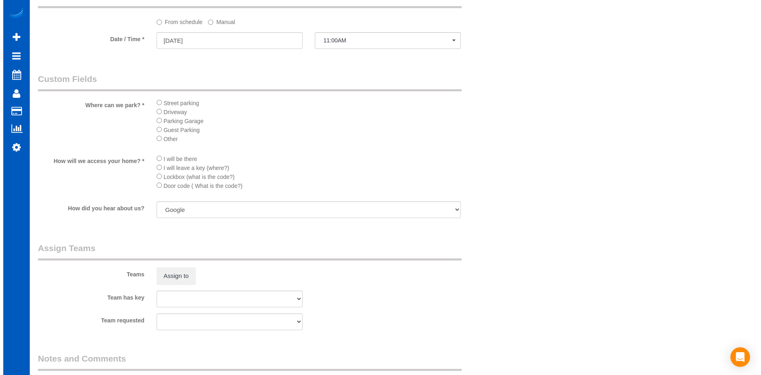
scroll to position [924, 0]
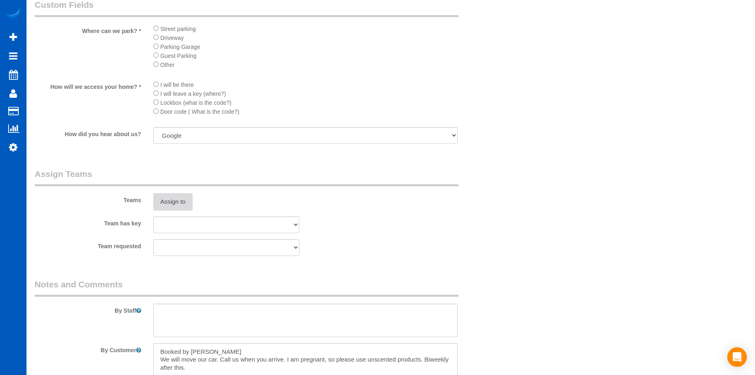
click at [185, 205] on button "Assign to" at bounding box center [172, 201] width 39 height 17
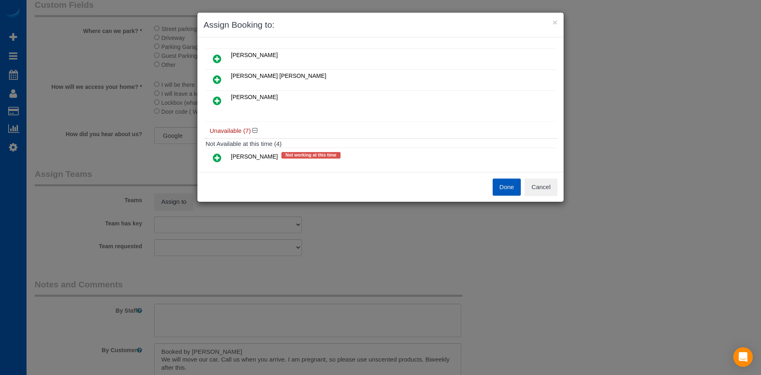
scroll to position [41, 0]
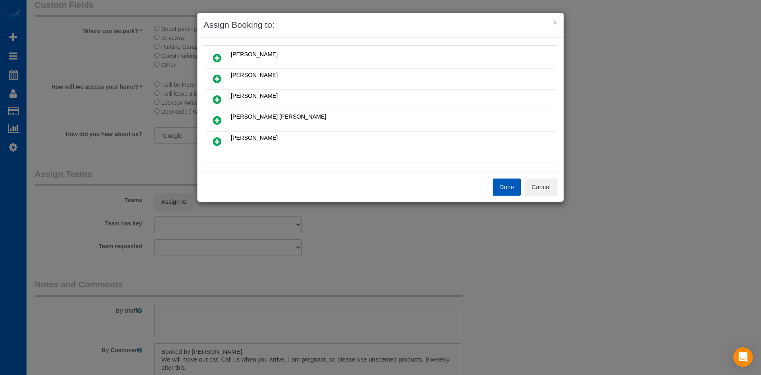
click at [218, 141] on icon at bounding box center [217, 142] width 9 height 10
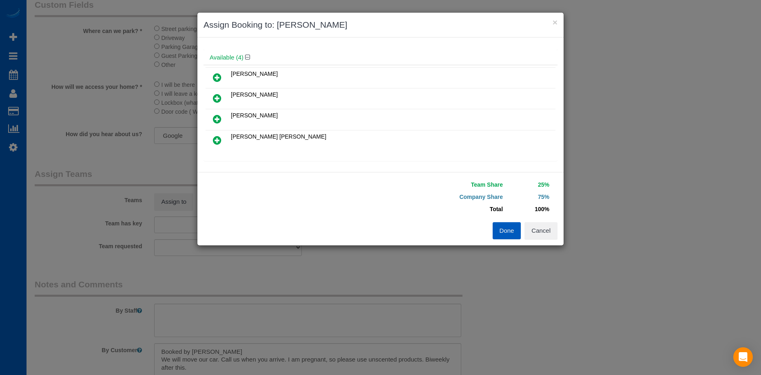
click at [219, 120] on icon at bounding box center [217, 119] width 9 height 10
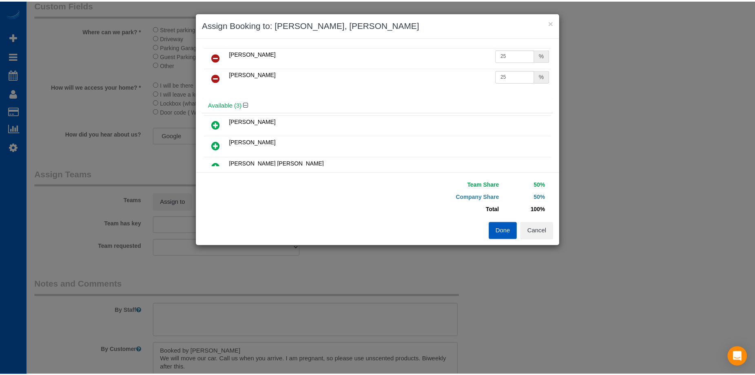
scroll to position [0, 0]
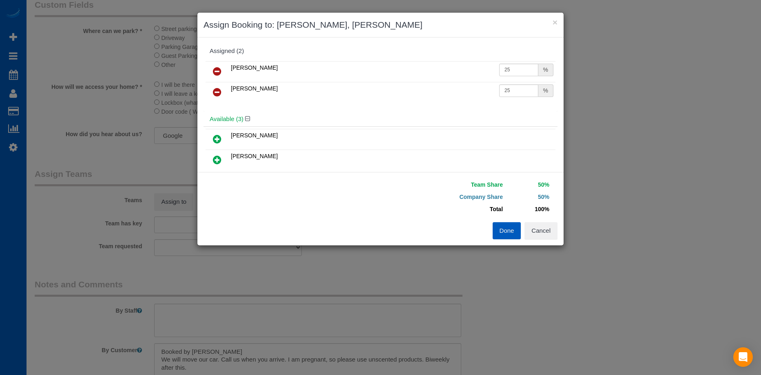
click at [503, 229] on button "Done" at bounding box center [507, 230] width 29 height 17
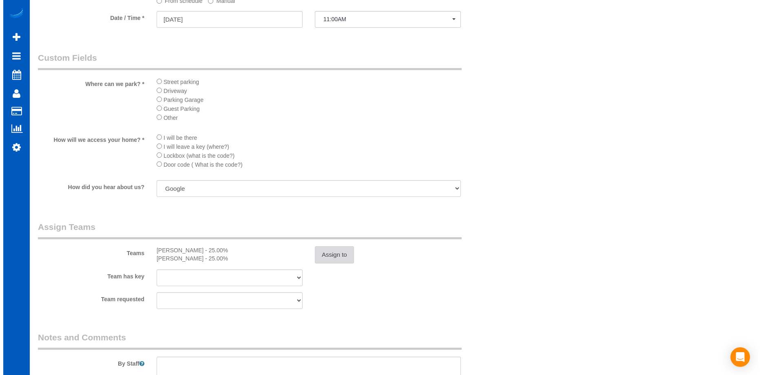
scroll to position [802, 0]
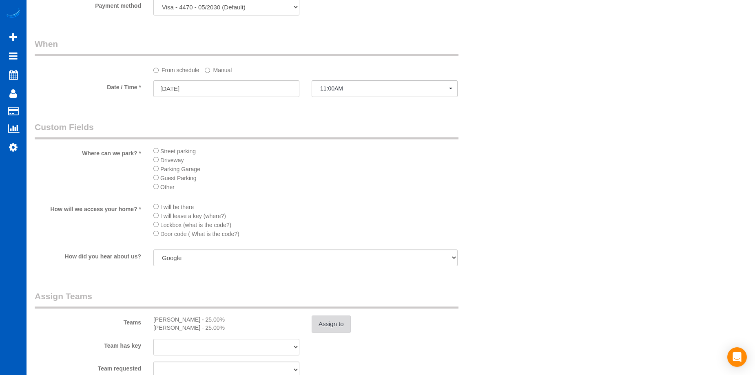
click at [335, 321] on button "Assign to" at bounding box center [331, 324] width 39 height 17
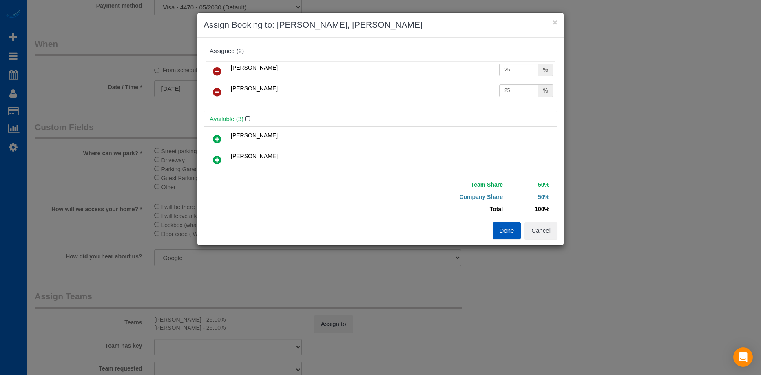
click at [219, 69] on icon at bounding box center [217, 72] width 9 height 10
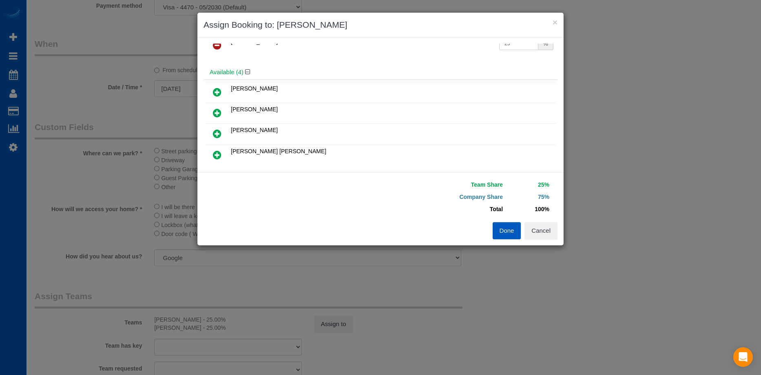
scroll to position [41, 0]
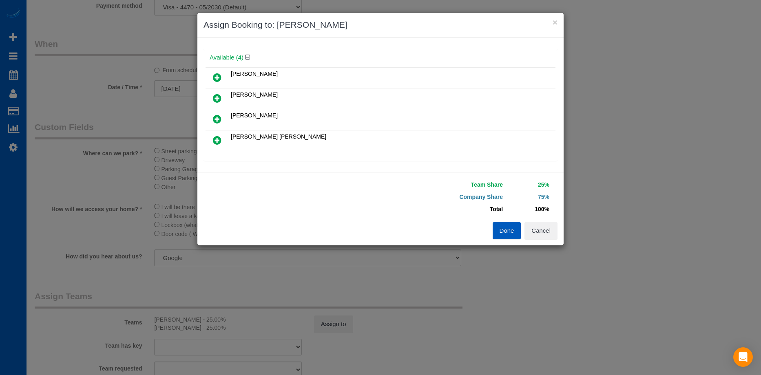
click at [215, 141] on icon at bounding box center [217, 140] width 9 height 10
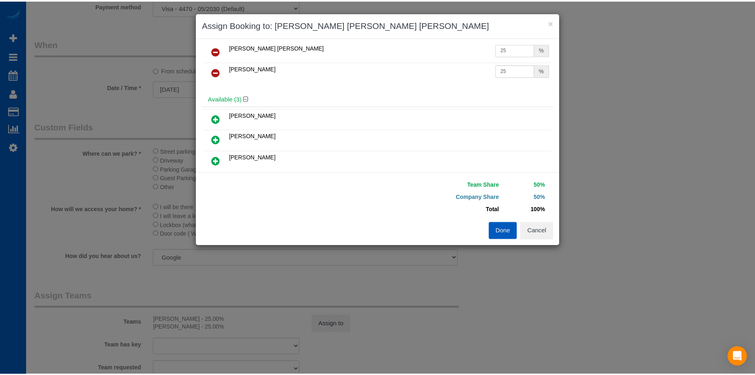
scroll to position [0, 0]
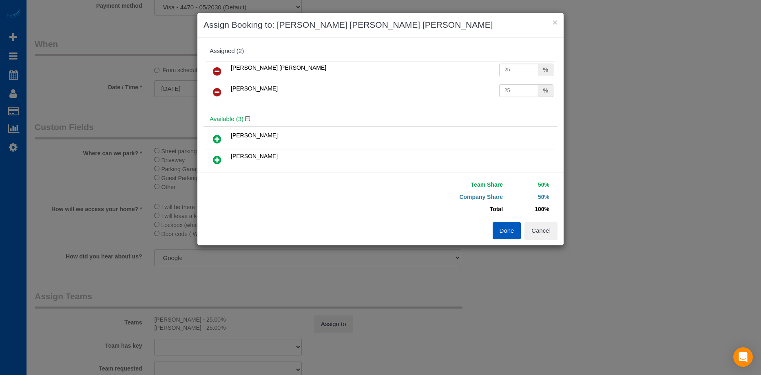
click at [506, 234] on button "Done" at bounding box center [507, 230] width 29 height 17
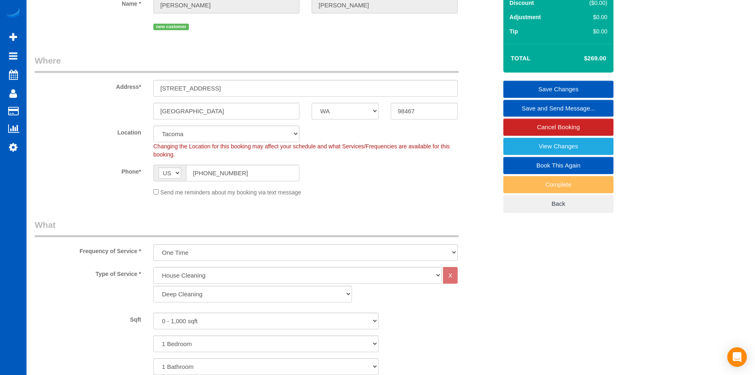
scroll to position [27, 0]
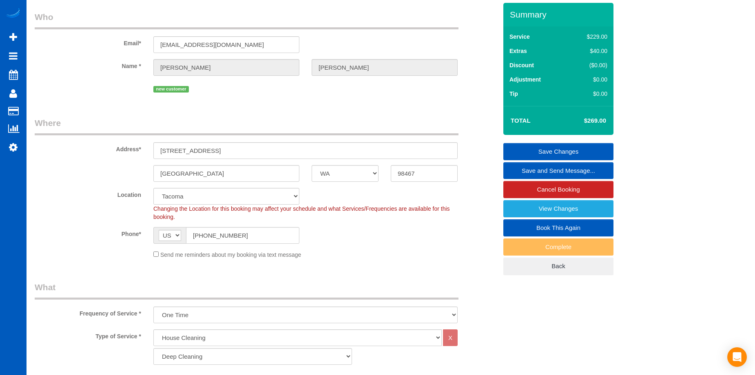
click at [534, 146] on link "Save Changes" at bounding box center [558, 151] width 110 height 17
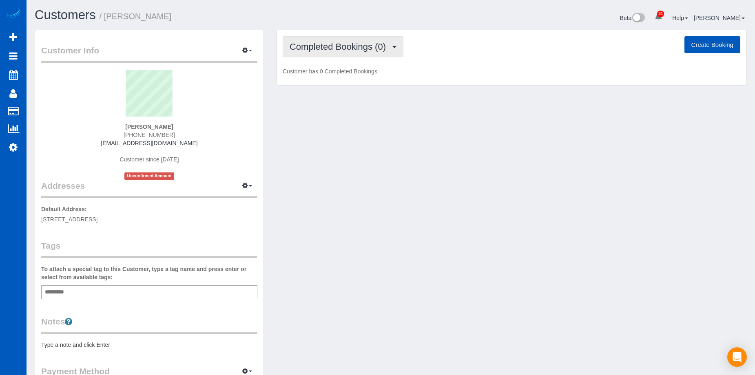
click at [339, 49] on span "Completed Bookings (0)" at bounding box center [340, 47] width 100 height 10
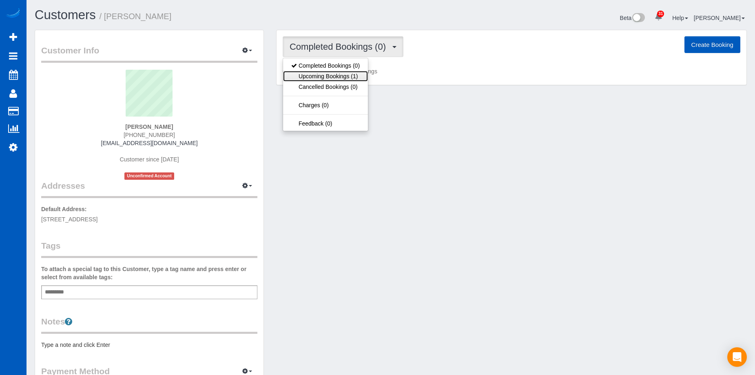
click at [342, 73] on link "Upcoming Bookings (1)" at bounding box center [325, 76] width 85 height 11
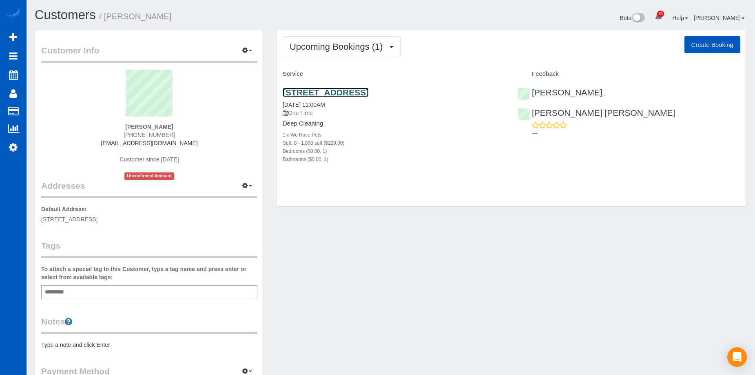
click at [369, 90] on link "[STREET_ADDRESS]" at bounding box center [326, 92] width 86 height 9
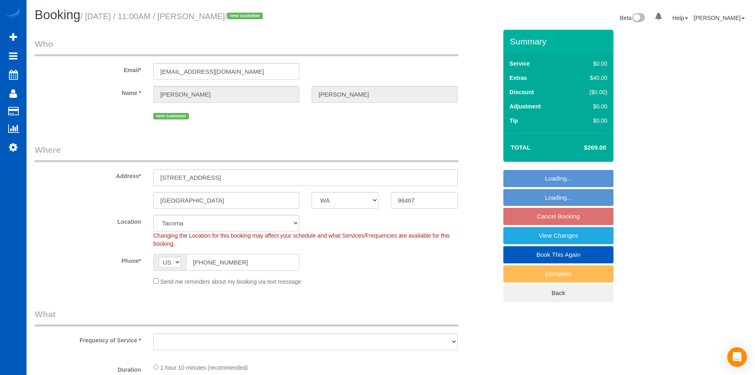
select select "WA"
select select "number:8"
select select "spot2"
select select "object:1221"
select select "199"
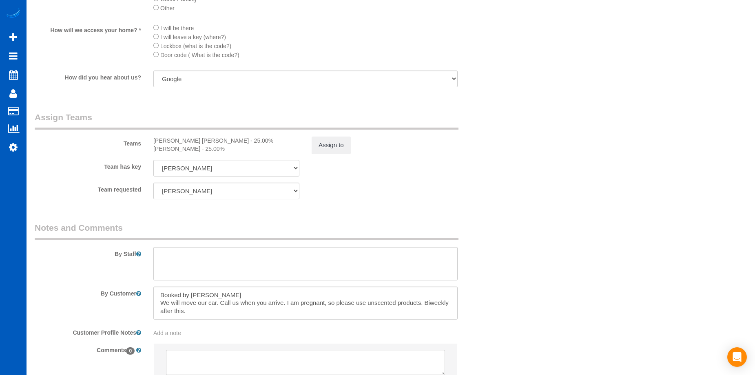
scroll to position [1020, 0]
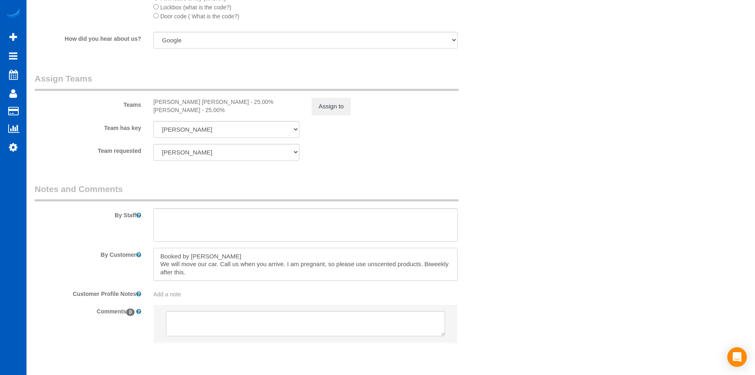
drag, startPoint x: 190, startPoint y: 270, endPoint x: 226, endPoint y: 266, distance: 36.9
click at [226, 266] on textarea at bounding box center [305, 264] width 304 height 33
click at [401, 279] on textarea at bounding box center [305, 264] width 304 height 33
drag, startPoint x: 421, startPoint y: 264, endPoint x: 144, endPoint y: 266, distance: 277.8
click at [144, 266] on div "By Customer" at bounding box center [266, 264] width 475 height 33
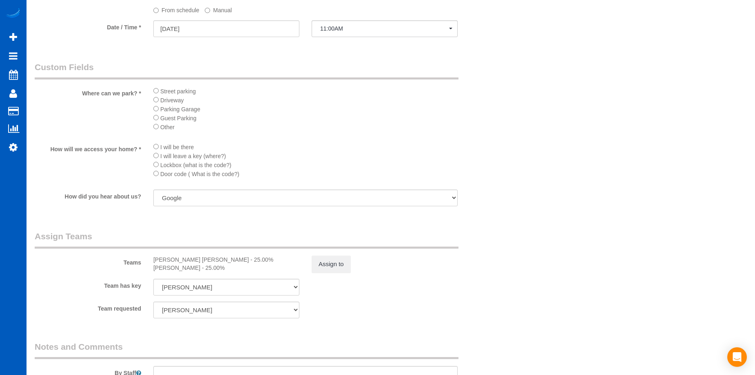
scroll to position [857, 0]
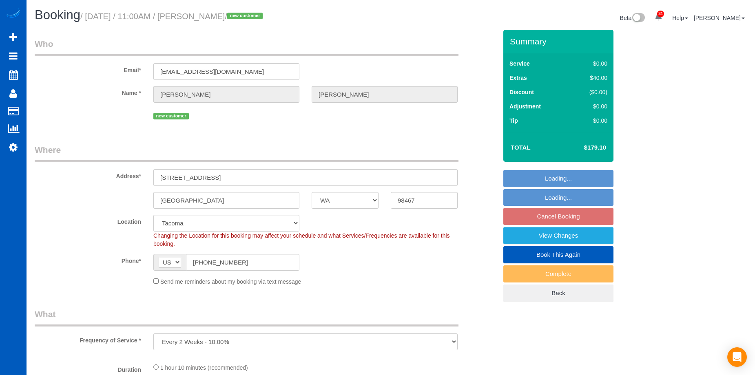
select select "WA"
select select "object:1129"
select select "199"
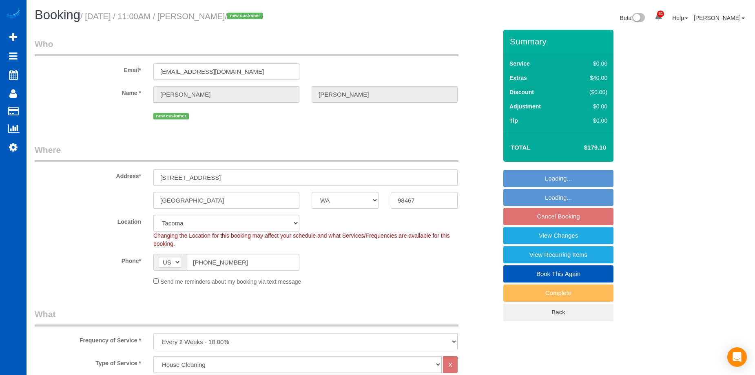
select select "spot1"
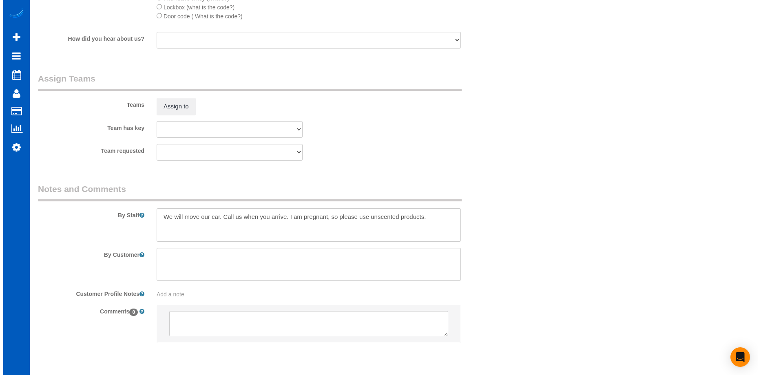
scroll to position [938, 0]
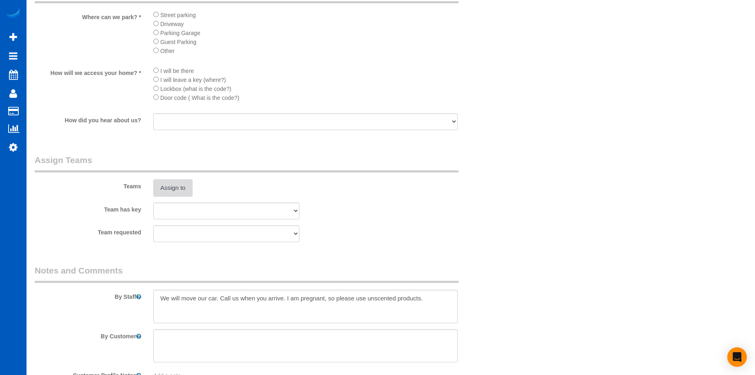
click at [168, 187] on button "Assign to" at bounding box center [172, 188] width 39 height 17
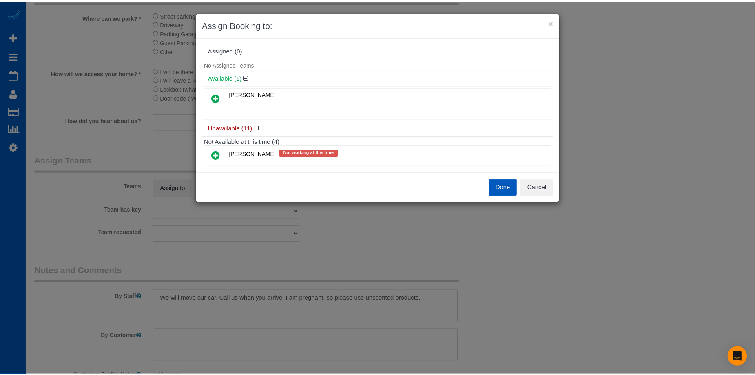
scroll to position [0, 0]
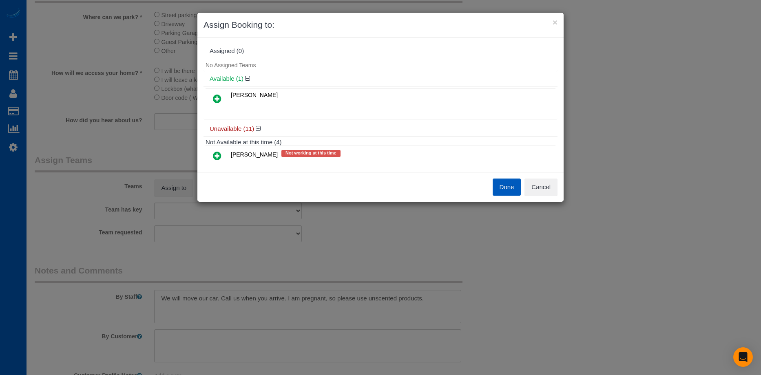
click at [219, 98] on icon at bounding box center [217, 99] width 9 height 10
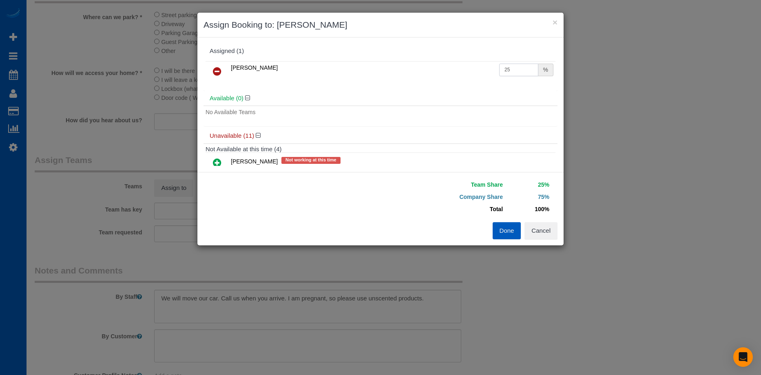
click at [512, 64] on input "25" at bounding box center [518, 70] width 39 height 13
drag, startPoint x: 507, startPoint y: 69, endPoint x: 455, endPoint y: 67, distance: 52.3
click at [455, 67] on tr "Olha Rusnak 25 %" at bounding box center [381, 71] width 350 height 21
type input "50"
click at [510, 226] on button "Done" at bounding box center [507, 230] width 29 height 17
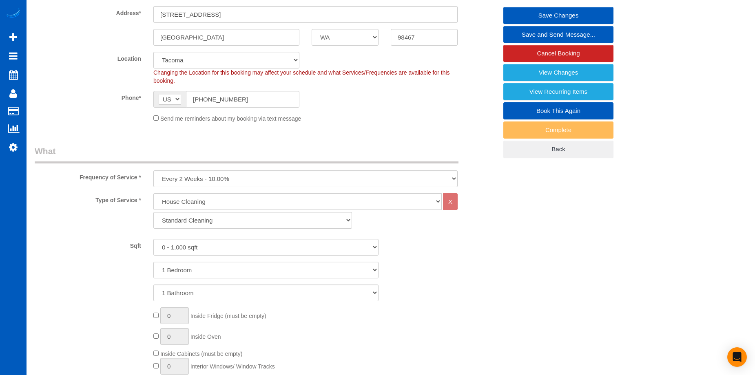
scroll to position [82, 0]
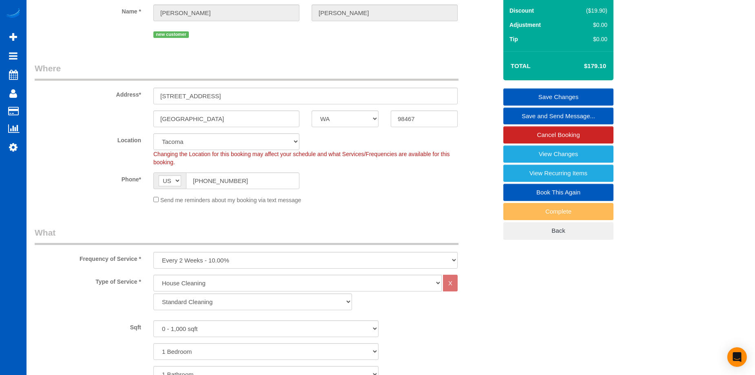
click at [533, 90] on link "Save Changes" at bounding box center [558, 97] width 110 height 17
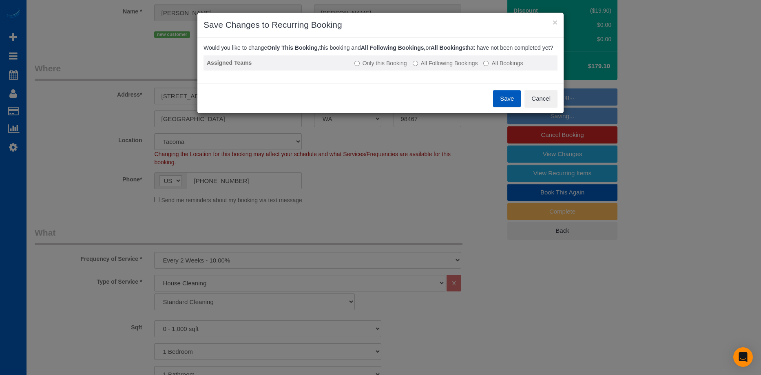
click at [454, 67] on label "All Following Bookings" at bounding box center [445, 63] width 65 height 8
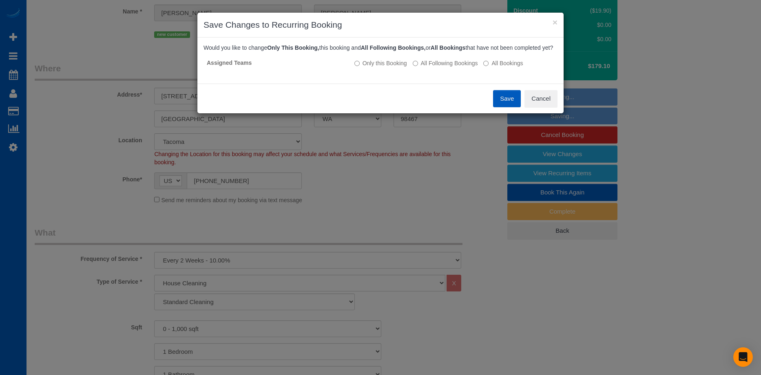
click at [499, 102] on button "Save" at bounding box center [507, 98] width 28 height 17
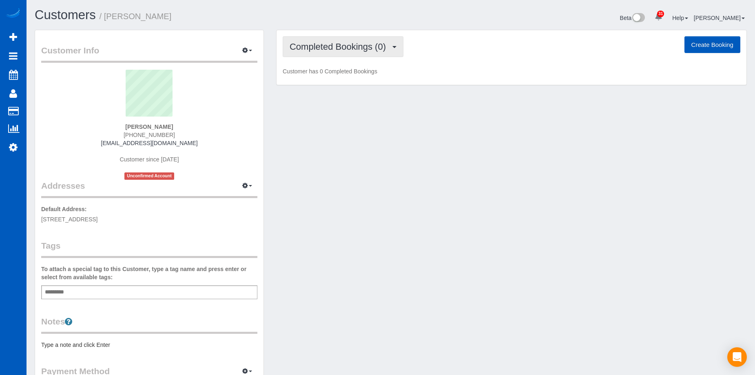
click at [377, 46] on span "Completed Bookings (0)" at bounding box center [340, 47] width 100 height 10
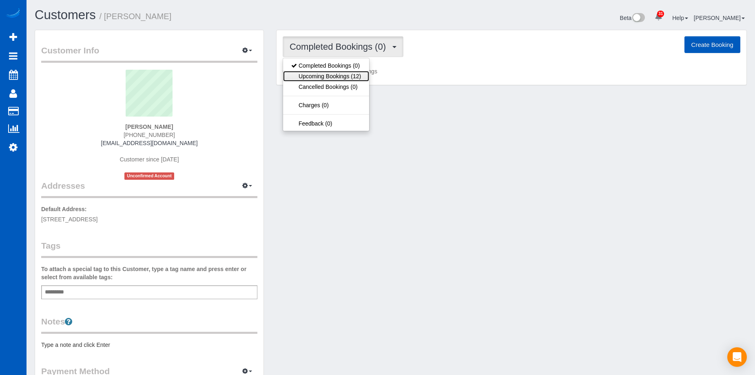
click at [354, 77] on link "Upcoming Bookings (12)" at bounding box center [326, 76] width 86 height 11
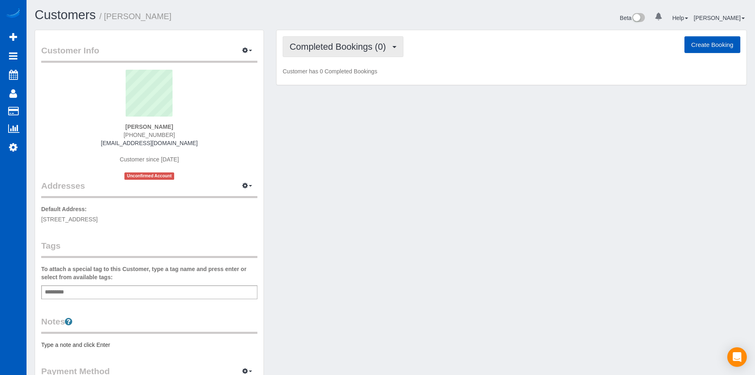
click at [328, 39] on button "Completed Bookings (0)" at bounding box center [343, 46] width 121 height 21
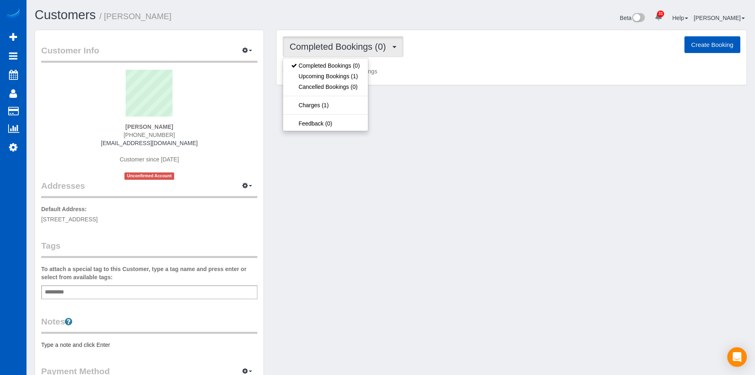
click at [328, 40] on button "Completed Bookings (0)" at bounding box center [343, 46] width 121 height 21
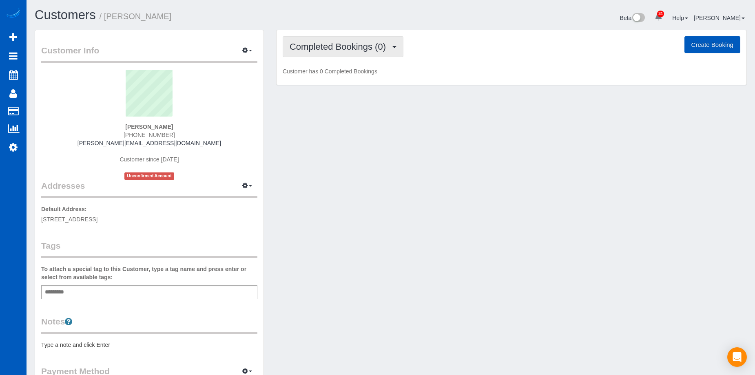
click at [326, 46] on span "Completed Bookings (0)" at bounding box center [340, 47] width 100 height 10
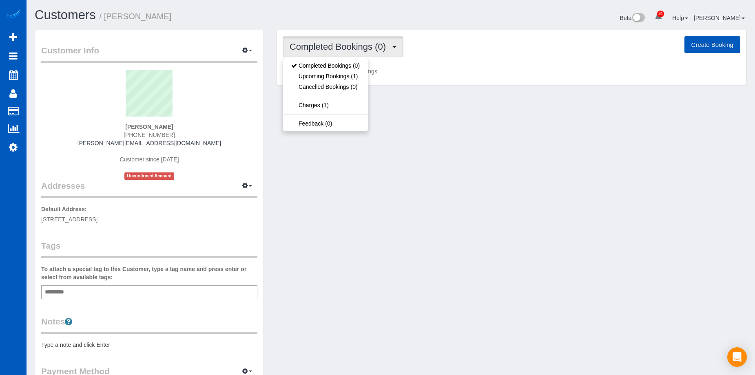
click at [326, 46] on span "Completed Bookings (0)" at bounding box center [340, 47] width 100 height 10
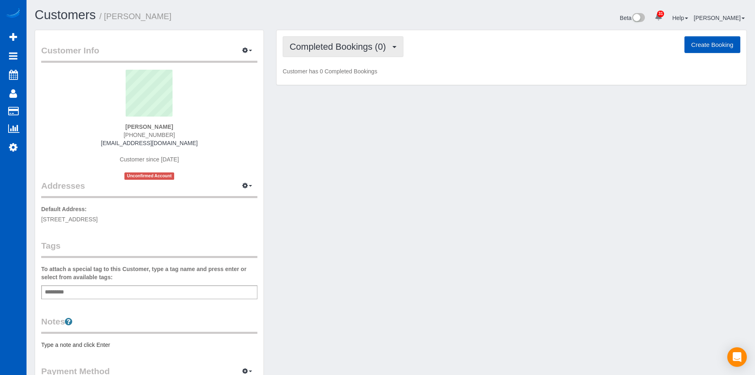
click at [326, 45] on span "Completed Bookings (0)" at bounding box center [340, 47] width 100 height 10
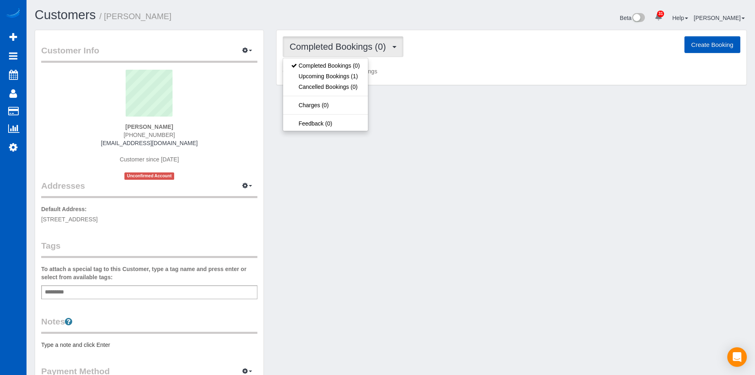
click at [326, 45] on span "Completed Bookings (0)" at bounding box center [340, 47] width 100 height 10
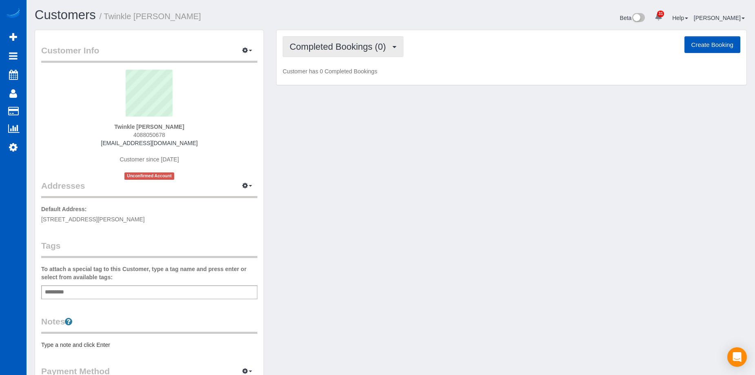
click at [339, 40] on button "Completed Bookings (0)" at bounding box center [343, 46] width 121 height 21
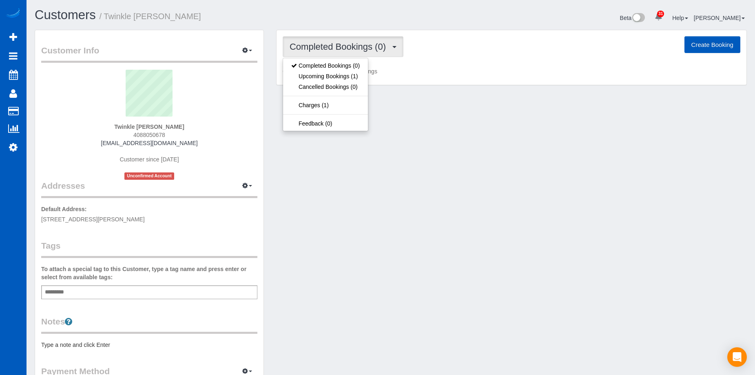
click at [339, 40] on button "Completed Bookings (0)" at bounding box center [343, 46] width 121 height 21
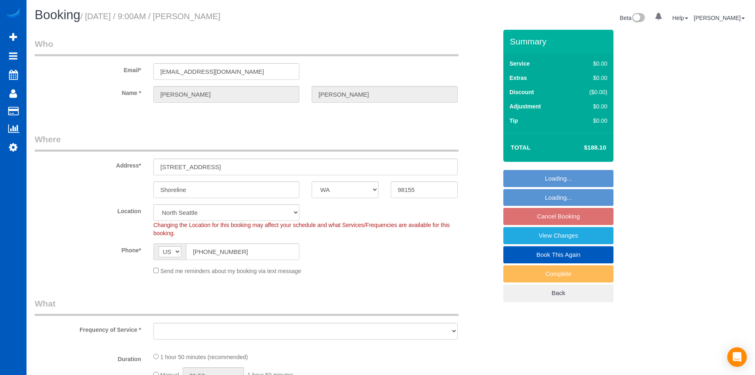
select select "WA"
select select "object:1039"
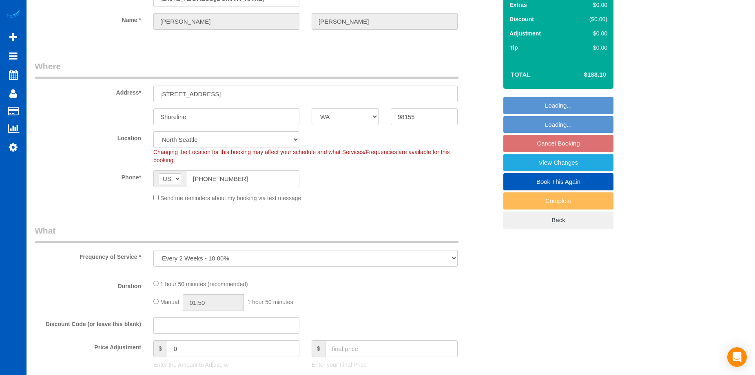
select select "199"
select select "1501"
select select "3"
select select "2"
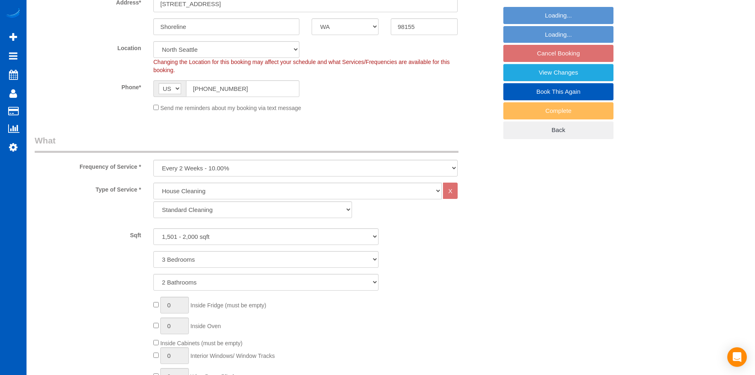
select select "object:1183"
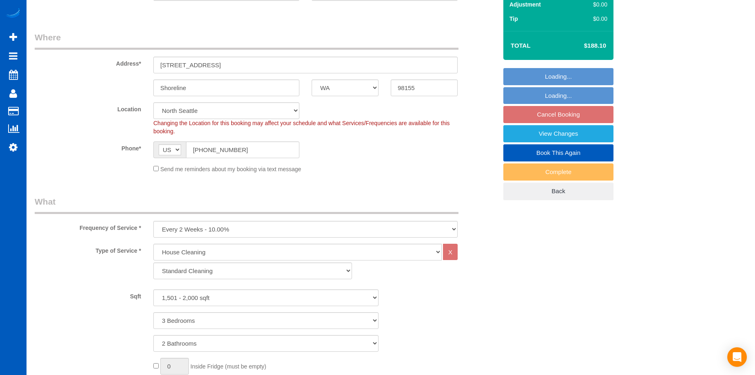
select select "1501"
select select "3"
select select "2"
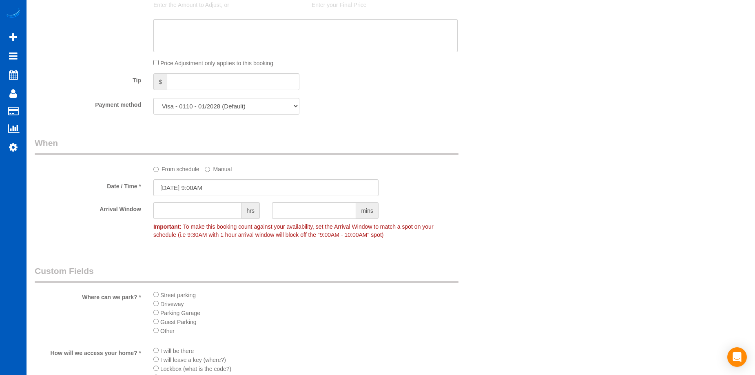
scroll to position [694, 0]
click at [238, 185] on input "[DATE] 9:00AM" at bounding box center [265, 186] width 225 height 17
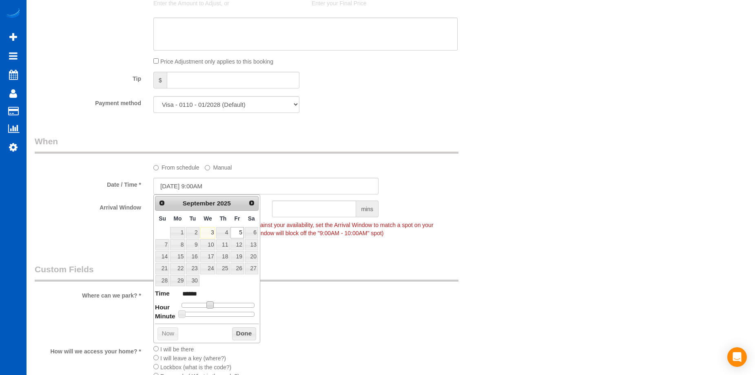
type input "[DATE] 10:00AM"
type input "*******"
type input "[DATE] 11:00AM"
type input "*******"
drag, startPoint x: 211, startPoint y: 304, endPoint x: 217, endPoint y: 304, distance: 5.7
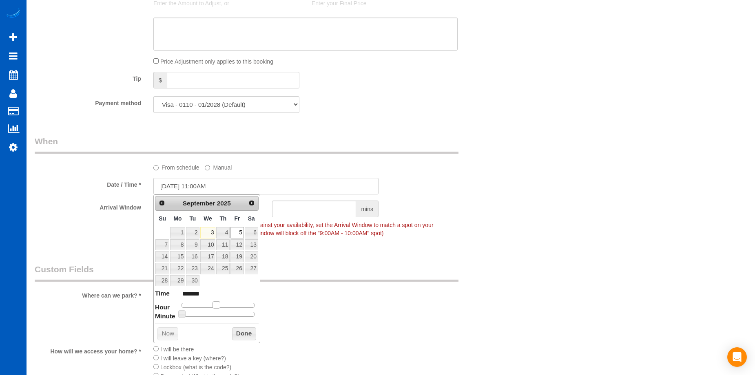
click at [217, 304] on span at bounding box center [216, 304] width 7 height 7
click at [242, 332] on button "Done" at bounding box center [244, 334] width 24 height 13
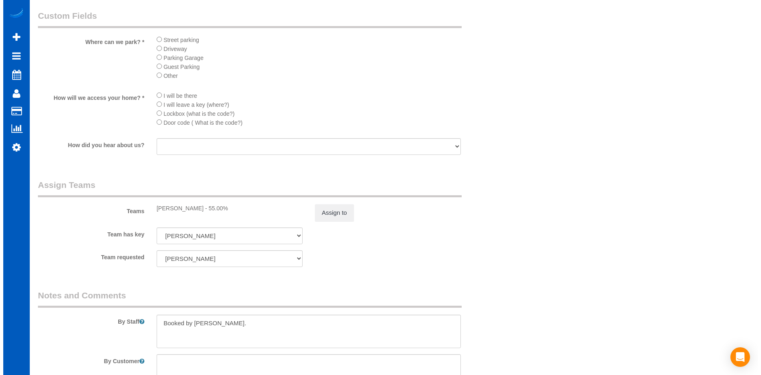
scroll to position [1020, 0]
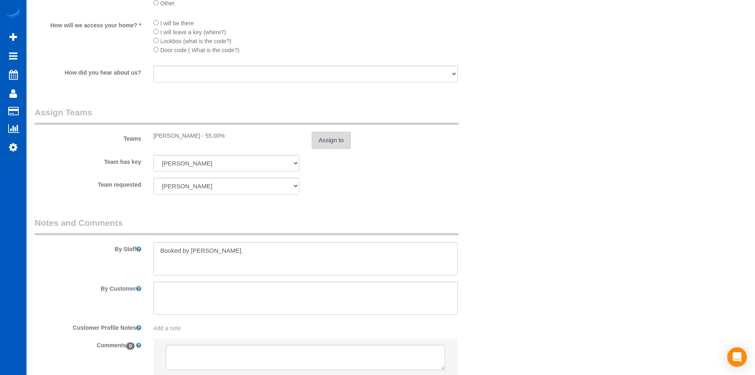
click at [324, 147] on button "Assign to" at bounding box center [331, 140] width 39 height 17
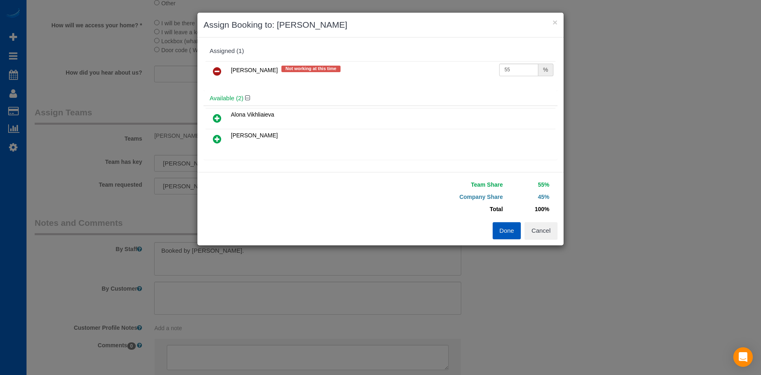
click at [219, 68] on icon at bounding box center [217, 72] width 9 height 10
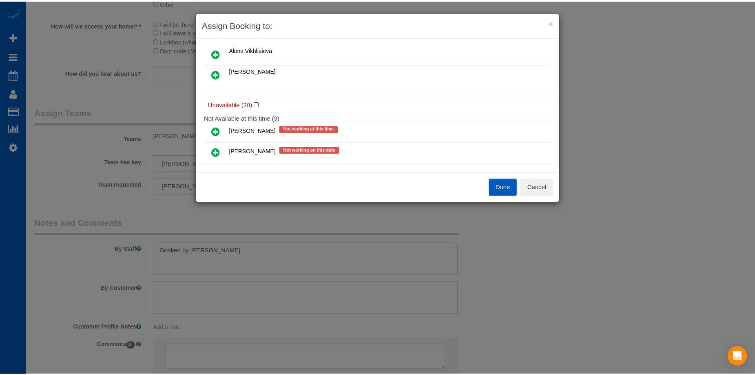
scroll to position [0, 0]
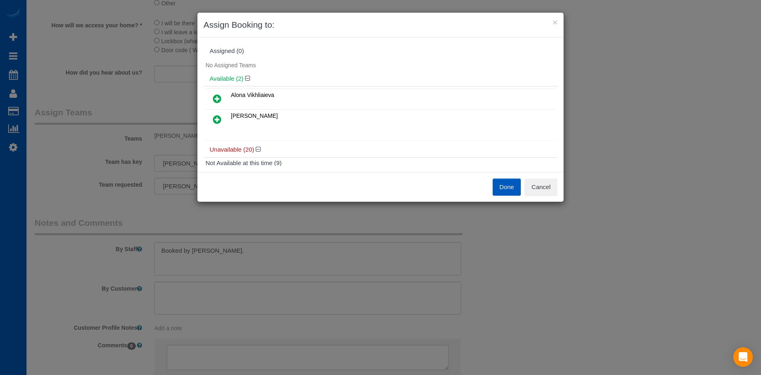
click at [511, 182] on button "Done" at bounding box center [507, 187] width 29 height 17
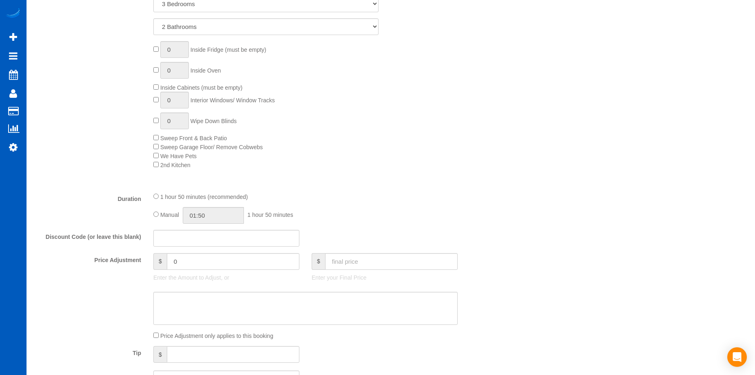
scroll to position [490, 0]
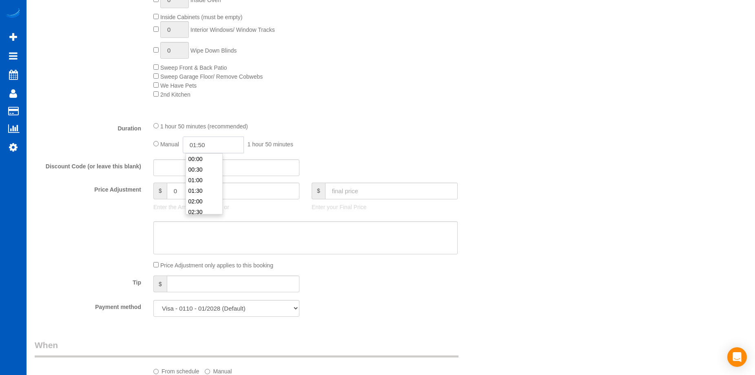
click at [211, 146] on input "01:50" at bounding box center [213, 145] width 61 height 17
type input "04:00"
click at [206, 164] on li "04:00" at bounding box center [204, 162] width 36 height 11
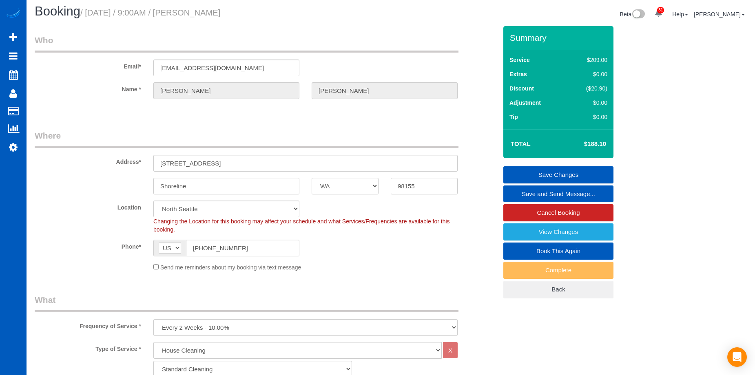
scroll to position [0, 0]
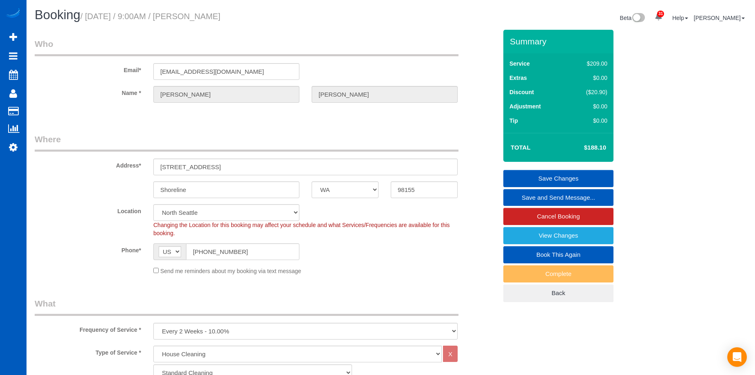
click at [546, 175] on link "Save Changes" at bounding box center [558, 178] width 110 height 17
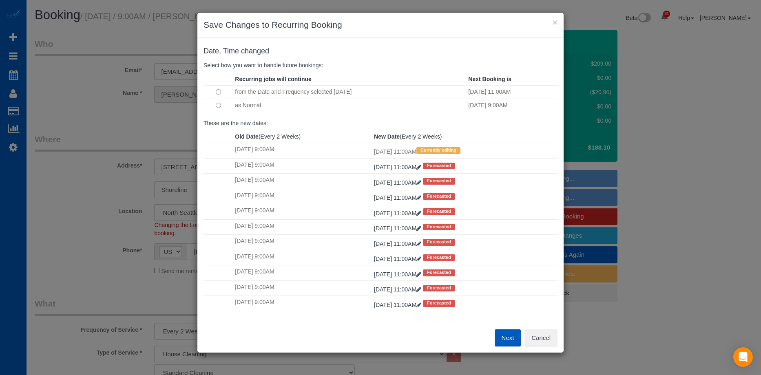
click at [507, 334] on button "Next" at bounding box center [508, 338] width 27 height 17
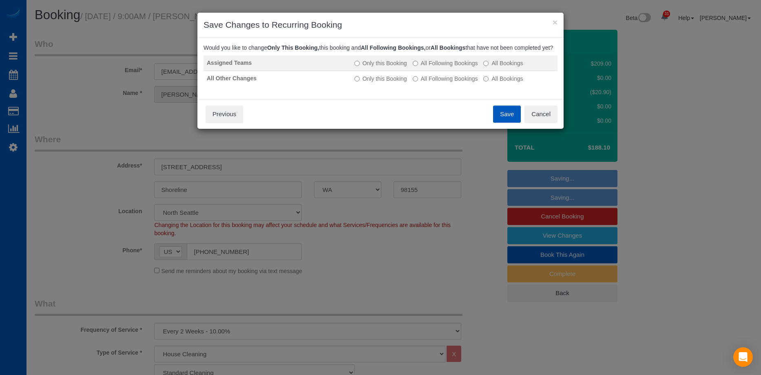
click at [432, 65] on td "Only this Booking All Following Bookings All Bookings" at bounding box center [454, 63] width 206 height 16
drag, startPoint x: 432, startPoint y: 68, endPoint x: 433, endPoint y: 74, distance: 5.8
click at [432, 67] on label "All Following Bookings" at bounding box center [445, 63] width 65 height 8
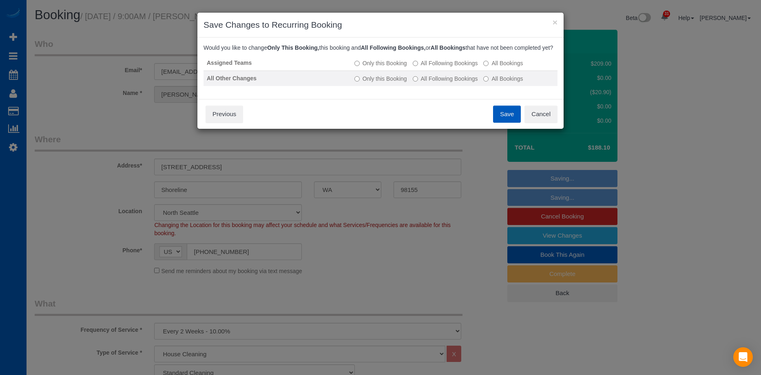
click at [433, 83] on label "All Following Bookings" at bounding box center [445, 79] width 65 height 8
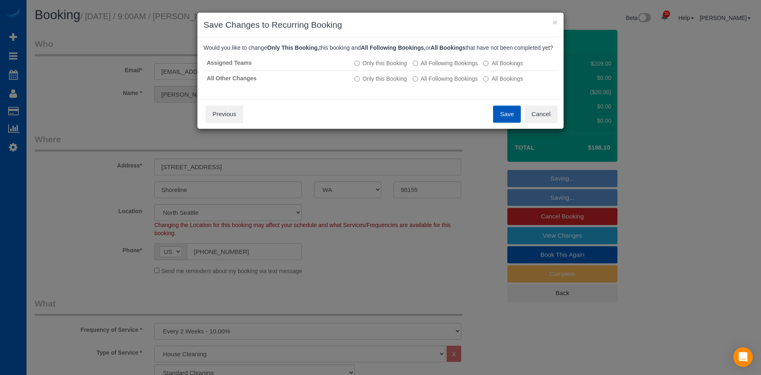
click at [503, 120] on button "Save" at bounding box center [507, 114] width 28 height 17
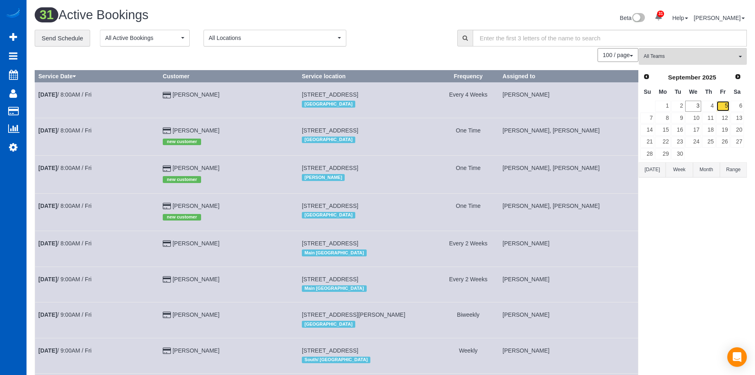
click at [720, 103] on link "5" at bounding box center [722, 106] width 13 height 11
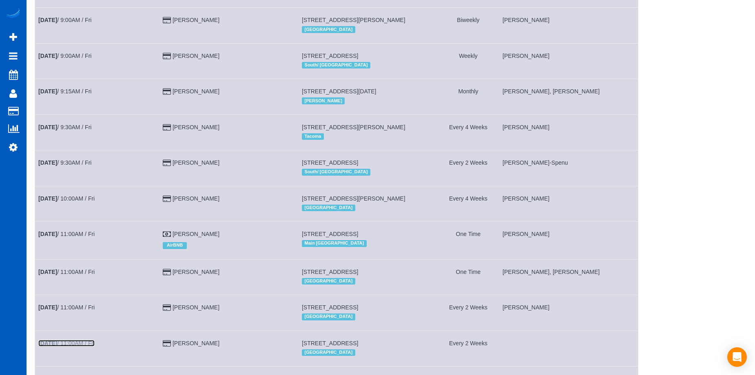
scroll to position [173, 0]
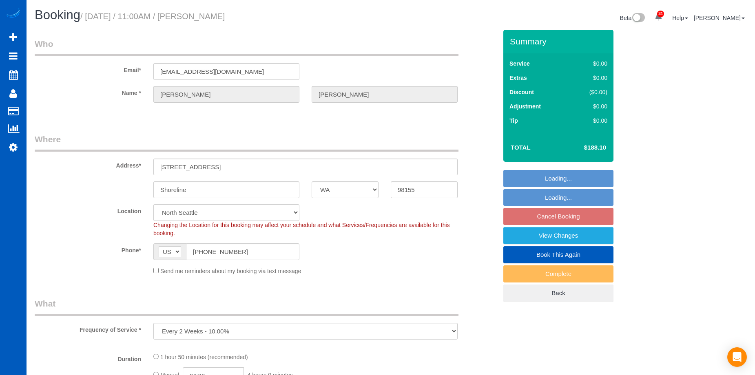
select select "WA"
select select "object:806"
select select "spot2"
select select "199"
select select "1501"
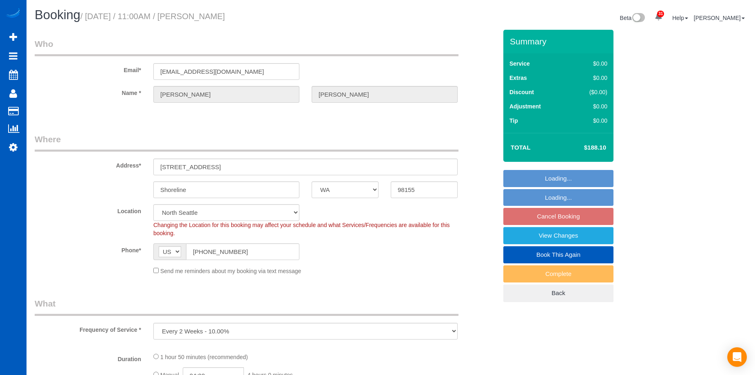
select select "3"
select select "2"
select select "1501"
select select "3"
select select "2"
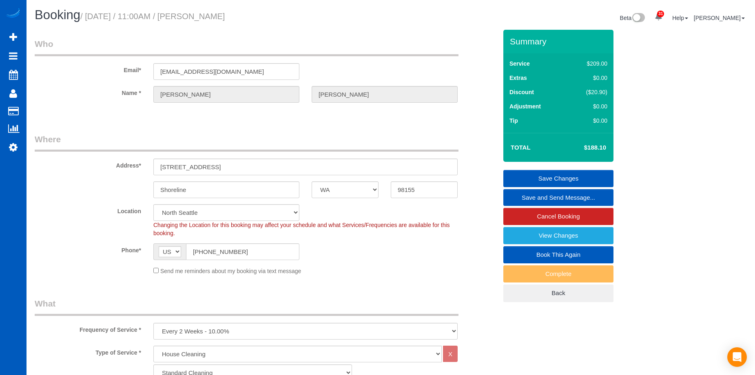
click at [518, 193] on link "Save and Send Message..." at bounding box center [558, 197] width 110 height 17
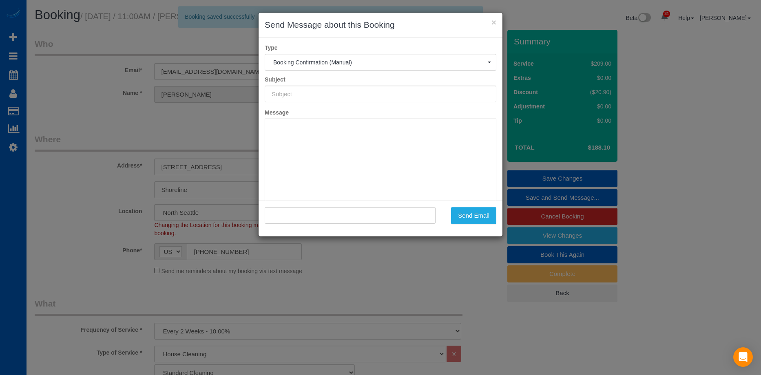
type input "Cleaning Service Confirmed!"
type input ""Donna Faler" <dfaler@gmail.com>"
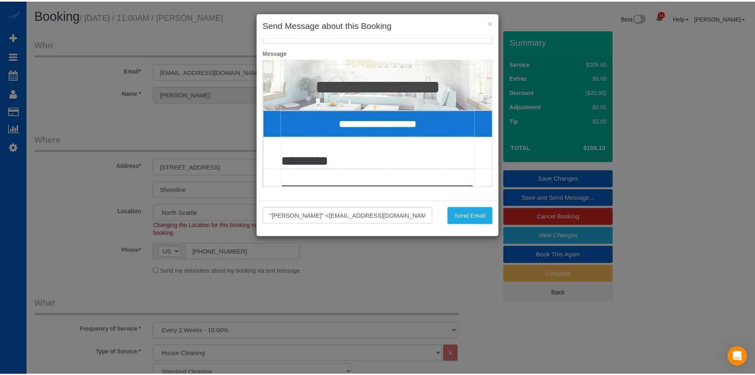
scroll to position [122, 0]
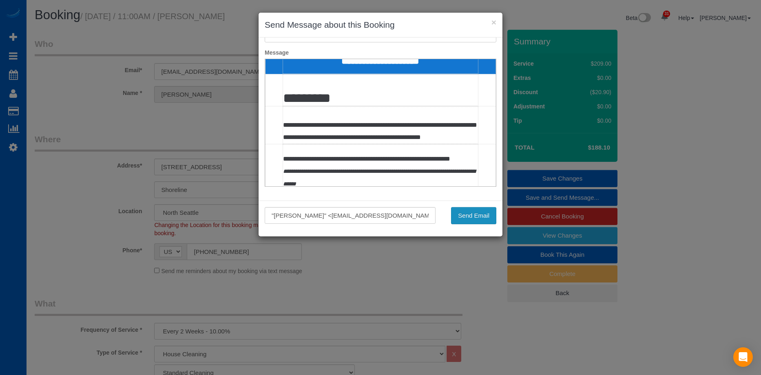
click at [481, 218] on button "Send Email" at bounding box center [473, 215] width 45 height 17
